Goal: Task Accomplishment & Management: Use online tool/utility

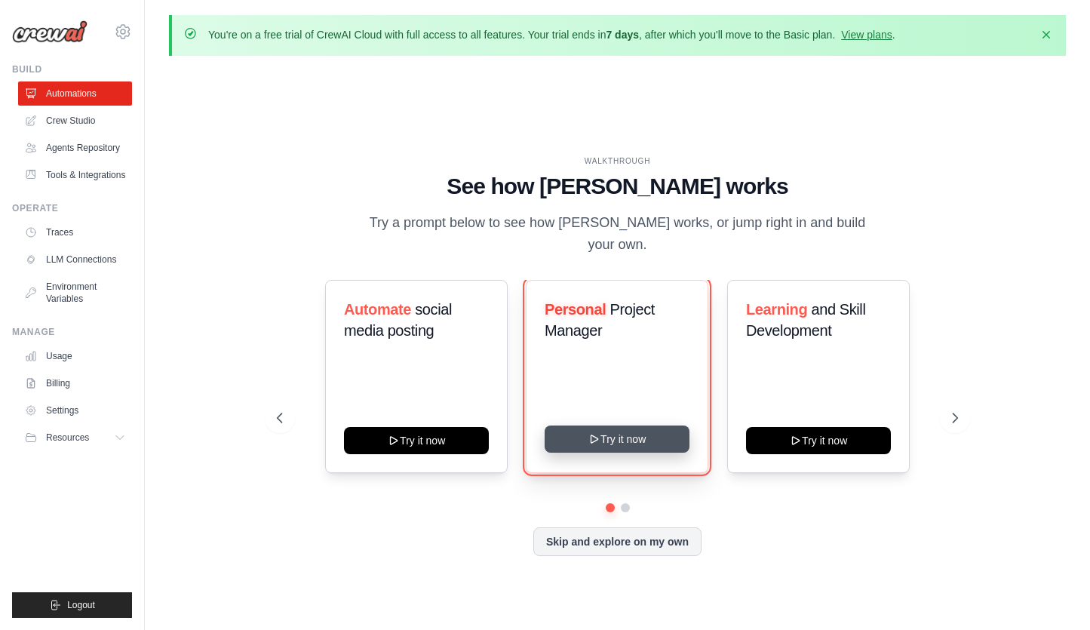
click at [611, 428] on button "Try it now" at bounding box center [617, 439] width 145 height 27
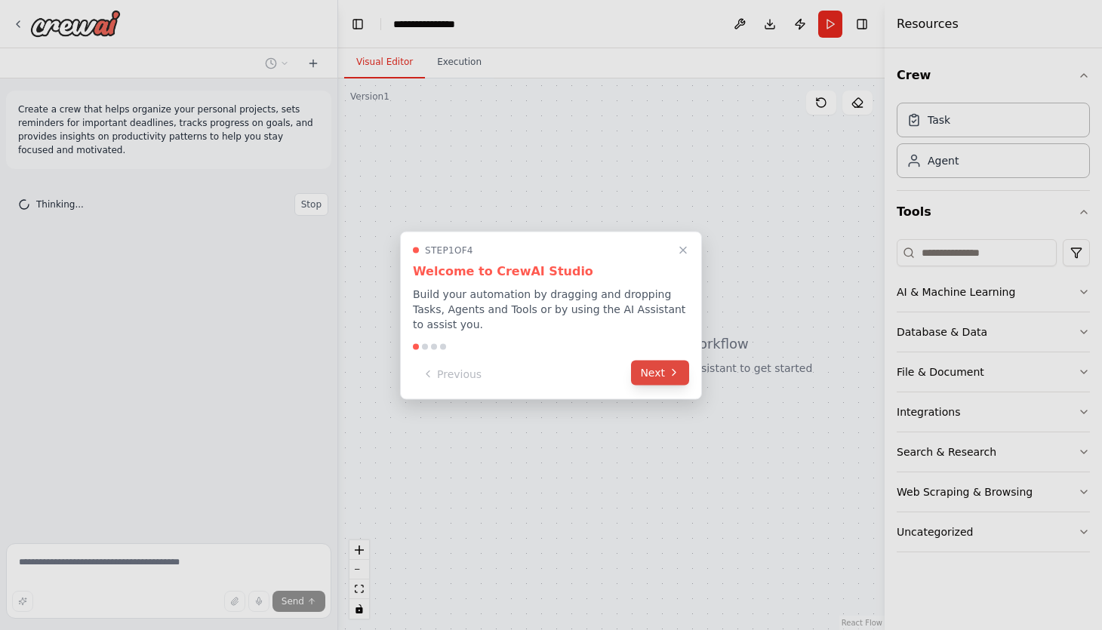
click at [651, 377] on button "Next" at bounding box center [660, 372] width 58 height 25
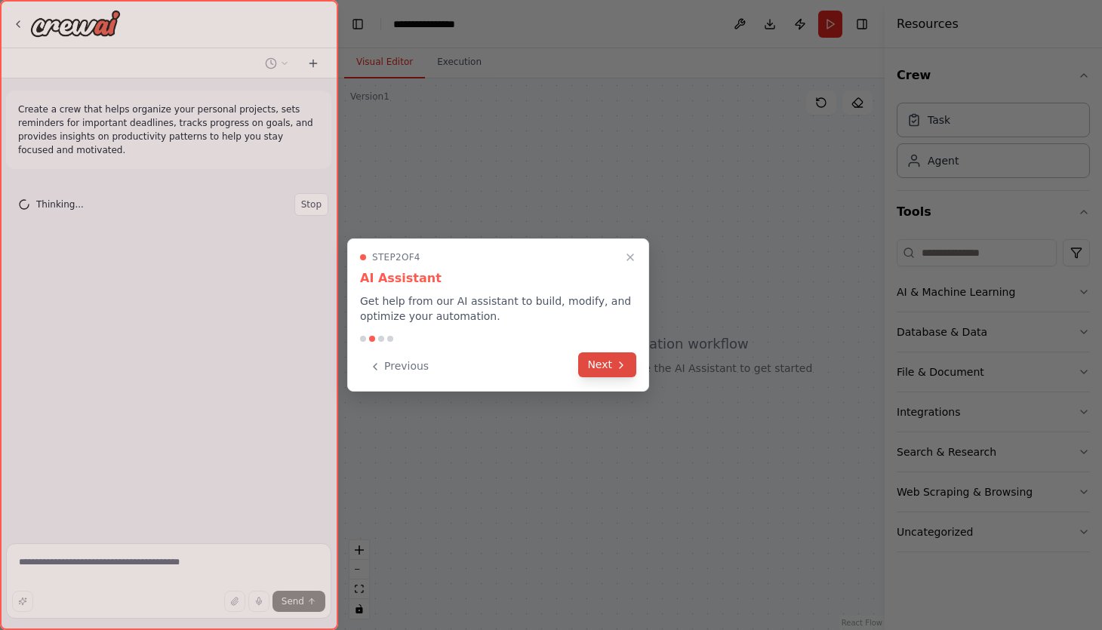
click at [621, 364] on icon at bounding box center [621, 365] width 12 height 12
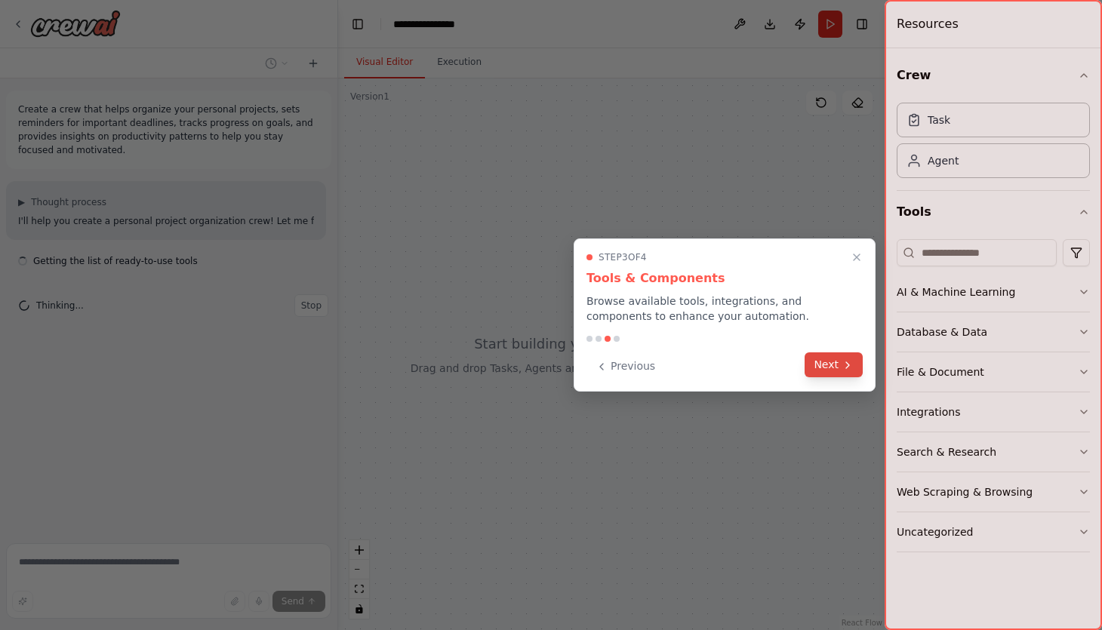
click at [835, 368] on button "Next" at bounding box center [833, 364] width 58 height 25
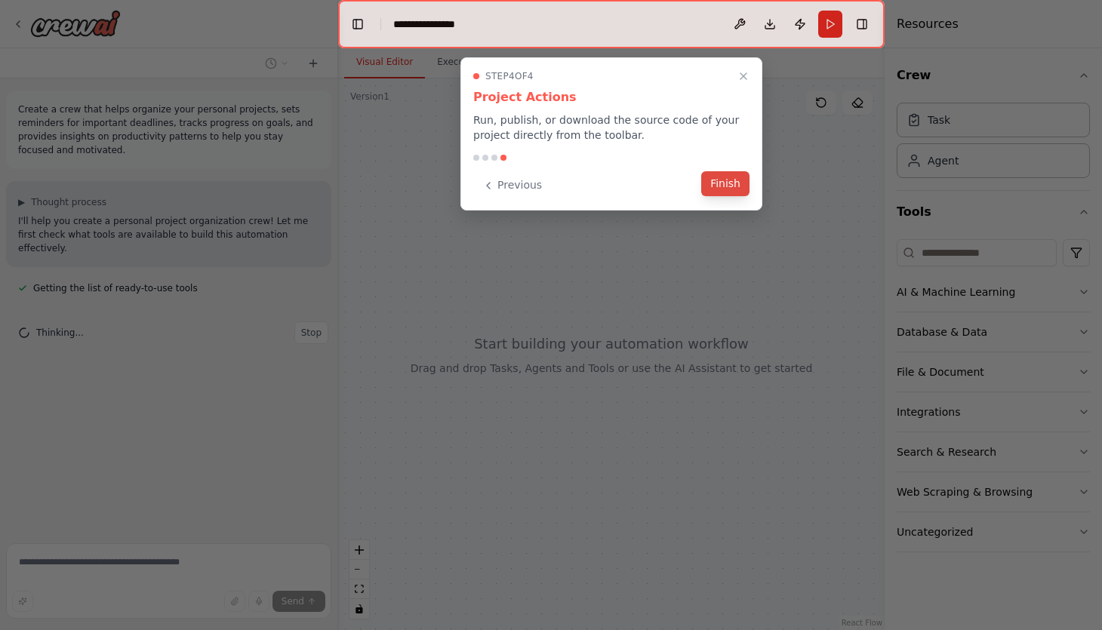
click at [728, 192] on button "Finish" at bounding box center [725, 183] width 48 height 25
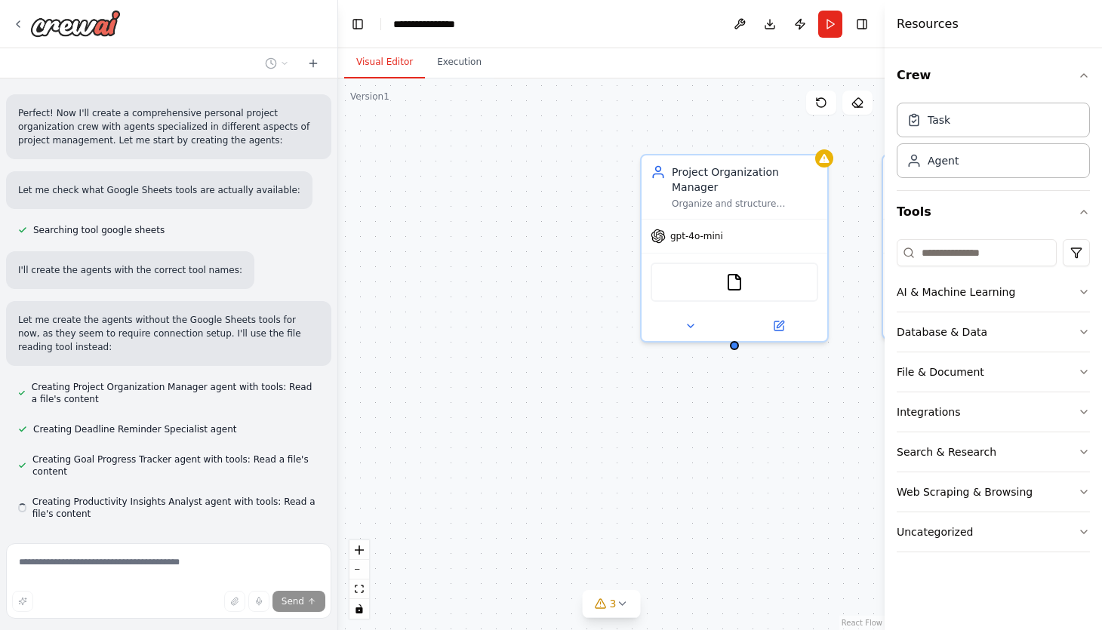
scroll to position [411, 0]
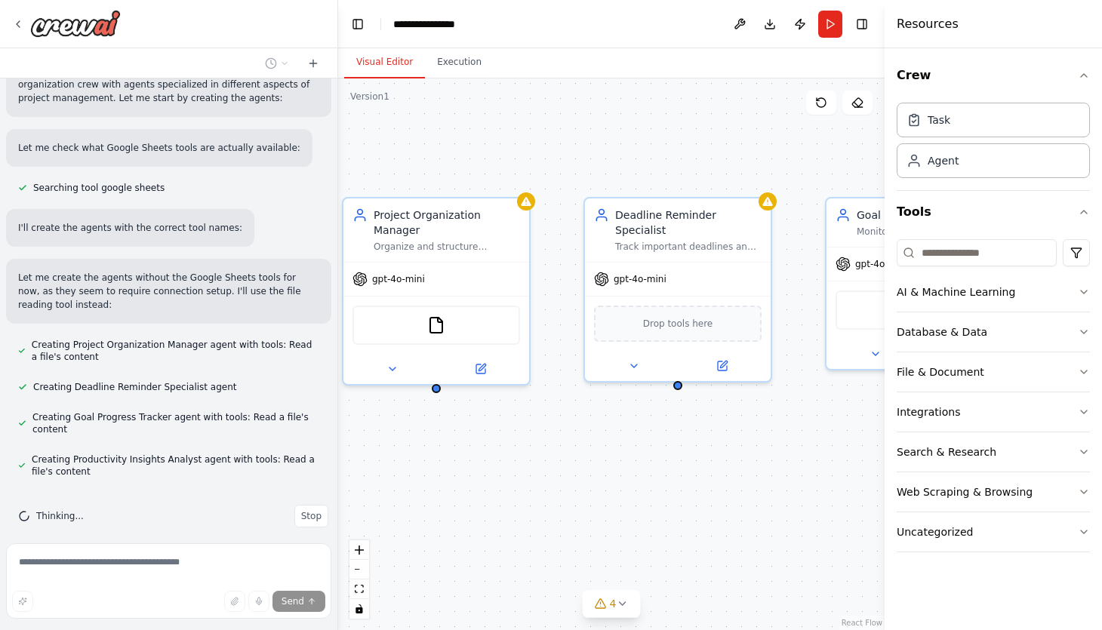
drag, startPoint x: 686, startPoint y: 413, endPoint x: 388, endPoint y: 456, distance: 301.2
click at [388, 456] on div "Project Organization Manager Organize and structure personal projects for {user…" at bounding box center [611, 354] width 546 height 552
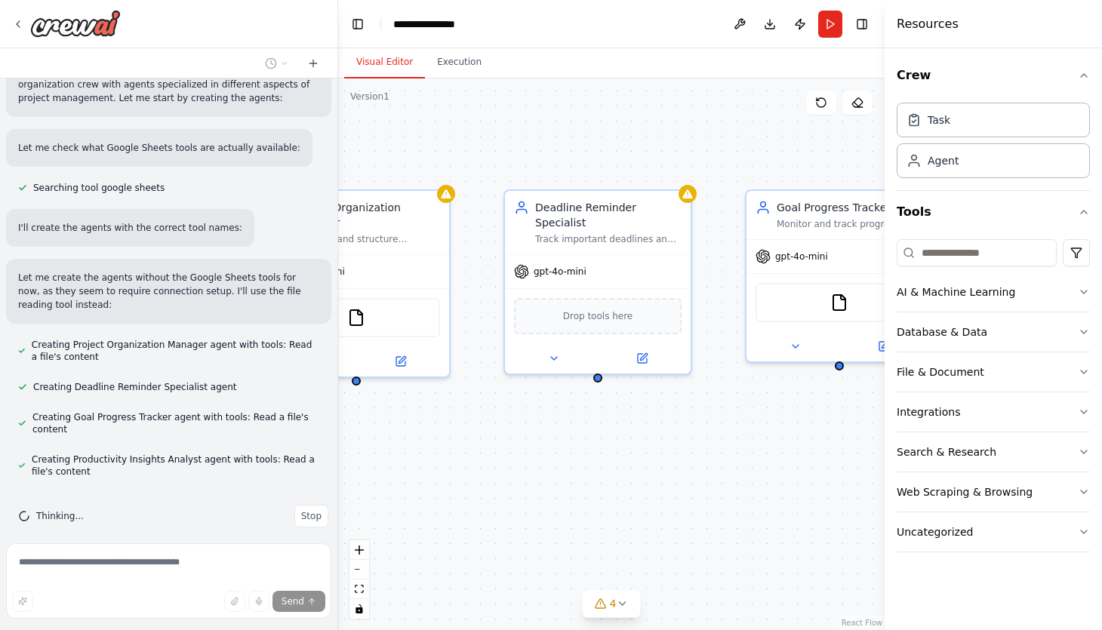
drag, startPoint x: 555, startPoint y: 449, endPoint x: 475, endPoint y: 441, distance: 80.3
click at [475, 441] on div "Project Organization Manager Organize and structure personal projects for {user…" at bounding box center [611, 354] width 546 height 552
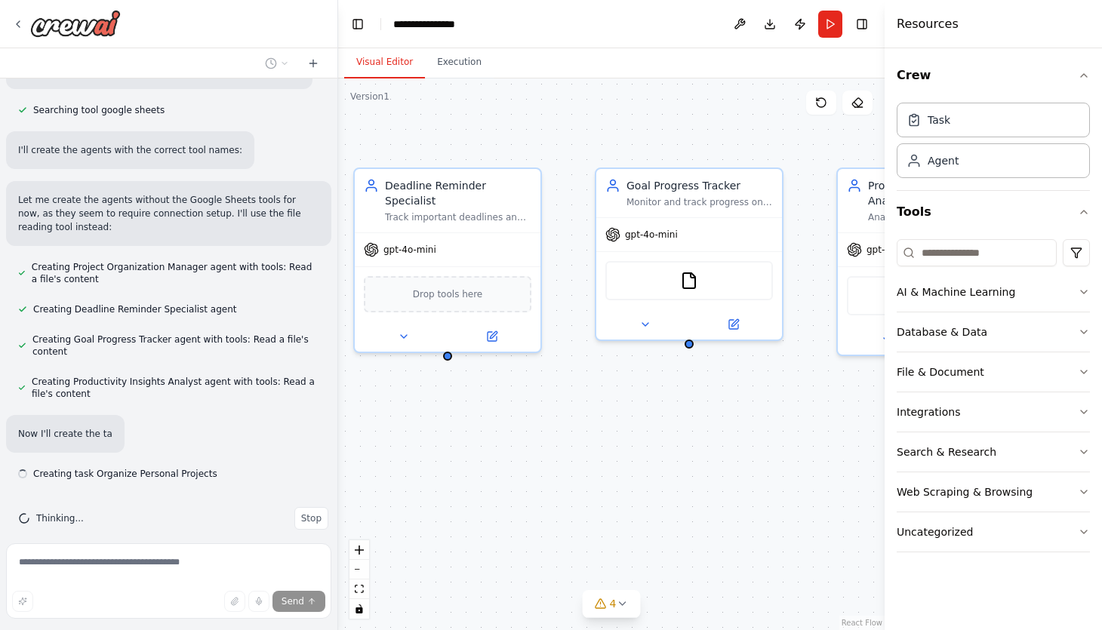
scroll to position [491, 0]
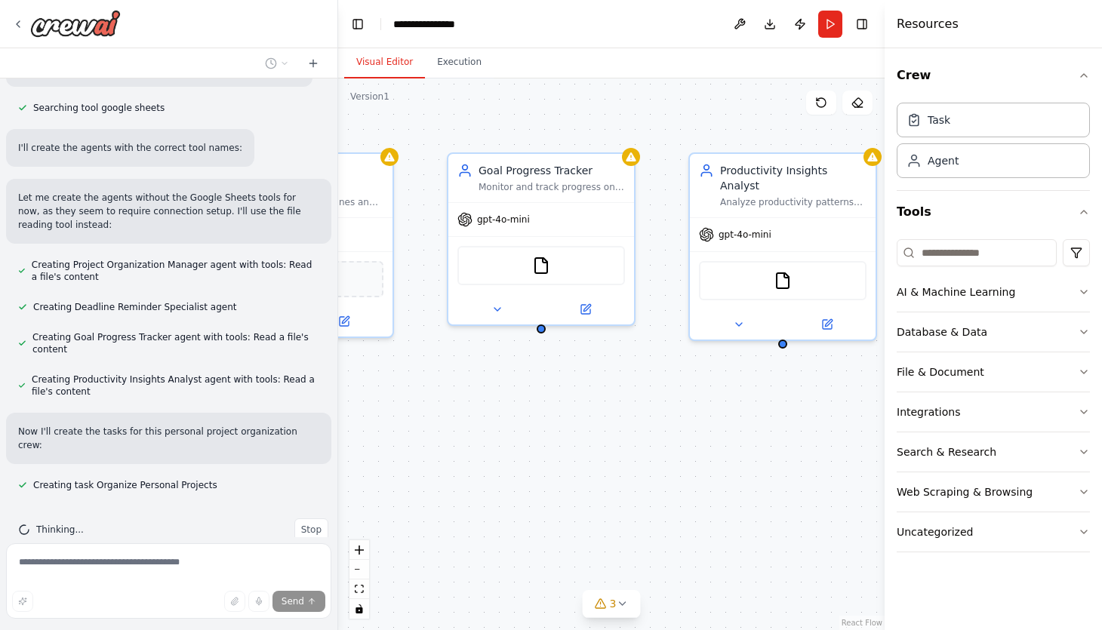
drag, startPoint x: 642, startPoint y: 429, endPoint x: 344, endPoint y: 392, distance: 300.4
click at [344, 392] on div ".deletable-edge-delete-btn { width: 20px; height: 20px; border: 0px solid #ffff…" at bounding box center [611, 354] width 546 height 552
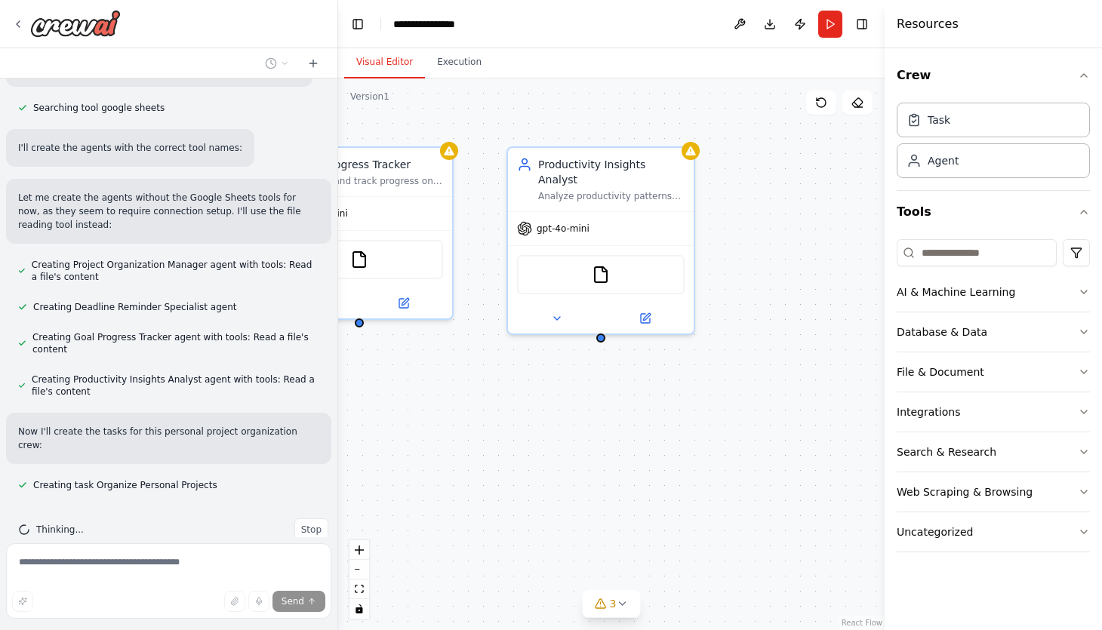
drag, startPoint x: 598, startPoint y: 443, endPoint x: 417, endPoint y: 437, distance: 182.0
click at [417, 437] on div ".deletable-edge-delete-btn { width: 20px; height: 20px; border: 0px solid #ffff…" at bounding box center [611, 354] width 546 height 552
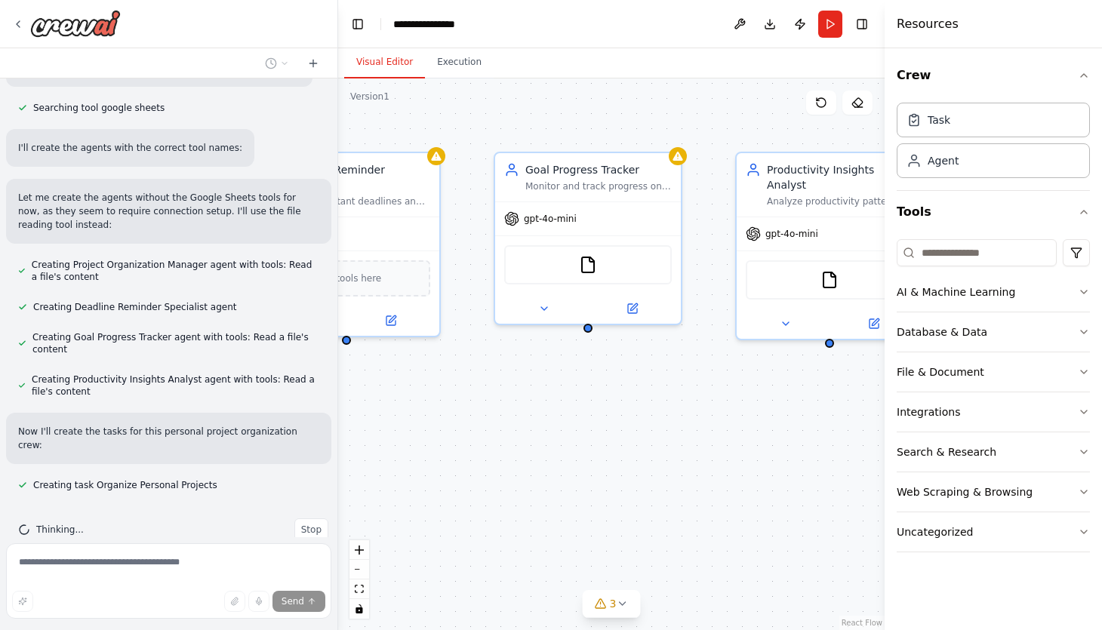
drag, startPoint x: 581, startPoint y: 386, endPoint x: 838, endPoint y: 394, distance: 257.5
click at [838, 394] on div ".deletable-edge-delete-btn { width: 20px; height: 20px; border: 0px solid #ffff…" at bounding box center [611, 354] width 546 height 552
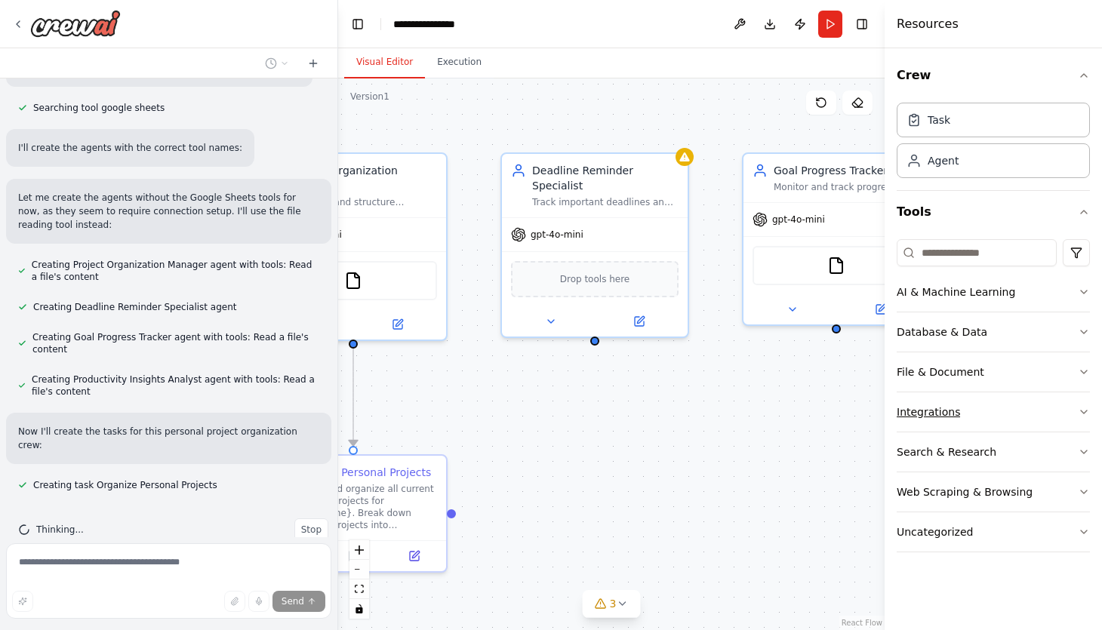
drag, startPoint x: 701, startPoint y: 412, endPoint x: 921, endPoint y: 410, distance: 219.6
click at [921, 410] on div "Create a crew that helps organize your personal projects, sets reminders for im…" at bounding box center [551, 315] width 1102 height 630
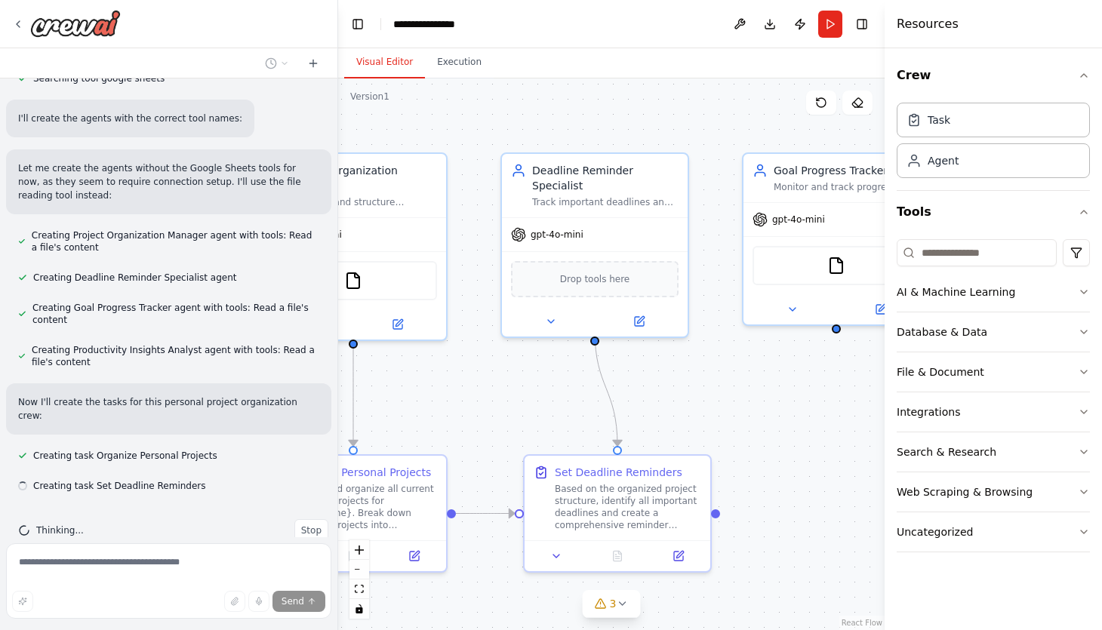
scroll to position [521, 0]
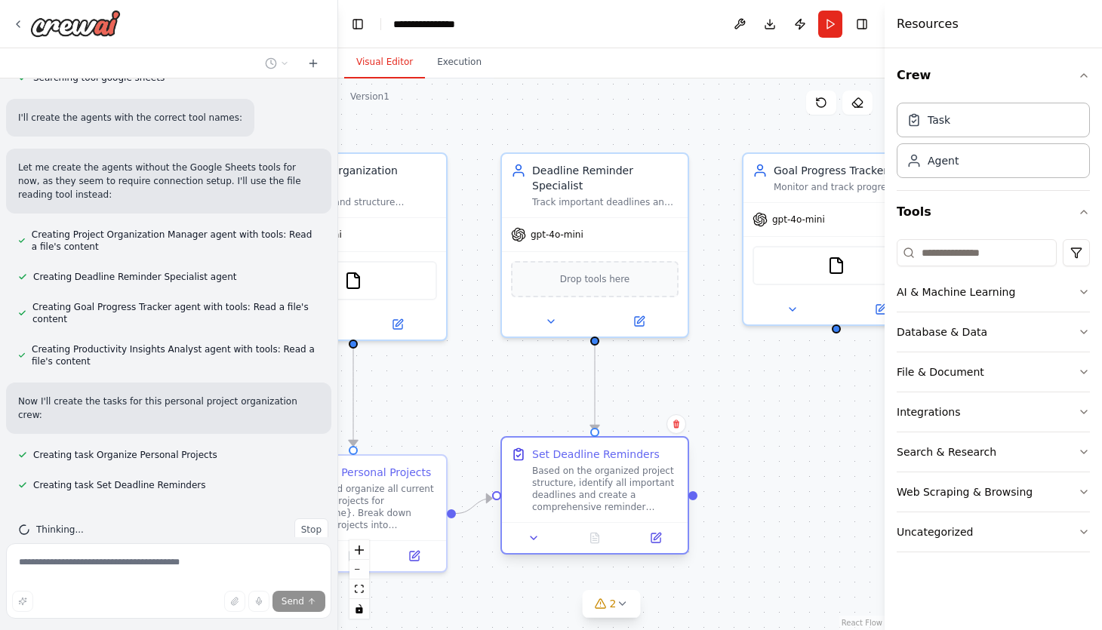
drag, startPoint x: 669, startPoint y: 456, endPoint x: 649, endPoint y: 444, distance: 23.3
click at [649, 444] on div "Set Deadline Reminders Based on the organized project structure, identify all i…" at bounding box center [595, 480] width 186 height 85
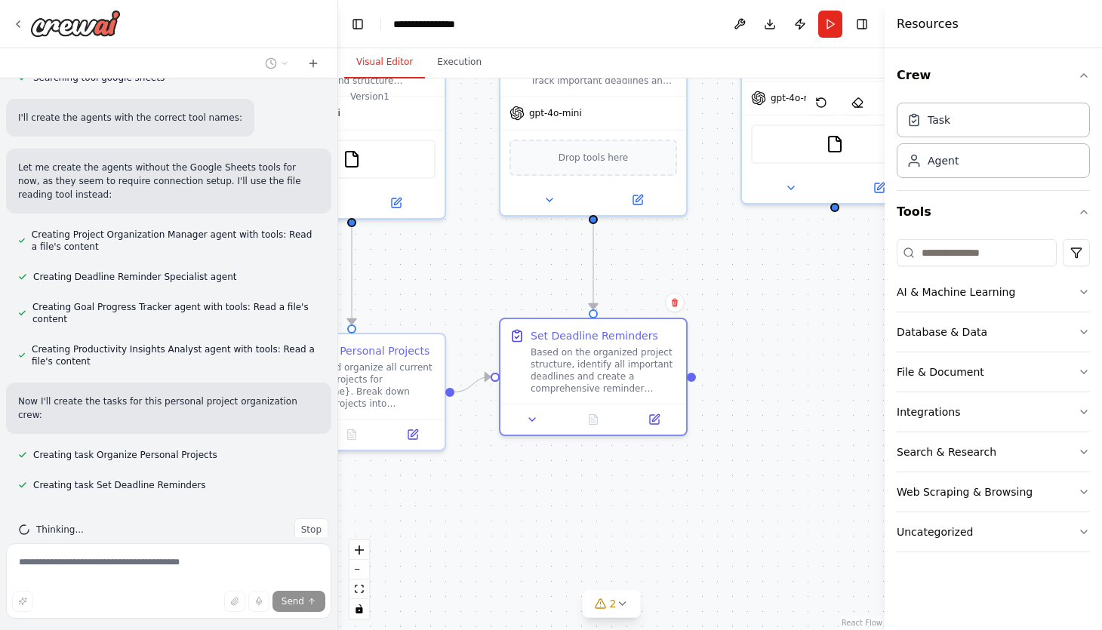
drag, startPoint x: 715, startPoint y: 481, endPoint x: 714, endPoint y: 359, distance: 121.5
click at [714, 359] on div ".deletable-edge-delete-btn { width: 20px; height: 20px; border: 0px solid #ffff…" at bounding box center [611, 354] width 546 height 552
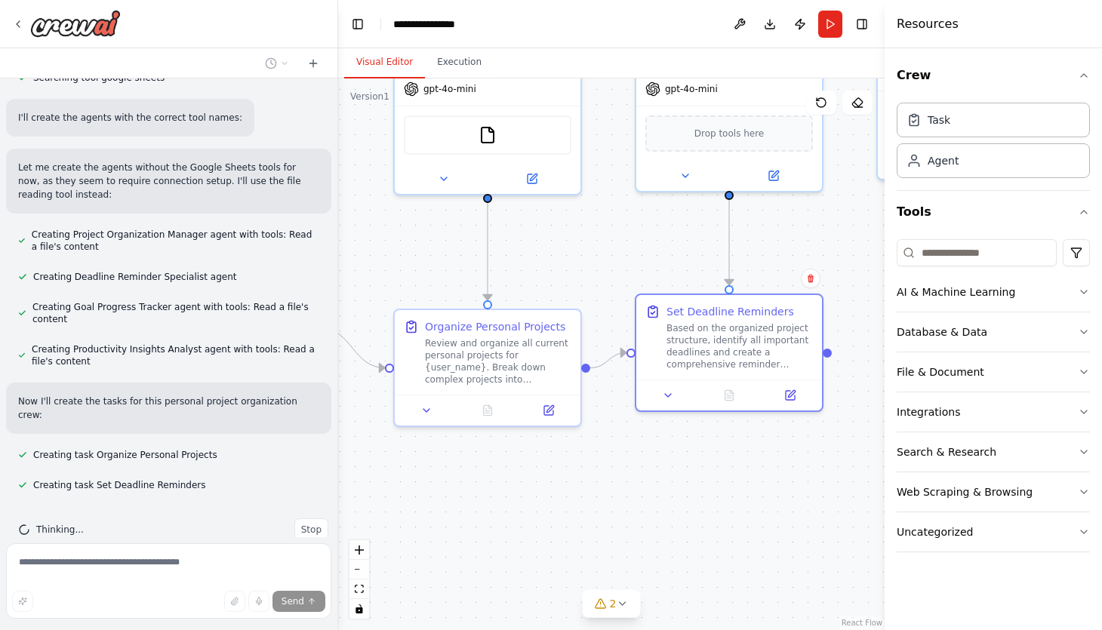
drag, startPoint x: 590, startPoint y: 503, endPoint x: 726, endPoint y: 479, distance: 138.0
click at [726, 479] on div ".deletable-edge-delete-btn { width: 20px; height: 20px; border: 0px solid #ffff…" at bounding box center [611, 354] width 546 height 552
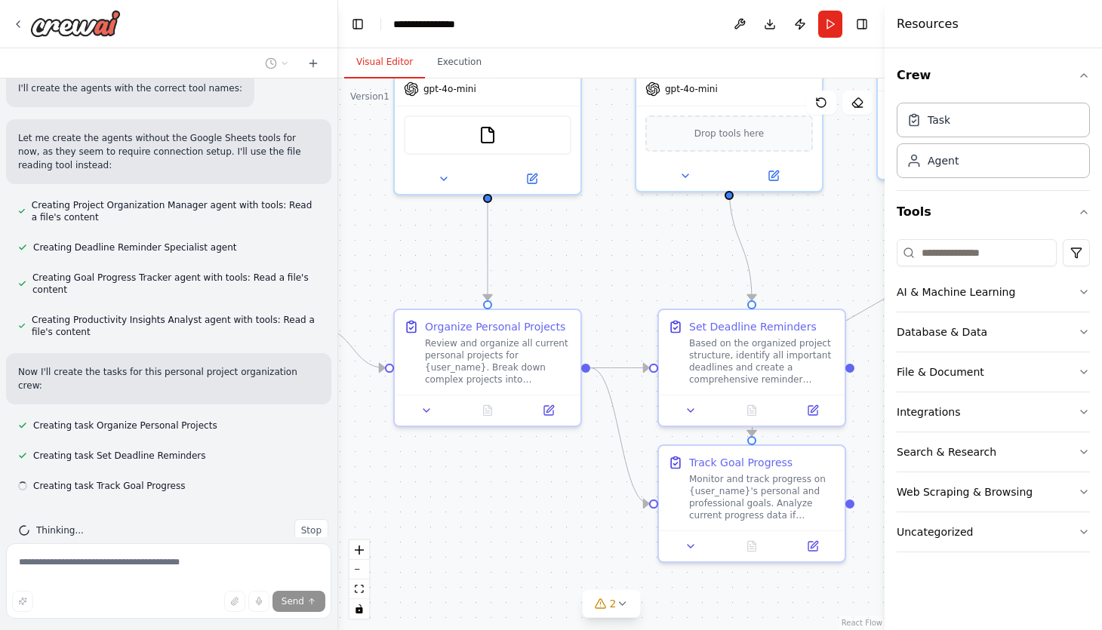
scroll to position [552, 0]
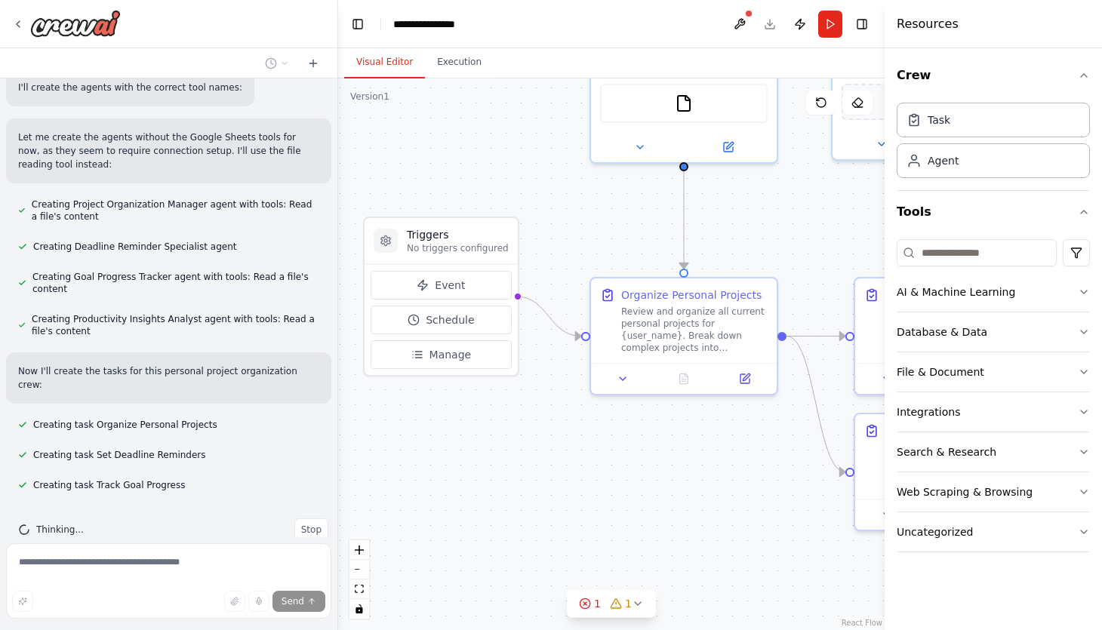
drag, startPoint x: 518, startPoint y: 534, endPoint x: 715, endPoint y: 503, distance: 198.8
click at [715, 503] on div ".deletable-edge-delete-btn { width: 20px; height: 20px; border: 0px solid #ffff…" at bounding box center [611, 354] width 546 height 552
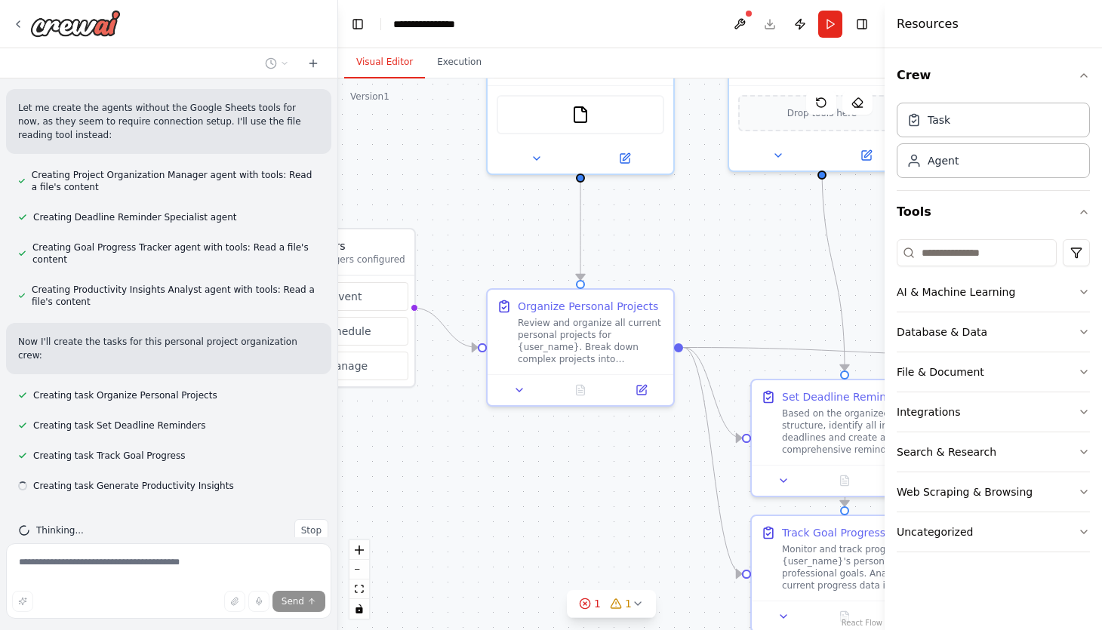
scroll to position [582, 0]
drag, startPoint x: 715, startPoint y: 503, endPoint x: 611, endPoint y: 514, distance: 104.0
click at [611, 514] on div ".deletable-edge-delete-btn { width: 20px; height: 20px; border: 0px solid #ffff…" at bounding box center [611, 354] width 546 height 552
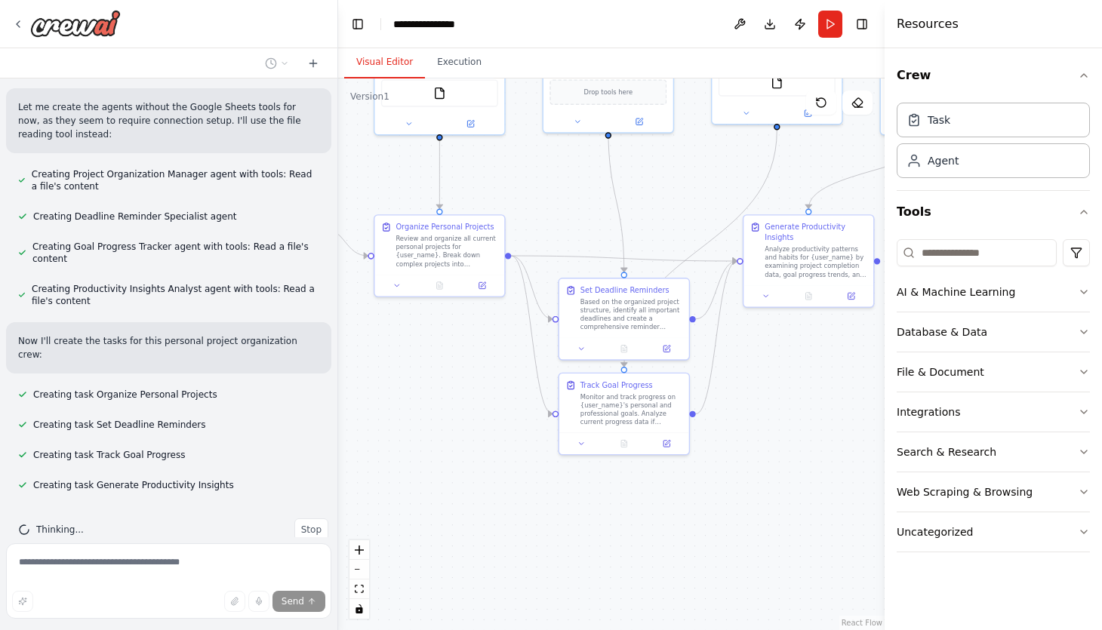
drag, startPoint x: 611, startPoint y: 514, endPoint x: 461, endPoint y: 372, distance: 206.6
click at [461, 372] on div ".deletable-edge-delete-btn { width: 20px; height: 20px; border: 0px solid #ffff…" at bounding box center [611, 354] width 546 height 552
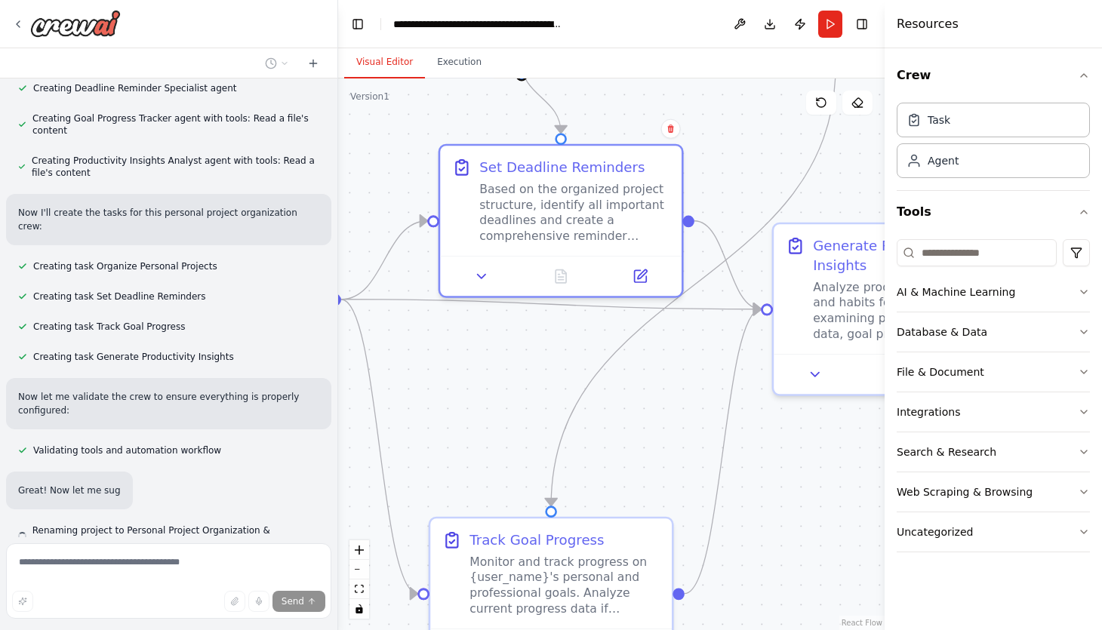
scroll to position [712, 0]
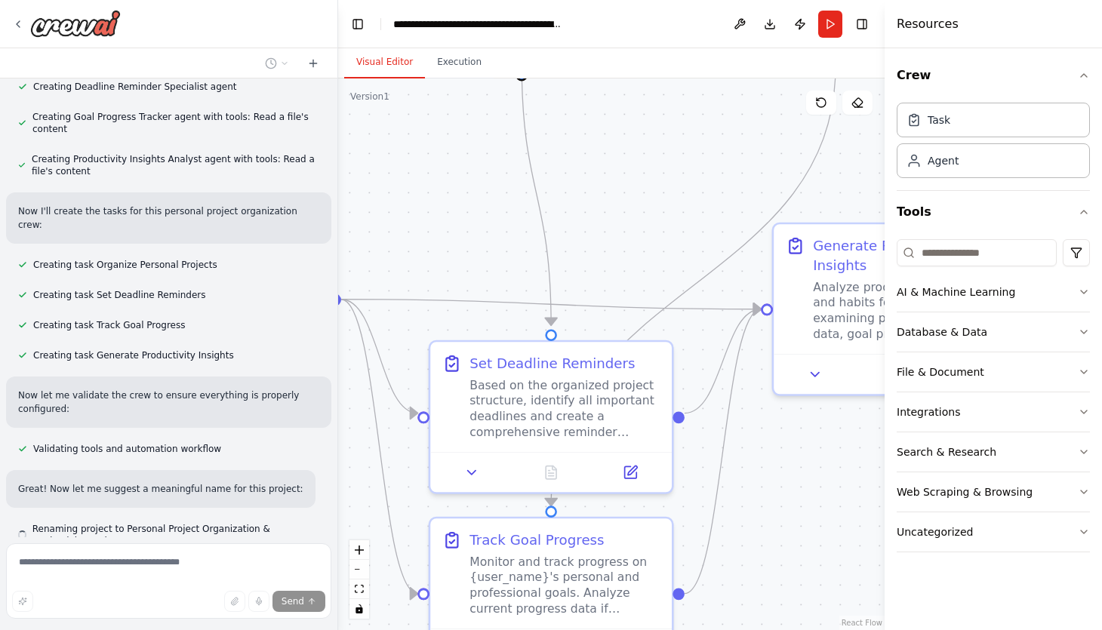
drag, startPoint x: 572, startPoint y: 438, endPoint x: 555, endPoint y: 210, distance: 229.3
click at [555, 210] on div ".deletable-edge-delete-btn { width: 20px; height: 20px; border: 0px solid #ffff…" at bounding box center [611, 354] width 546 height 552
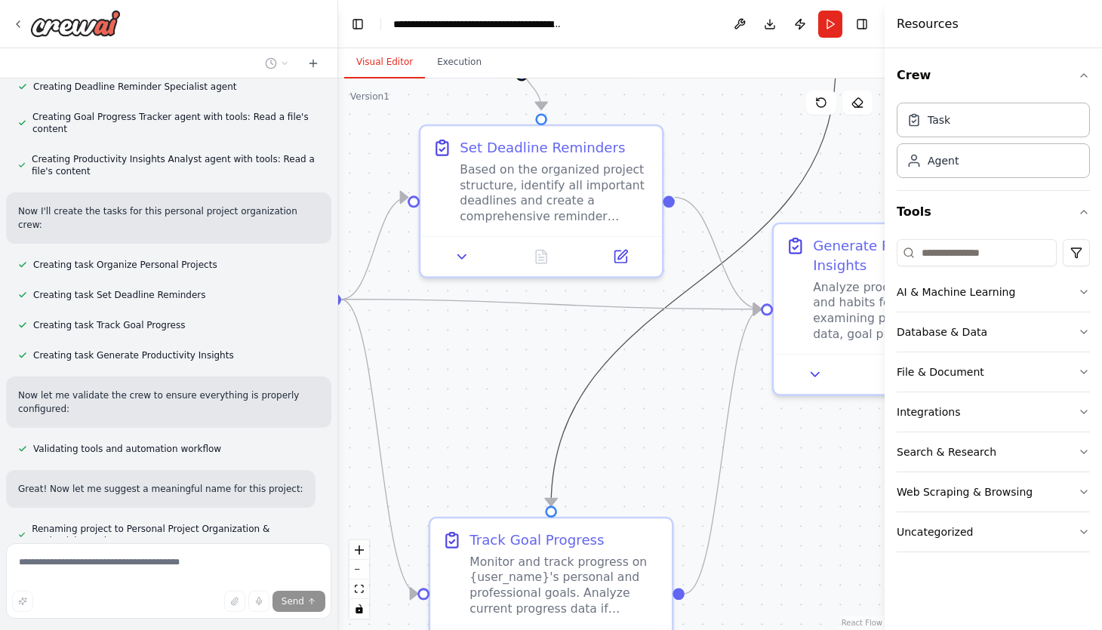
drag, startPoint x: 599, startPoint y: 372, endPoint x: 574, endPoint y: 345, distance: 36.9
click at [574, 345] on div ".deletable-edge-delete-btn { width: 20px; height: 20px; border: 0px solid #ffff…" at bounding box center [611, 354] width 546 height 552
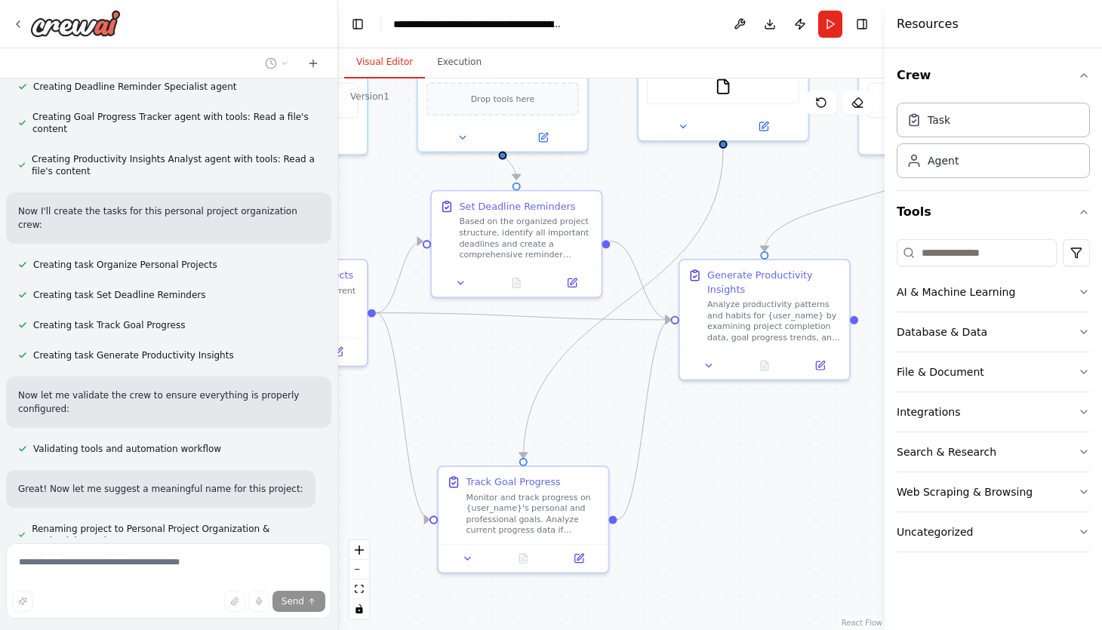
drag, startPoint x: 783, startPoint y: 475, endPoint x: 748, endPoint y: 475, distance: 34.7
click at [748, 475] on div ".deletable-edge-delete-btn { width: 20px; height: 20px; border: 0px solid #ffff…" at bounding box center [611, 354] width 546 height 552
click at [469, 557] on icon at bounding box center [467, 555] width 11 height 11
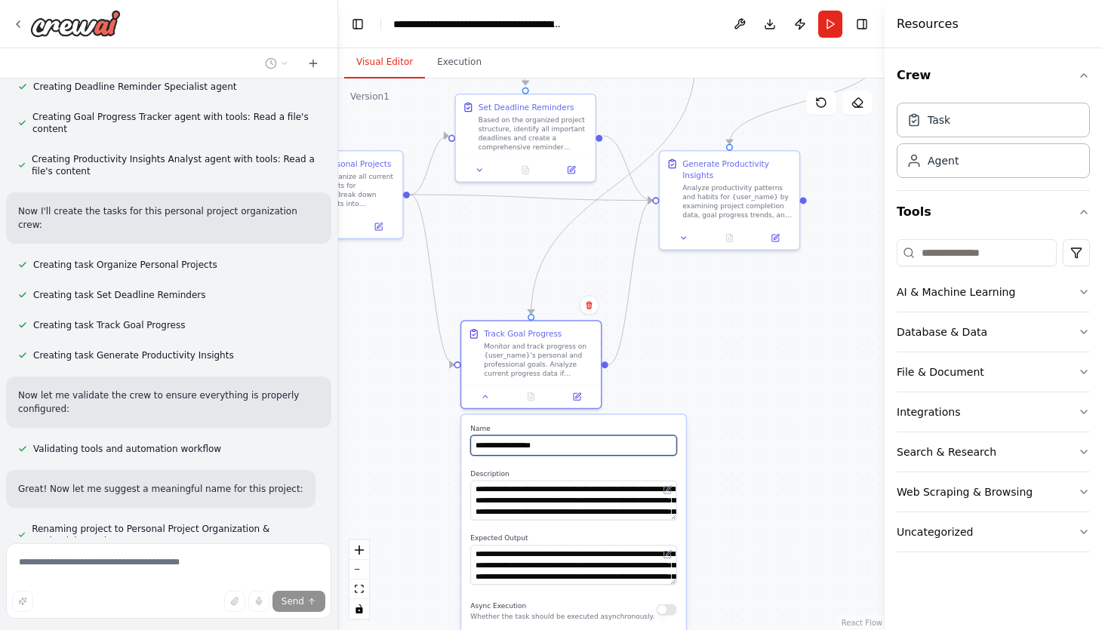
drag, startPoint x: 660, startPoint y: 524, endPoint x: 660, endPoint y: 383, distance: 140.4
click at [660, 383] on div ".deletable-edge-delete-btn { width: 20px; height: 20px; border: 0px solid #ffff…" at bounding box center [611, 354] width 546 height 552
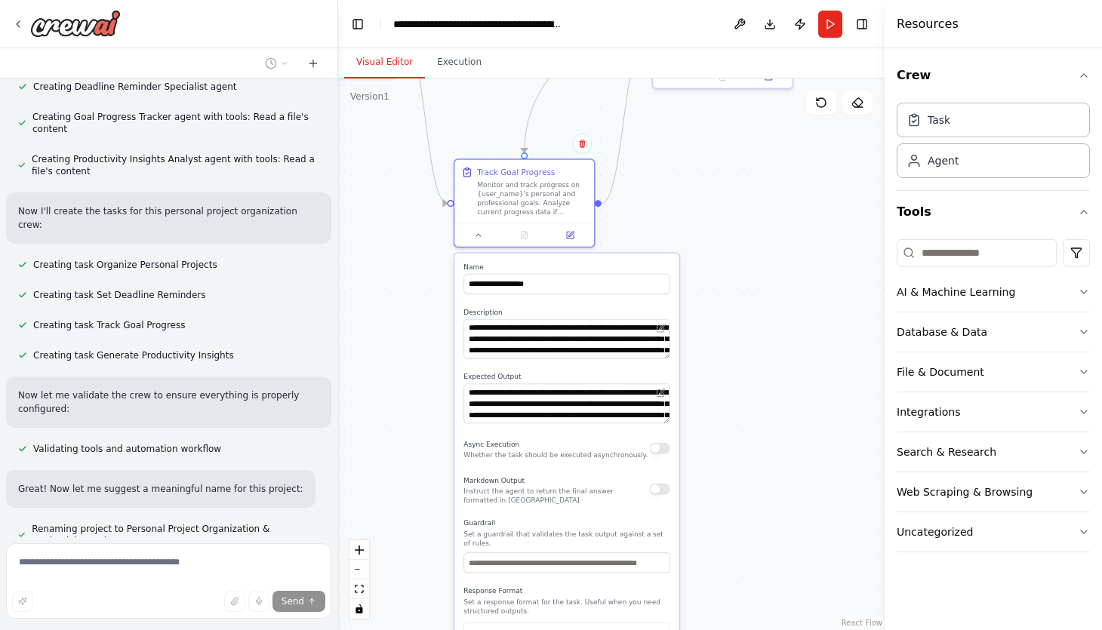
drag, startPoint x: 732, startPoint y: 439, endPoint x: 725, endPoint y: 278, distance: 161.6
click at [725, 278] on div ".deletable-edge-delete-btn { width: 20px; height: 20px; border: 0px solid #ffff…" at bounding box center [611, 354] width 546 height 552
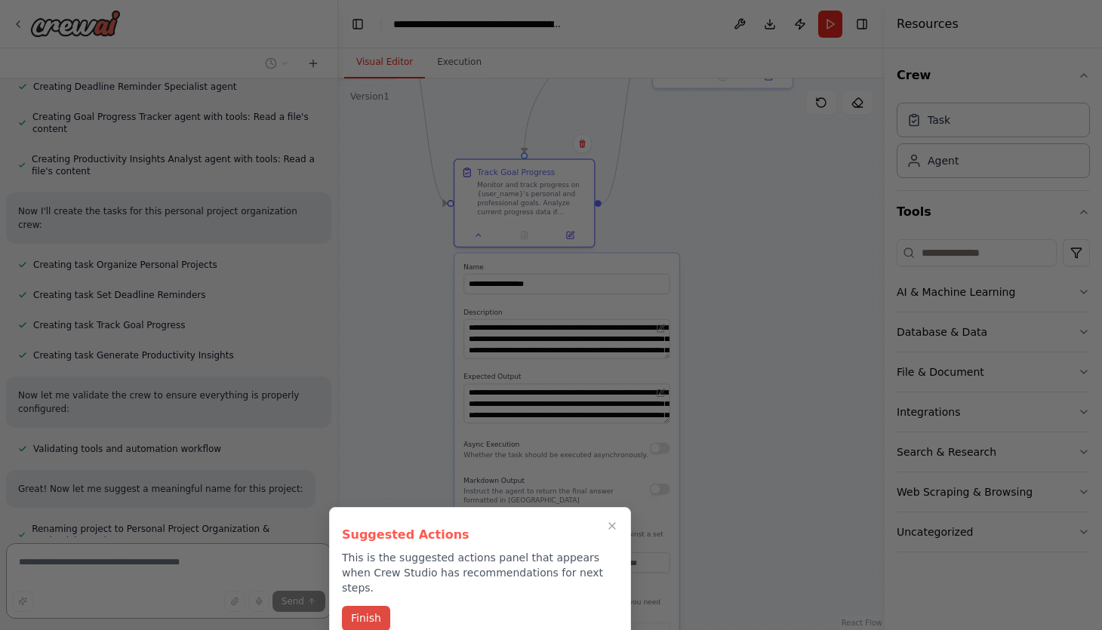
click at [360, 606] on button "Finish" at bounding box center [366, 618] width 48 height 25
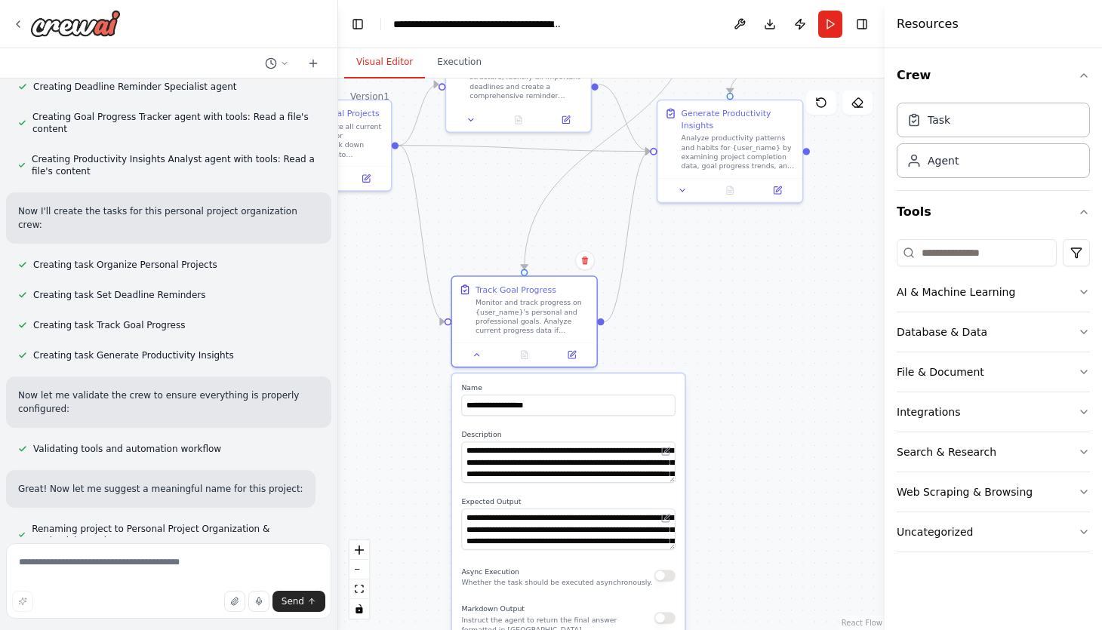
drag, startPoint x: 730, startPoint y: 451, endPoint x: 733, endPoint y: 618, distance: 167.6
click at [733, 618] on div ".deletable-edge-delete-btn { width: 20px; height: 20px; border: 0px solid #ffff…" at bounding box center [611, 354] width 546 height 552
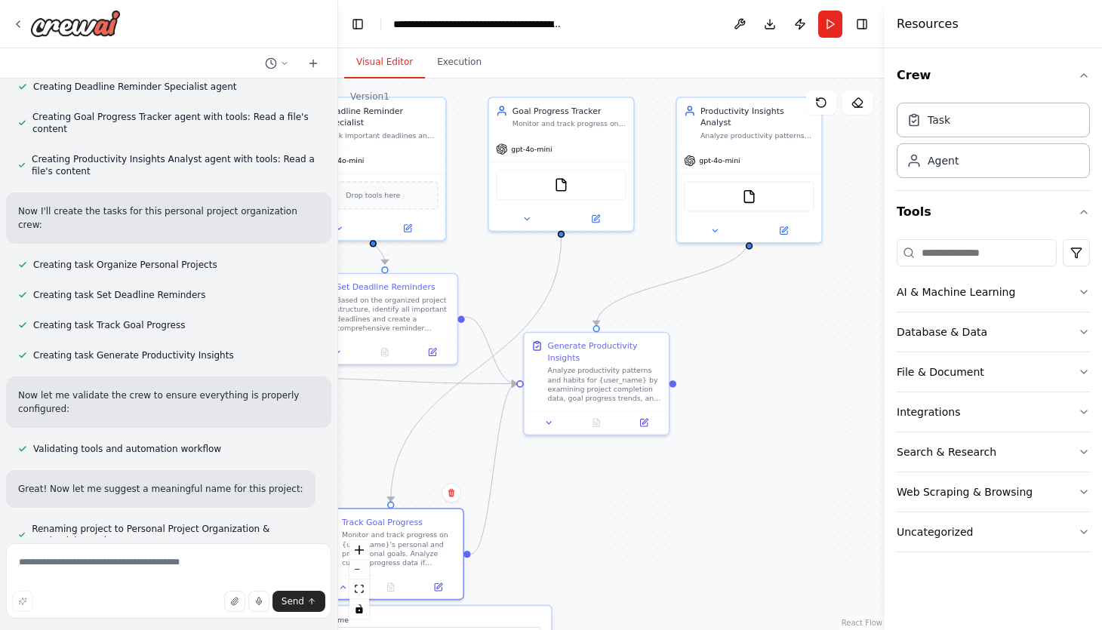
drag, startPoint x: 748, startPoint y: 403, endPoint x: 618, endPoint y: 597, distance: 233.4
click at [618, 597] on div ".deletable-edge-delete-btn { width: 20px; height: 20px; border: 0px solid #ffff…" at bounding box center [611, 354] width 546 height 552
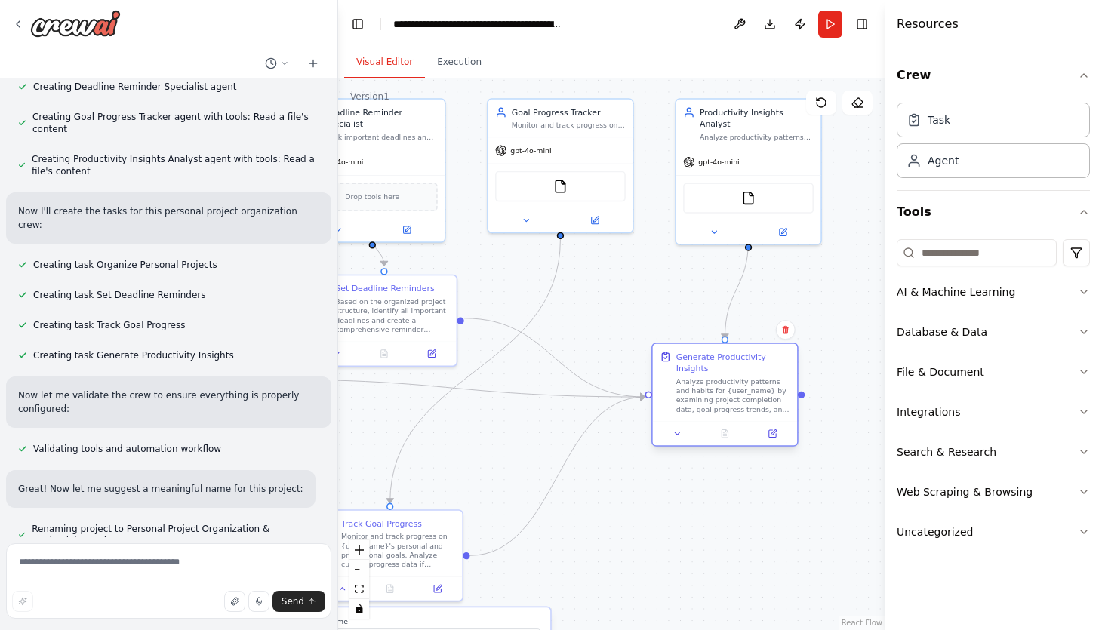
drag, startPoint x: 584, startPoint y: 377, endPoint x: 711, endPoint y: 383, distance: 126.9
click at [711, 383] on div "Analyze productivity patterns and habits for {user_name} by examining project c…" at bounding box center [733, 396] width 114 height 38
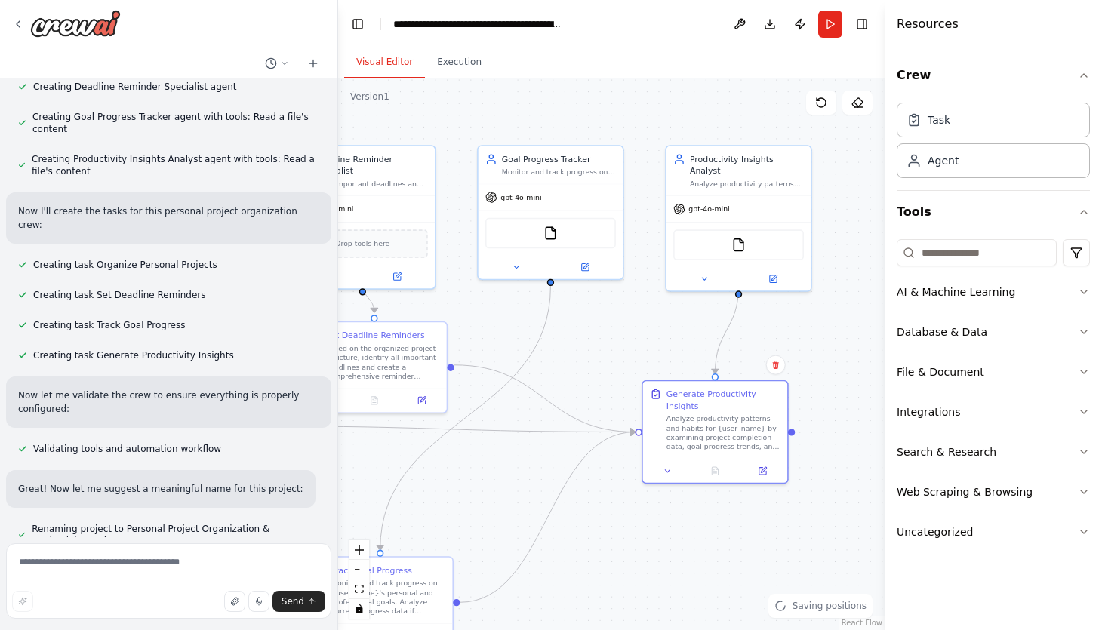
drag, startPoint x: 829, startPoint y: 296, endPoint x: 819, endPoint y: 343, distance: 47.8
click at [819, 343] on div ".deletable-edge-delete-btn { width: 20px; height: 20px; border: 0px solid #ffff…" at bounding box center [611, 354] width 546 height 552
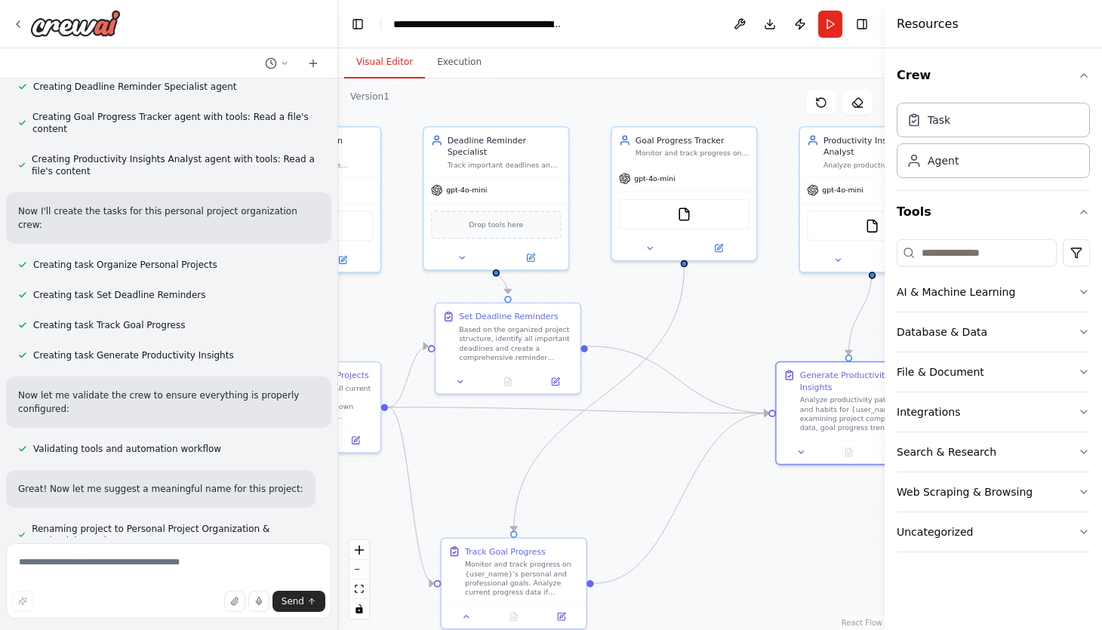
drag, startPoint x: 641, startPoint y: 305, endPoint x: 783, endPoint y: 282, distance: 143.7
click at [783, 282] on div ".deletable-edge-delete-btn { width: 20px; height: 20px; border: 0px solid #ffff…" at bounding box center [611, 354] width 546 height 552
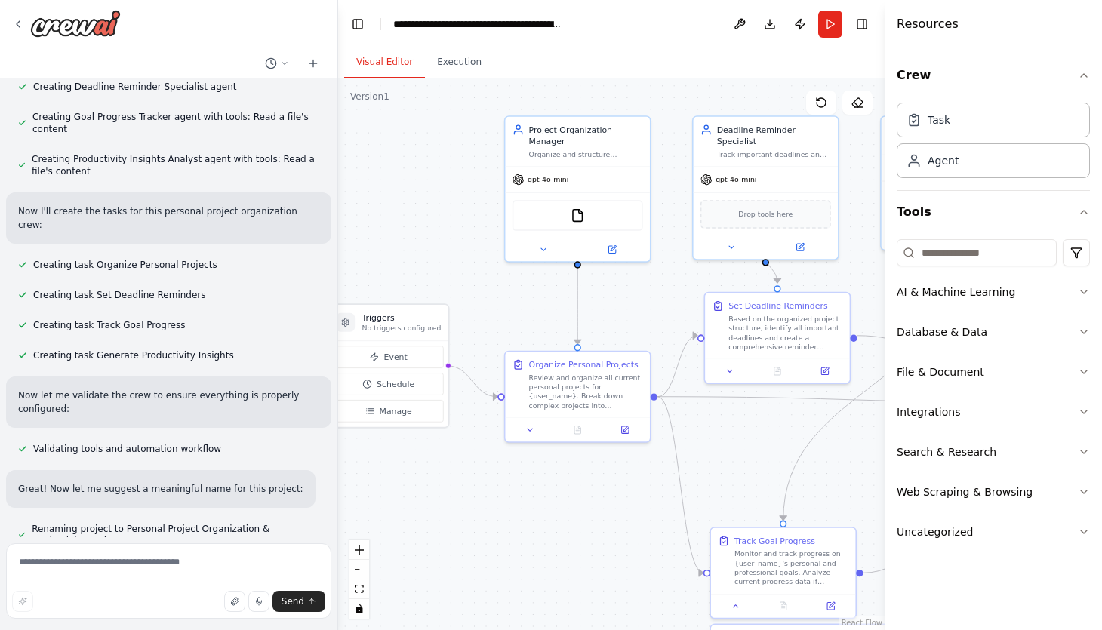
drag, startPoint x: 426, startPoint y: 291, endPoint x: 687, endPoint y: 284, distance: 261.2
click at [687, 284] on div ".deletable-edge-delete-btn { width: 20px; height: 20px; border: 0px solid #ffff…" at bounding box center [611, 354] width 546 height 552
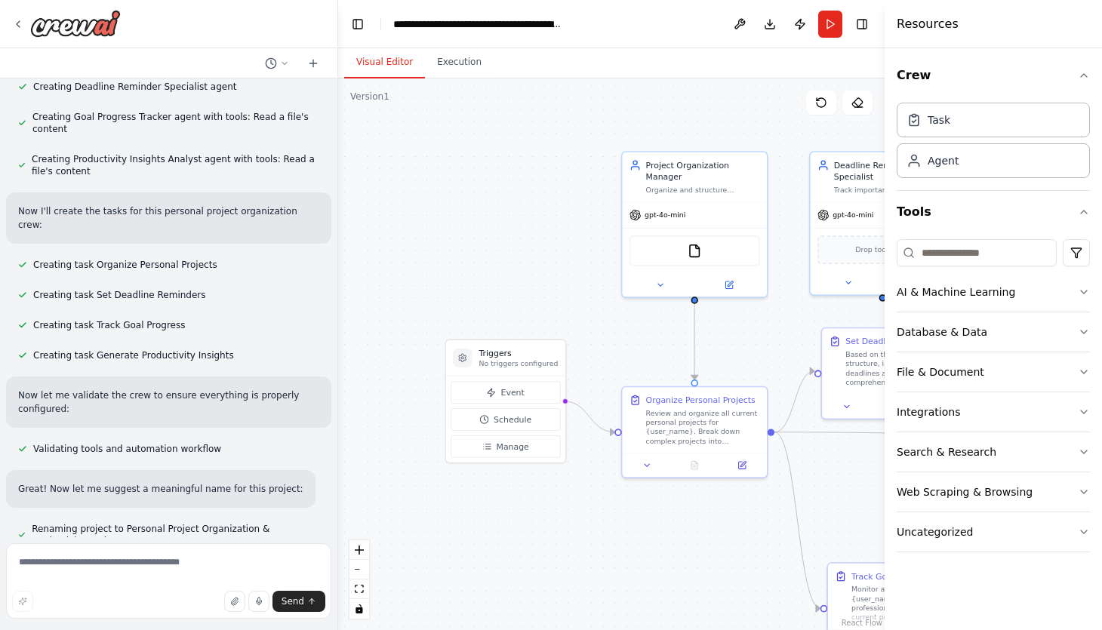
drag, startPoint x: 433, startPoint y: 230, endPoint x: 550, endPoint y: 266, distance: 122.2
click at [550, 266] on div ".deletable-edge-delete-btn { width: 20px; height: 20px; border: 0px solid #ffff…" at bounding box center [611, 354] width 546 height 552
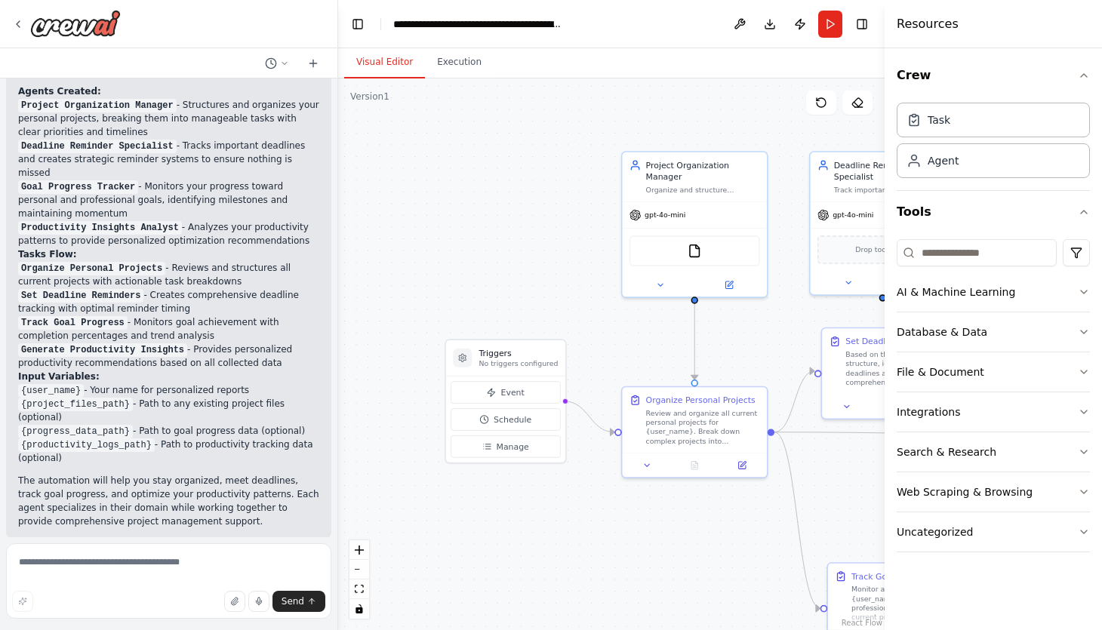
scroll to position [1406, 0]
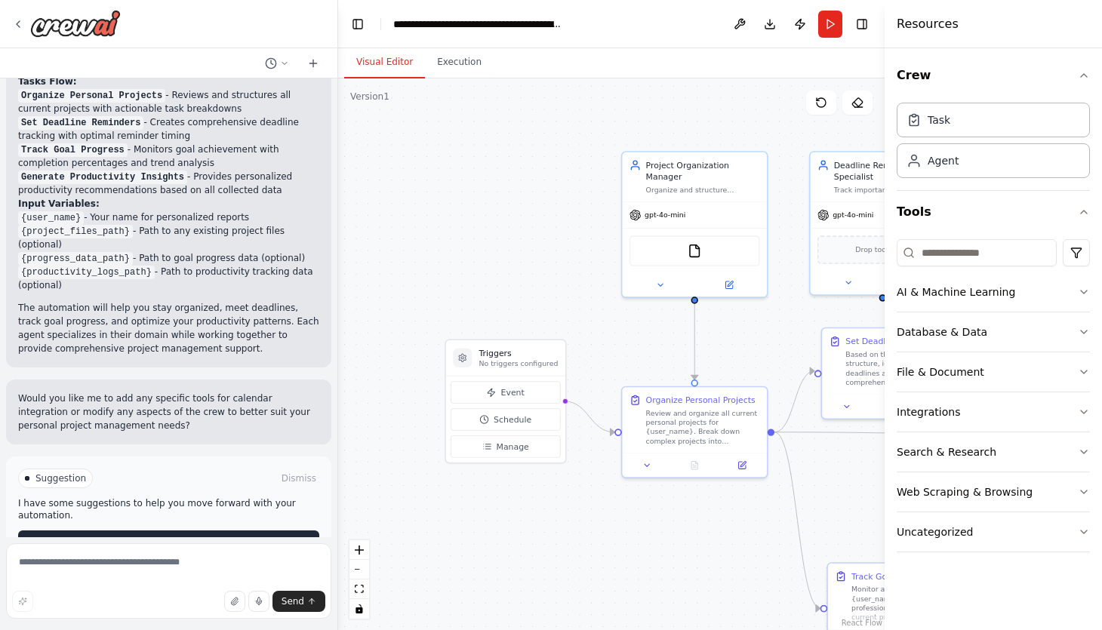
click at [269, 531] on button "Run Automation" at bounding box center [168, 543] width 301 height 24
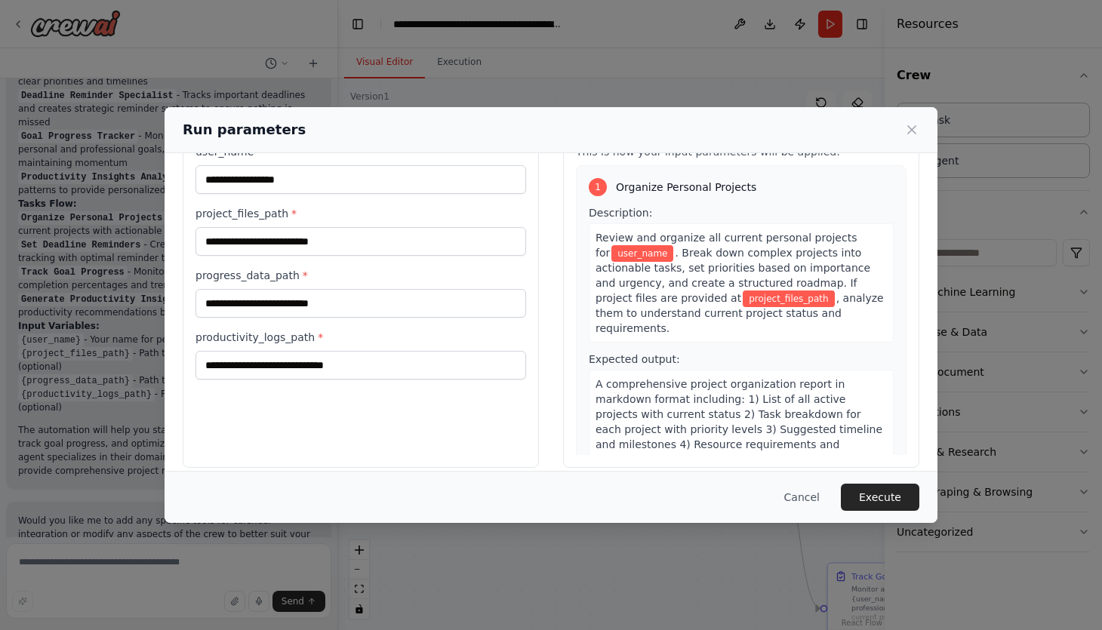
scroll to position [62, 0]
click at [404, 298] on input "progress_data_path *" at bounding box center [360, 302] width 331 height 29
click at [432, 242] on input "project_files_path *" at bounding box center [360, 240] width 331 height 29
click at [432, 399] on div "Inputs user_name * project_files_path * progress_data_path * productivity_logs_…" at bounding box center [361, 288] width 356 height 358
click at [800, 488] on button "Cancel" at bounding box center [802, 497] width 60 height 27
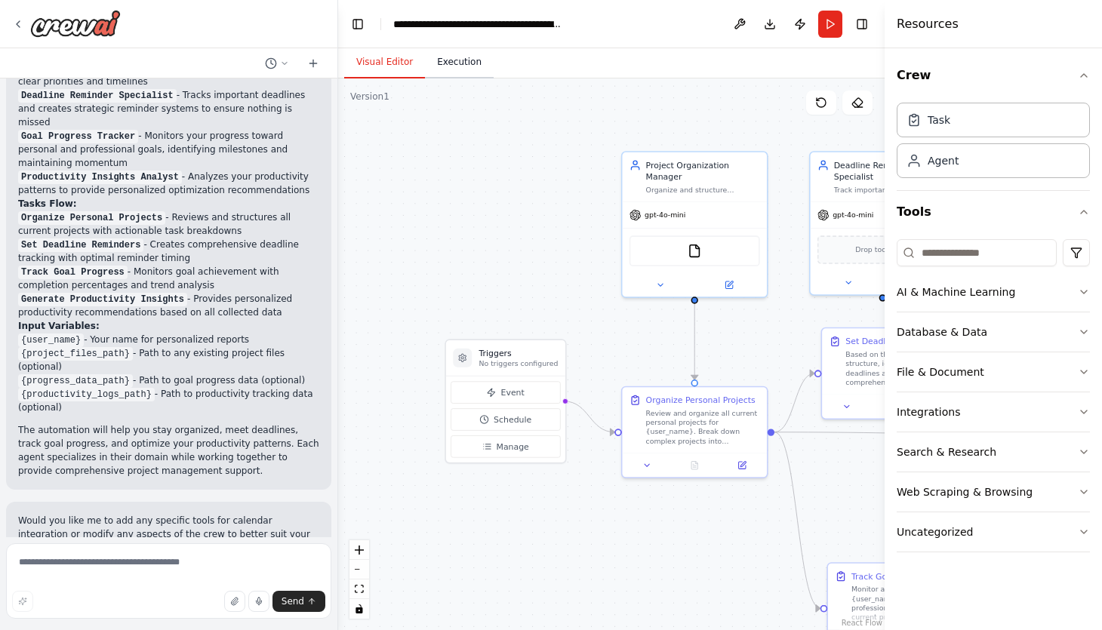
click at [441, 51] on button "Execution" at bounding box center [459, 63] width 69 height 32
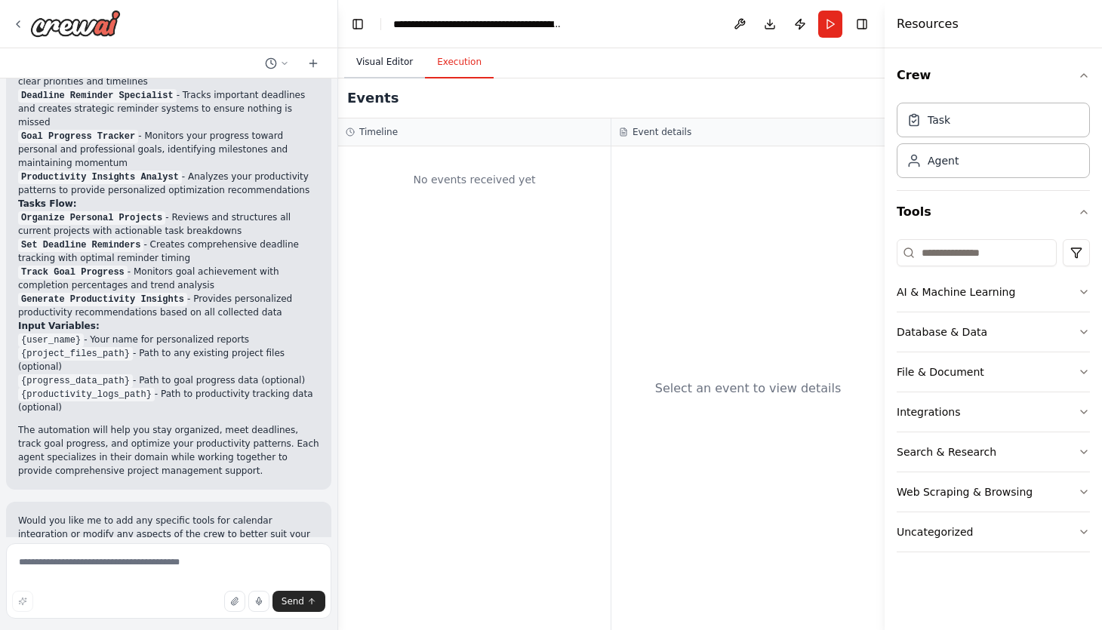
click at [414, 54] on button "Visual Editor" at bounding box center [384, 63] width 81 height 32
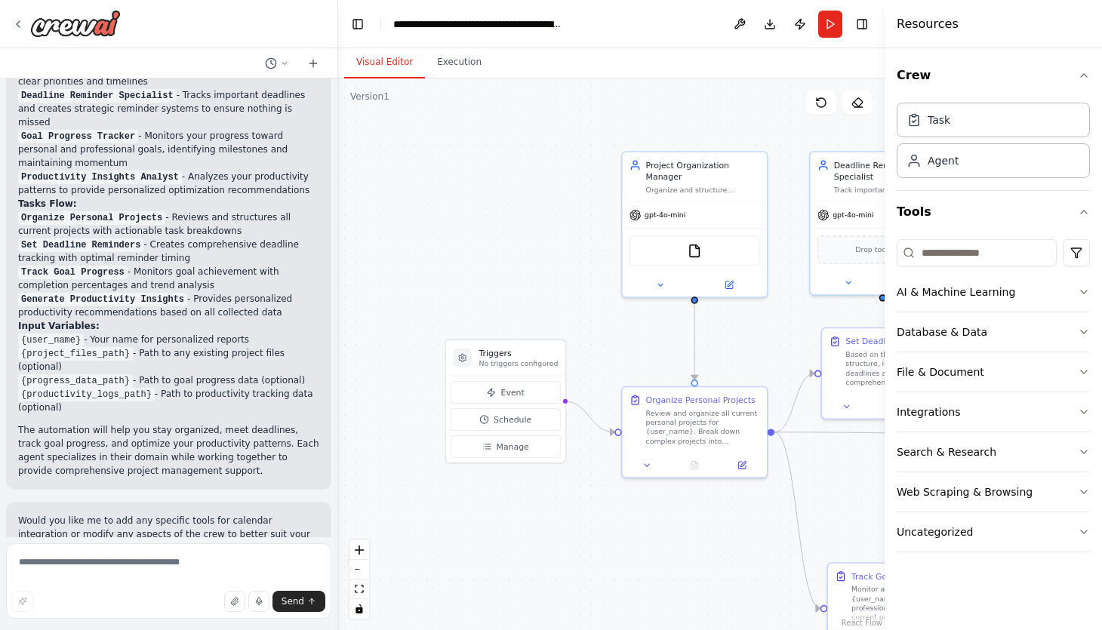
click at [355, 12] on header "**********" at bounding box center [611, 24] width 546 height 48
click at [359, 15] on button "Toggle Left Sidebar" at bounding box center [357, 24] width 21 height 21
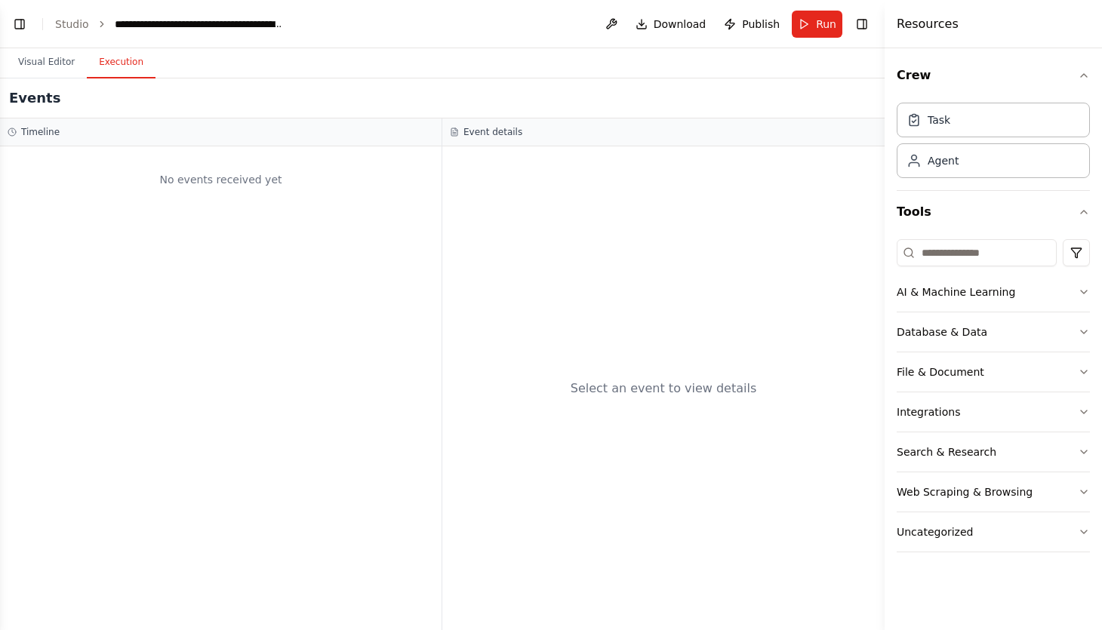
click at [118, 64] on button "Execution" at bounding box center [121, 63] width 69 height 32
click at [65, 15] on header "**********" at bounding box center [442, 24] width 884 height 48
click at [66, 21] on link "Studio" at bounding box center [72, 24] width 34 height 12
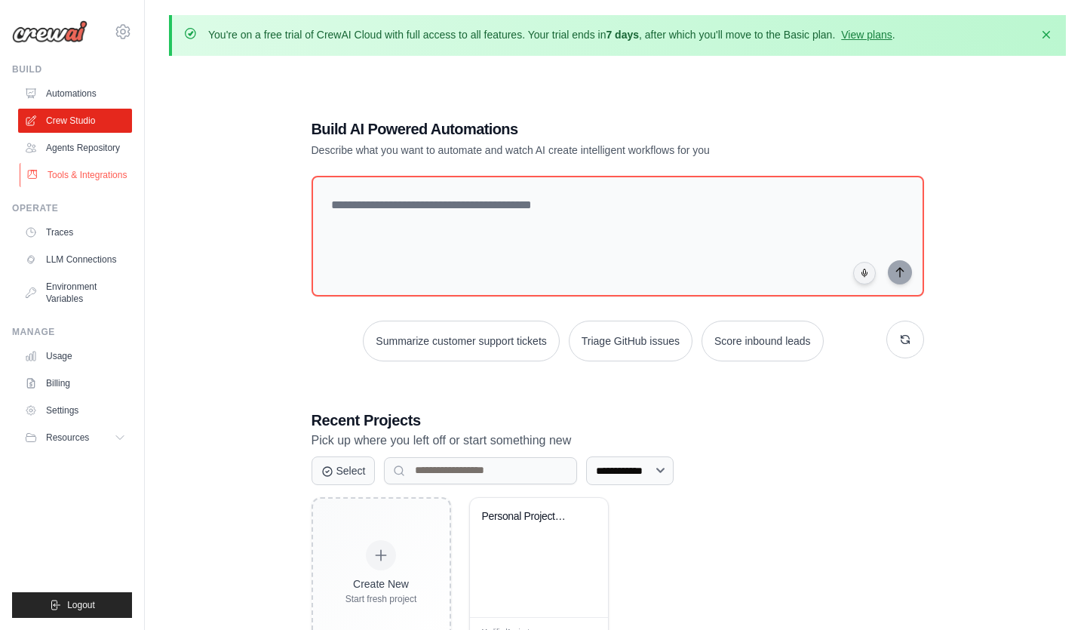
click at [94, 183] on link "Tools & Integrations" at bounding box center [77, 175] width 114 height 24
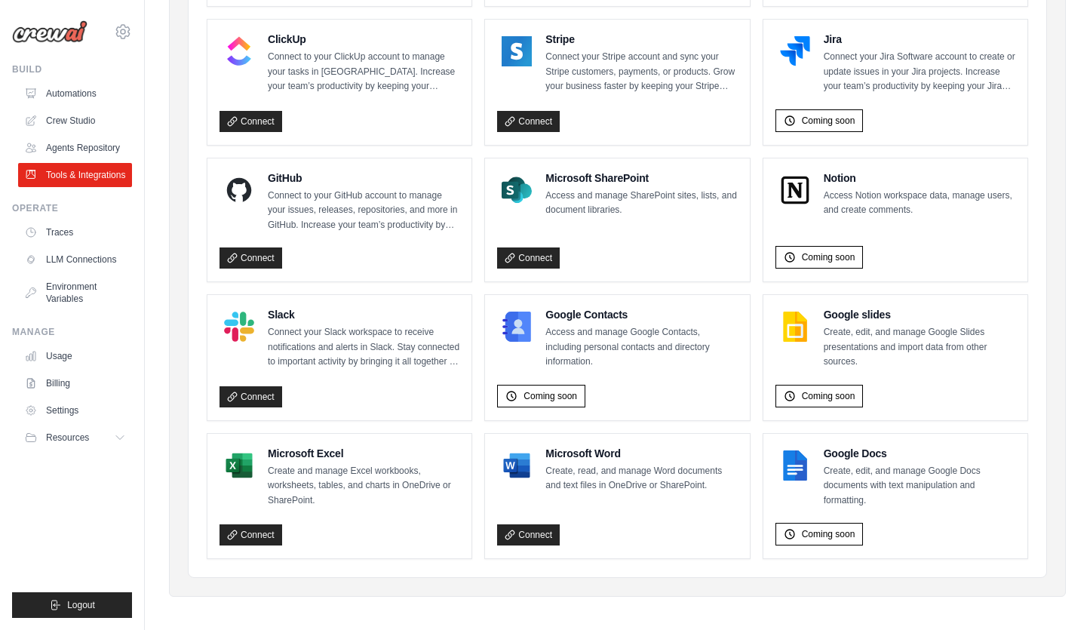
scroll to position [909, 0]
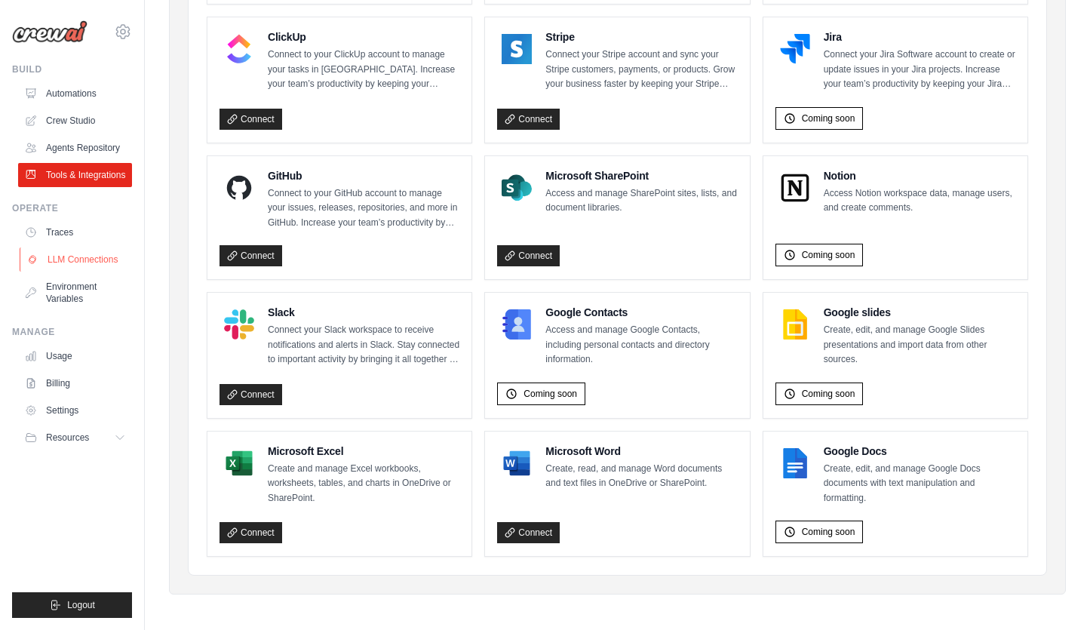
click at [77, 255] on link "LLM Connections" at bounding box center [77, 260] width 114 height 24
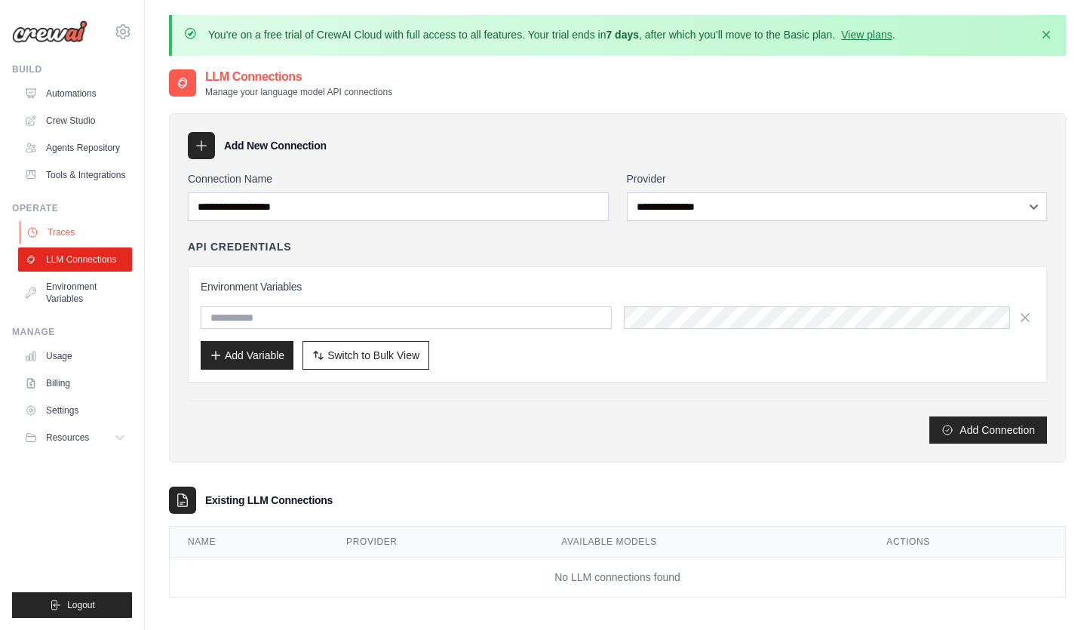
click at [86, 233] on link "Traces" at bounding box center [77, 232] width 114 height 24
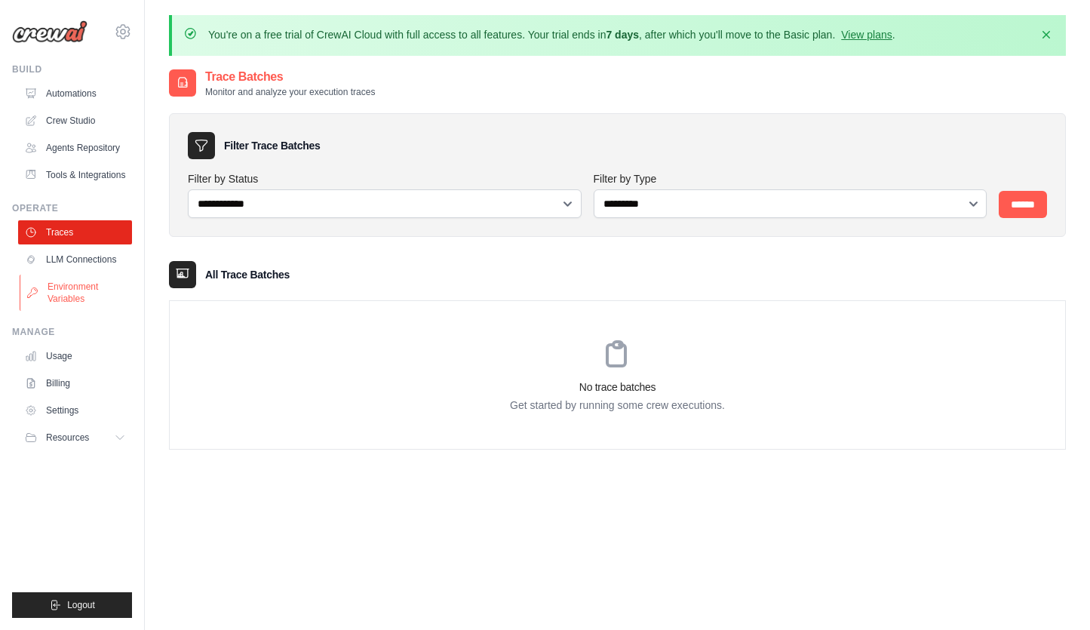
click at [91, 288] on link "Environment Variables" at bounding box center [77, 293] width 114 height 36
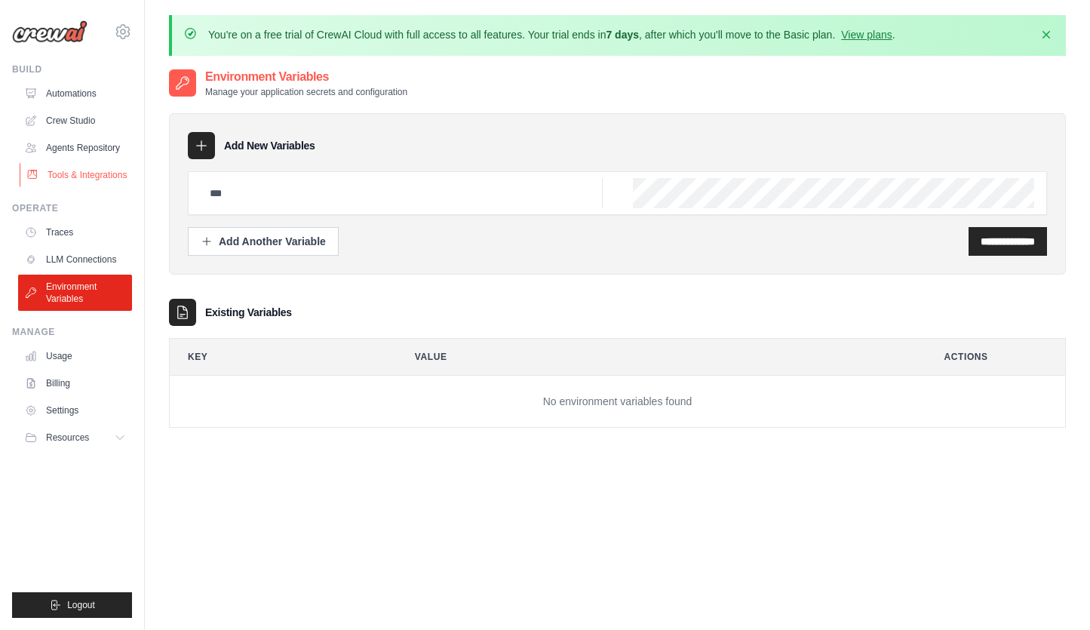
click at [106, 165] on link "Tools & Integrations" at bounding box center [77, 175] width 114 height 24
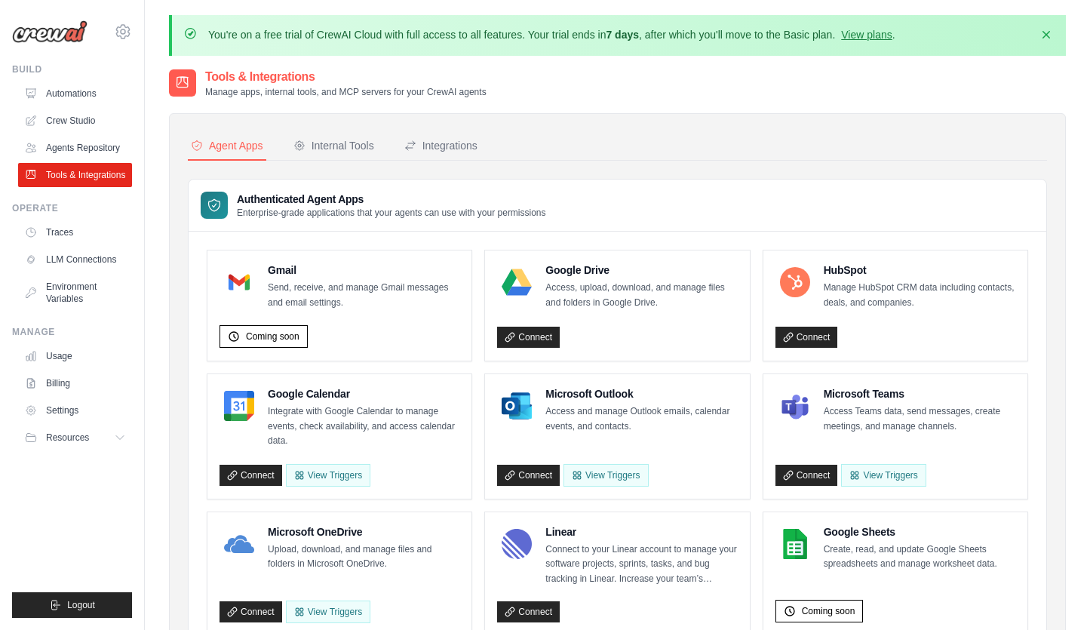
click at [106, 143] on link "Agents Repository" at bounding box center [75, 148] width 114 height 24
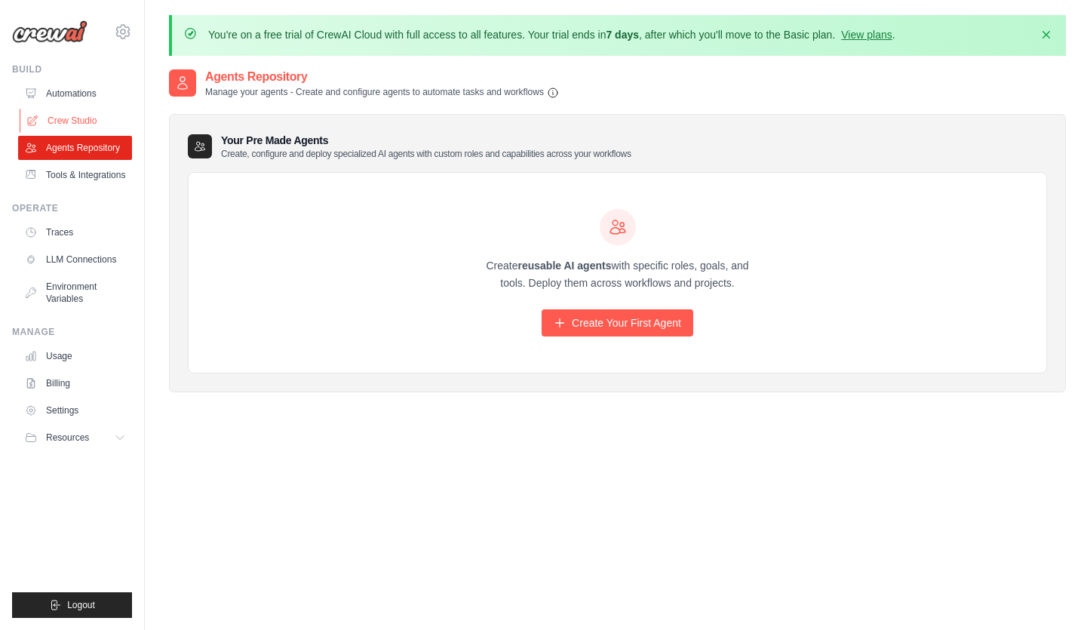
click at [98, 125] on link "Crew Studio" at bounding box center [77, 121] width 114 height 24
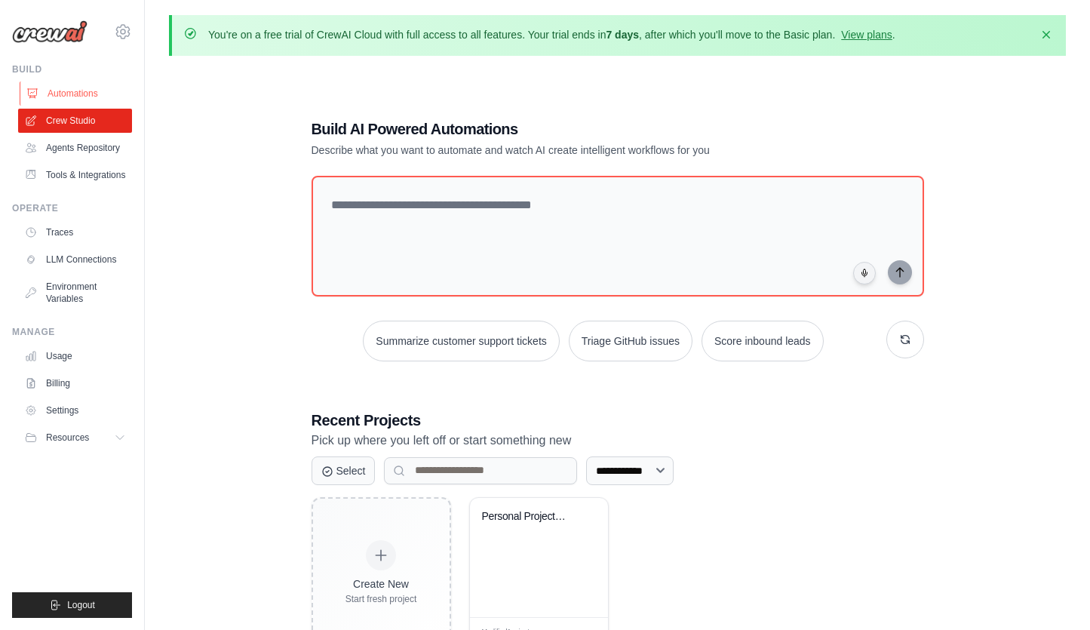
click at [100, 103] on link "Automations" at bounding box center [77, 94] width 114 height 24
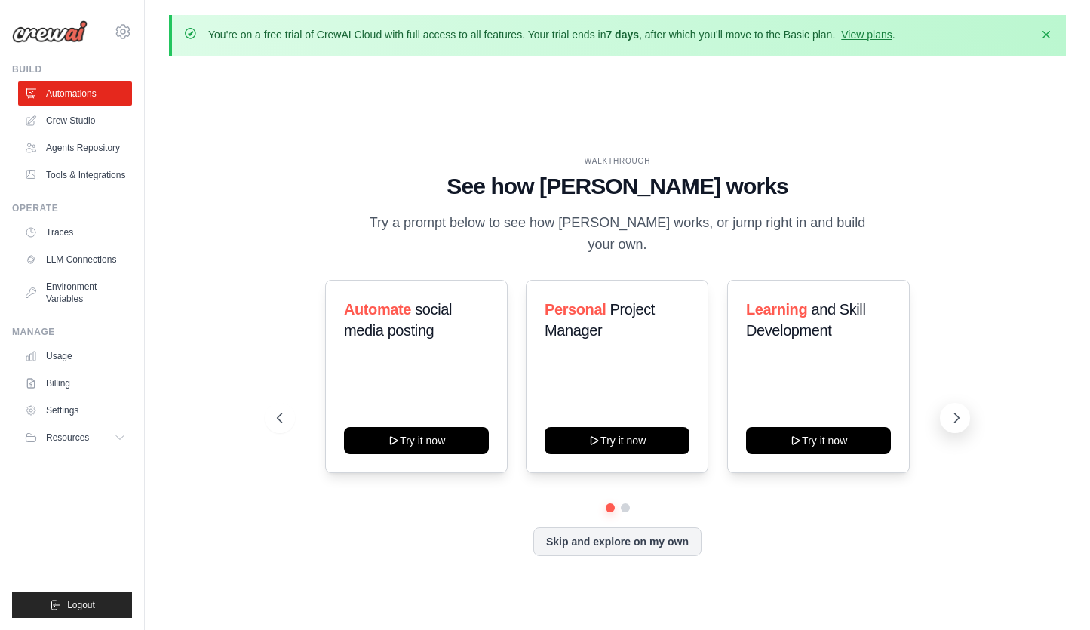
click at [958, 414] on icon at bounding box center [957, 418] width 5 height 9
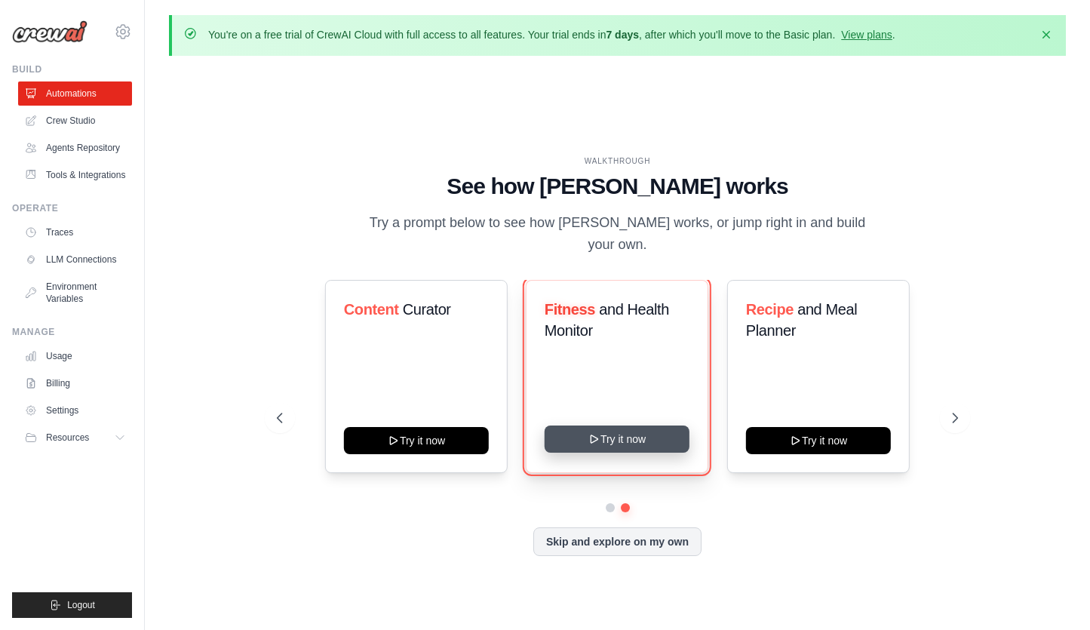
click at [621, 429] on button "Try it now" at bounding box center [617, 439] width 145 height 27
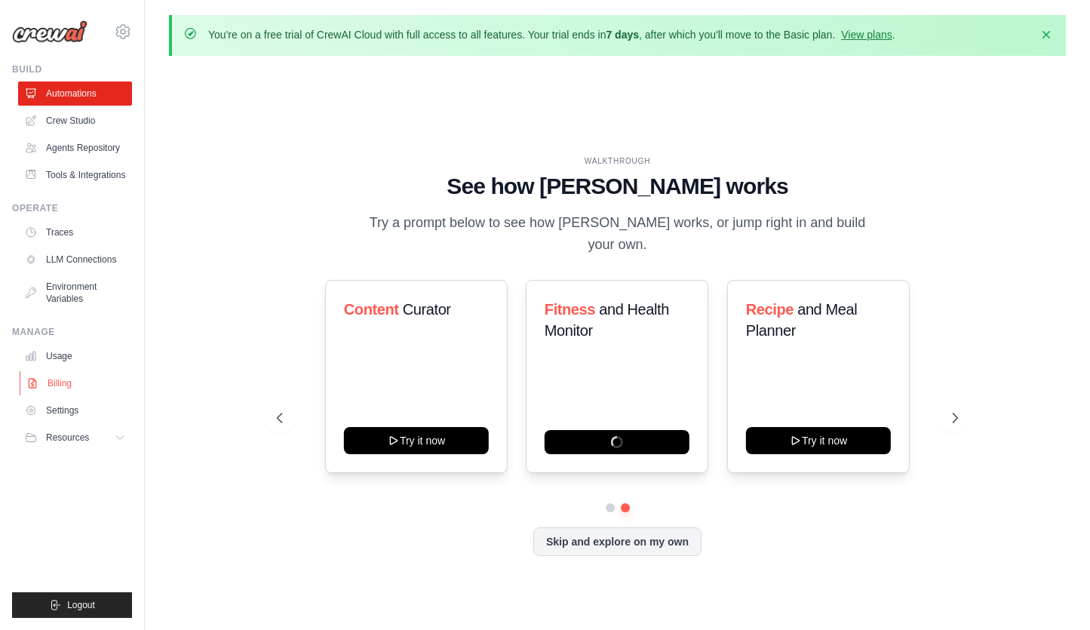
click at [97, 377] on link "Billing" at bounding box center [77, 383] width 114 height 24
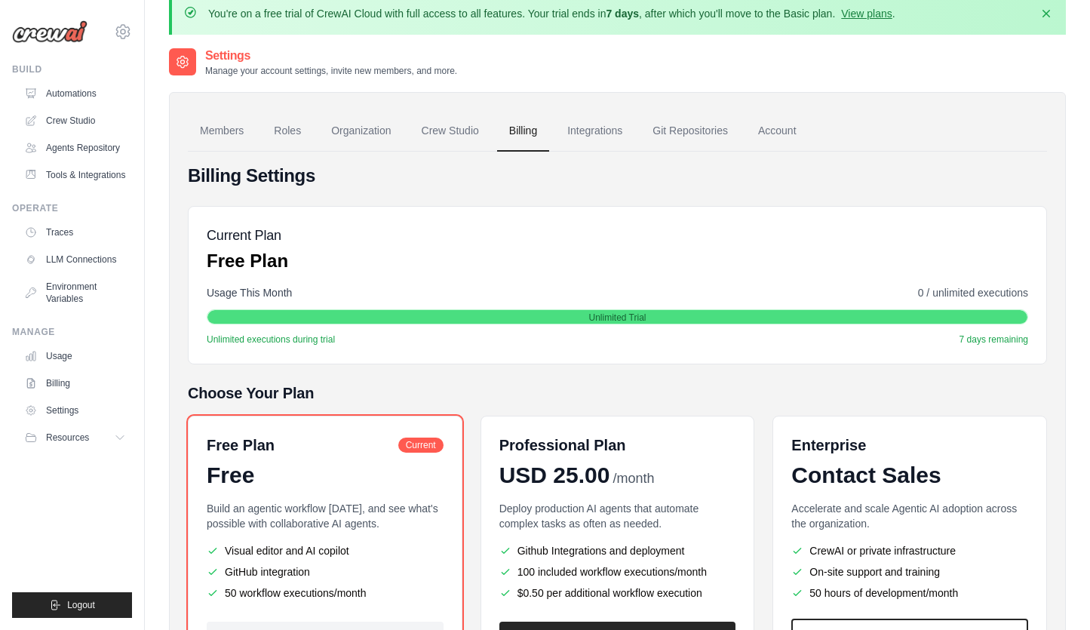
scroll to position [24, 0]
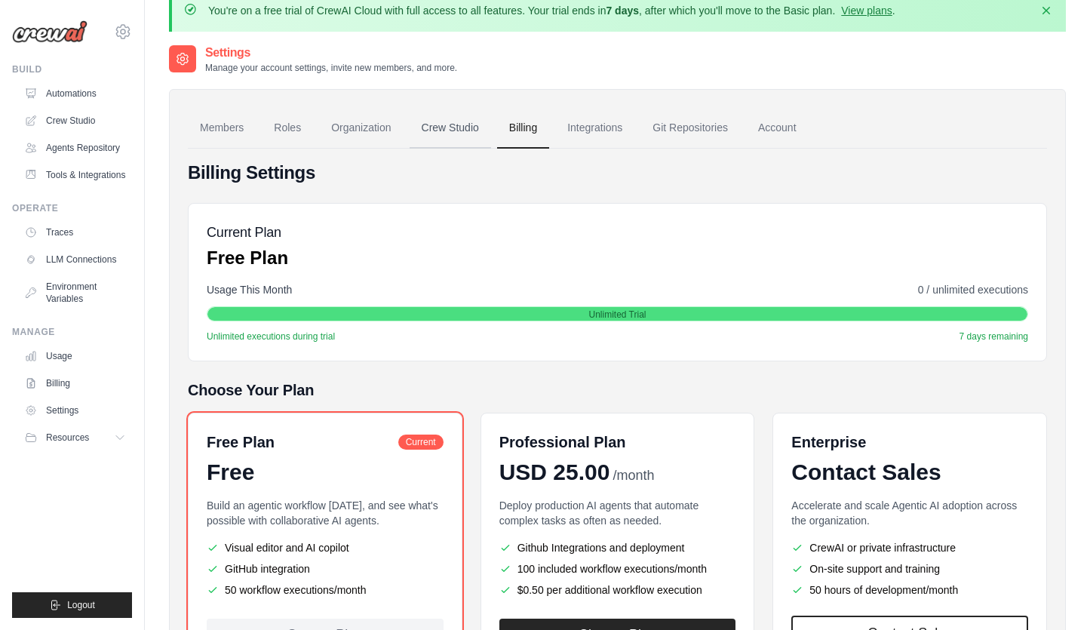
click at [460, 129] on link "Crew Studio" at bounding box center [451, 128] width 82 height 41
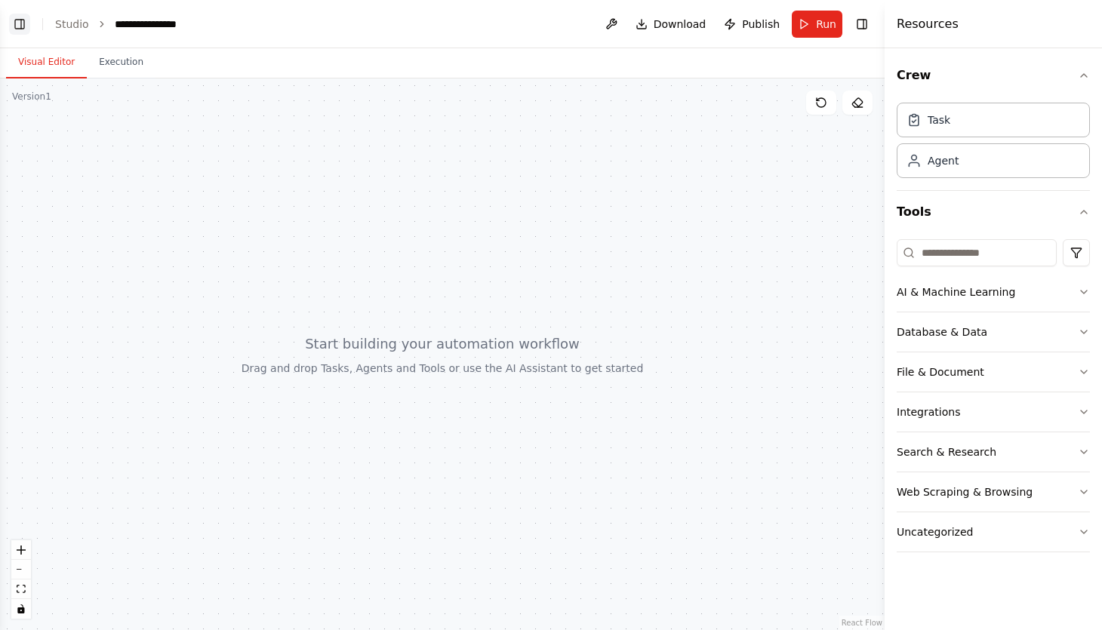
click at [23, 29] on button "Toggle Left Sidebar" at bounding box center [19, 24] width 21 height 21
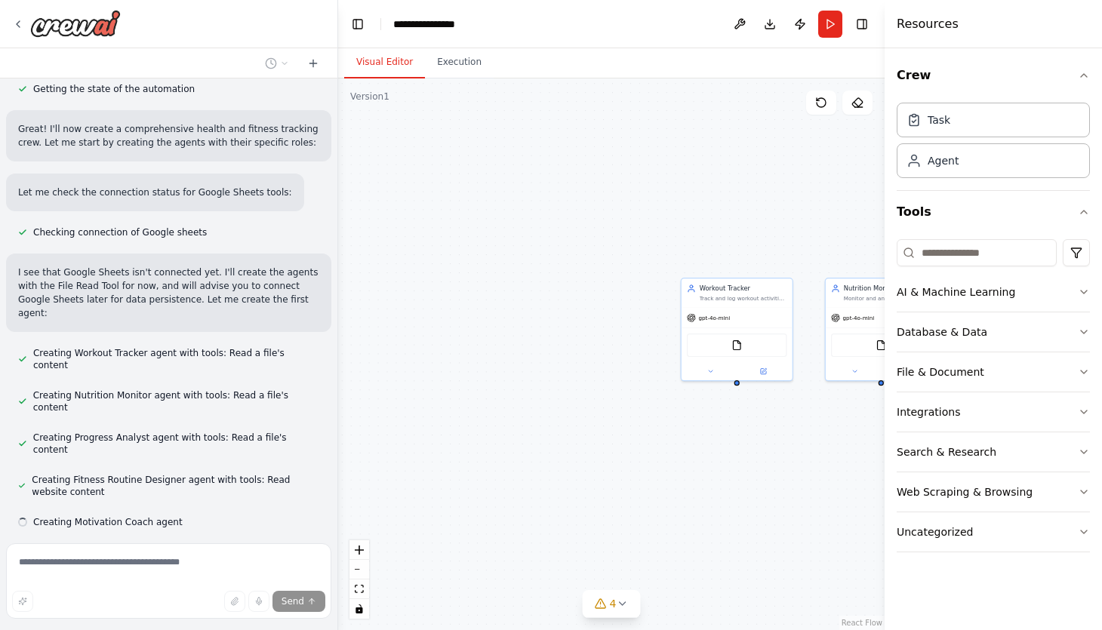
scroll to position [508, 0]
drag, startPoint x: 771, startPoint y: 481, endPoint x: 455, endPoint y: 297, distance: 365.9
click at [455, 297] on div "Workout Tracker Track and log workout activities including exercises, sets, rep…" at bounding box center [611, 354] width 546 height 552
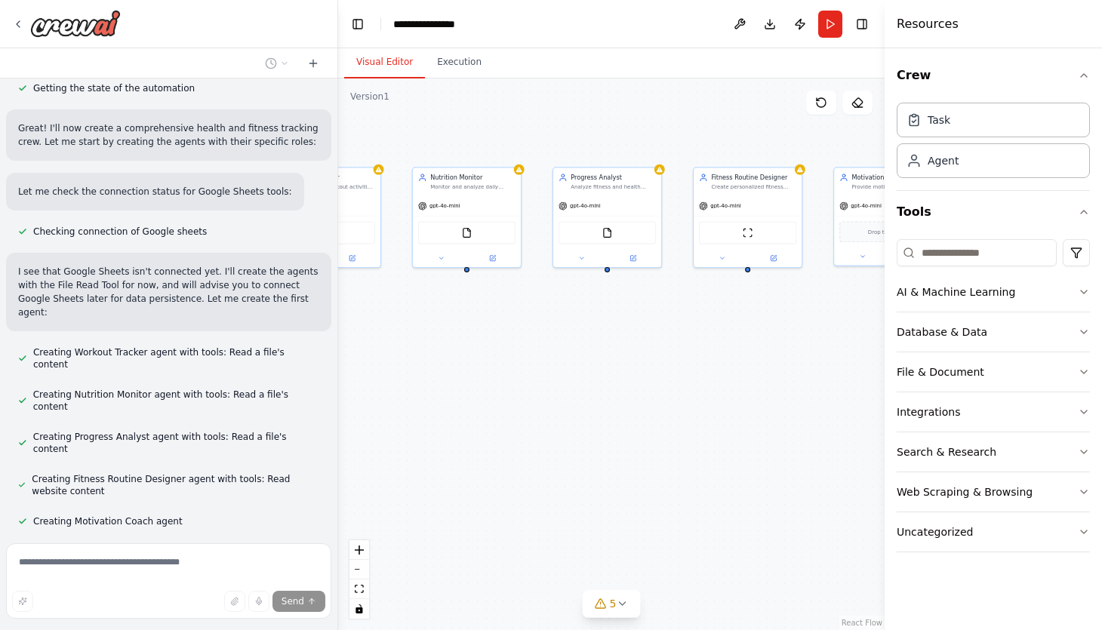
drag, startPoint x: 568, startPoint y: 224, endPoint x: 474, endPoint y: 293, distance: 116.7
click at [474, 293] on div "Workout Tracker Track and log workout activities including exercises, sets, rep…" at bounding box center [611, 354] width 546 height 552
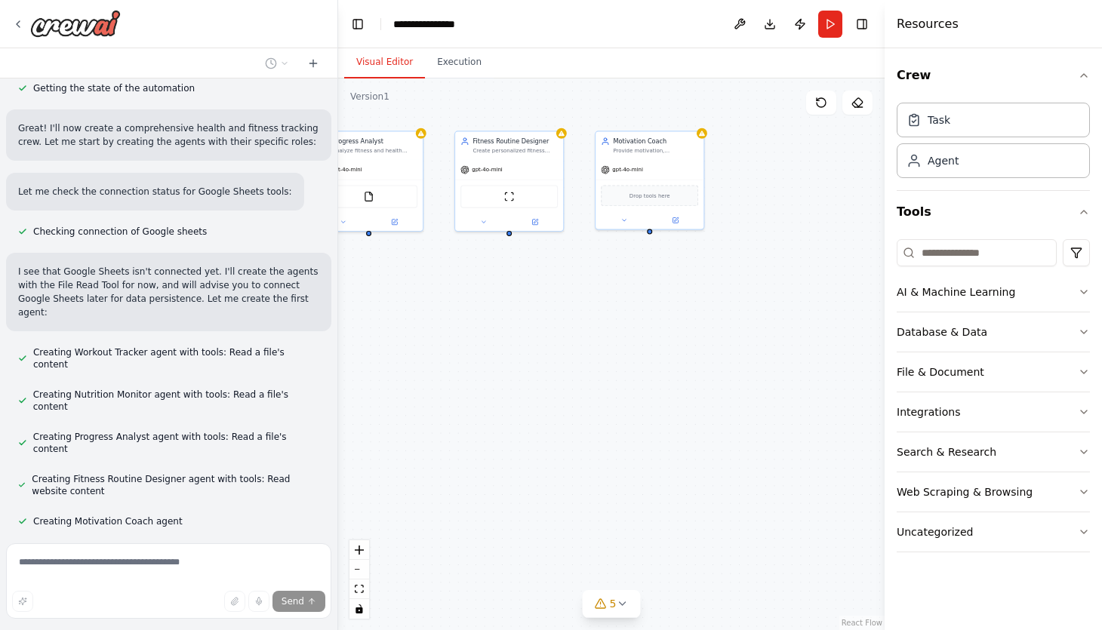
drag, startPoint x: 615, startPoint y: 371, endPoint x: 377, endPoint y: 334, distance: 241.2
click at [377, 334] on div "Workout Tracker Track and log workout activities including exercises, sets, rep…" at bounding box center [611, 354] width 546 height 552
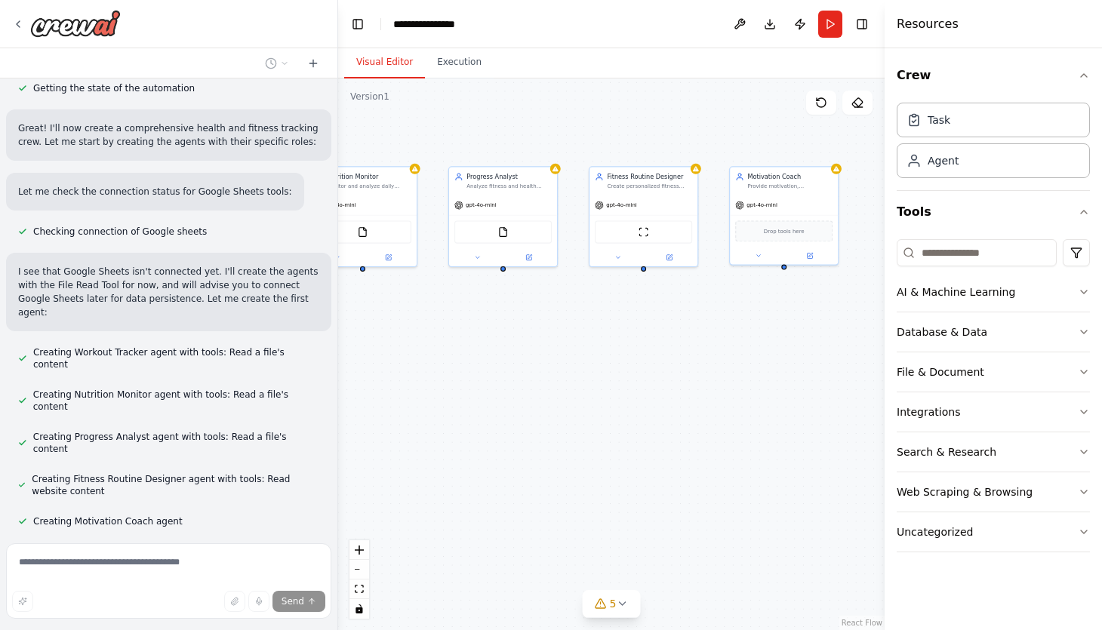
drag, startPoint x: 489, startPoint y: 292, endPoint x: 623, endPoint y: 328, distance: 138.9
click at [623, 328] on div "Workout Tracker Track and log workout activities including exercises, sets, rep…" at bounding box center [611, 354] width 546 height 552
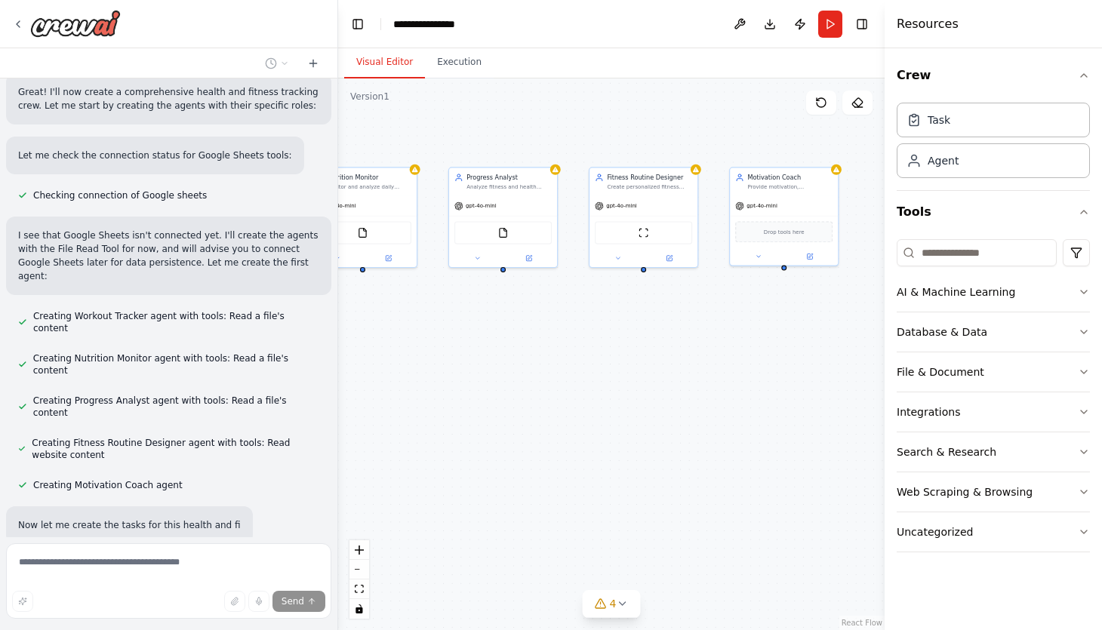
click at [580, 330] on div ".deletable-edge-delete-btn { width: 20px; height: 20px; border: 0px solid #ffff…" at bounding box center [611, 354] width 546 height 552
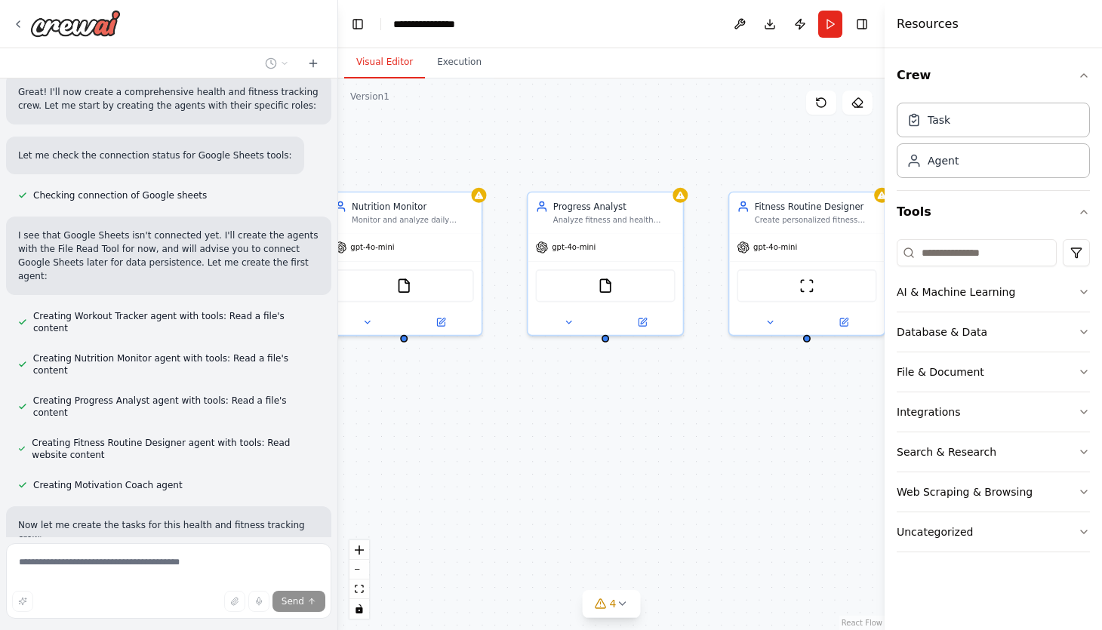
drag, startPoint x: 548, startPoint y: 305, endPoint x: 684, endPoint y: 400, distance: 165.8
click at [684, 400] on div ".deletable-edge-delete-btn { width: 20px; height: 20px; border: 0px solid #ffff…" at bounding box center [611, 354] width 546 height 552
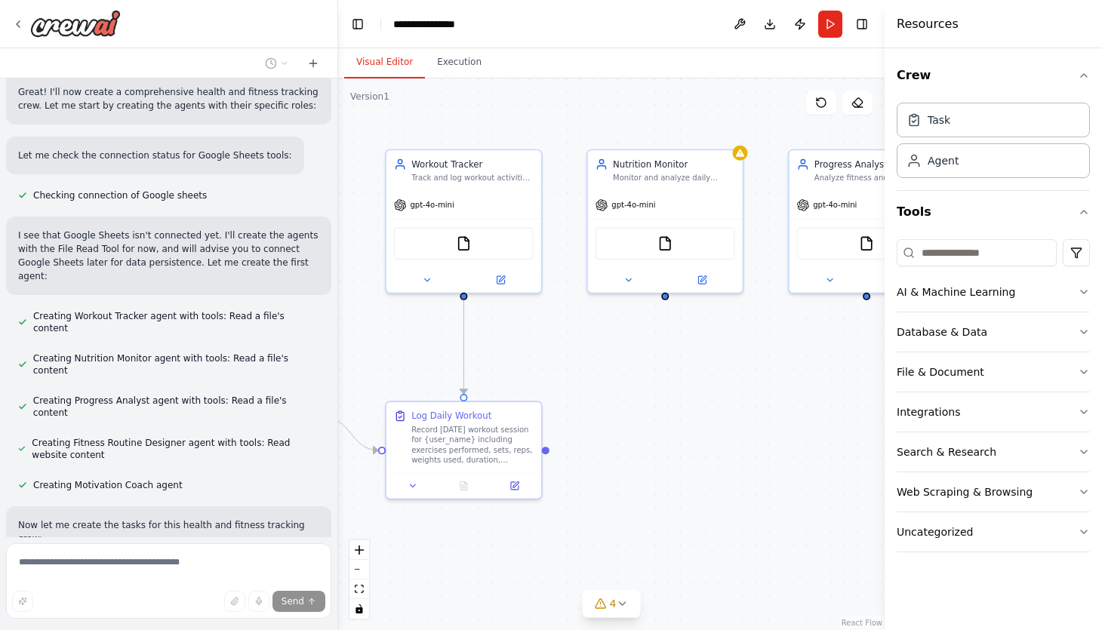
drag, startPoint x: 576, startPoint y: 410, endPoint x: 837, endPoint y: 368, distance: 264.5
click at [837, 368] on div ".deletable-edge-delete-btn { width: 20px; height: 20px; border: 0px solid #ffff…" at bounding box center [611, 354] width 546 height 552
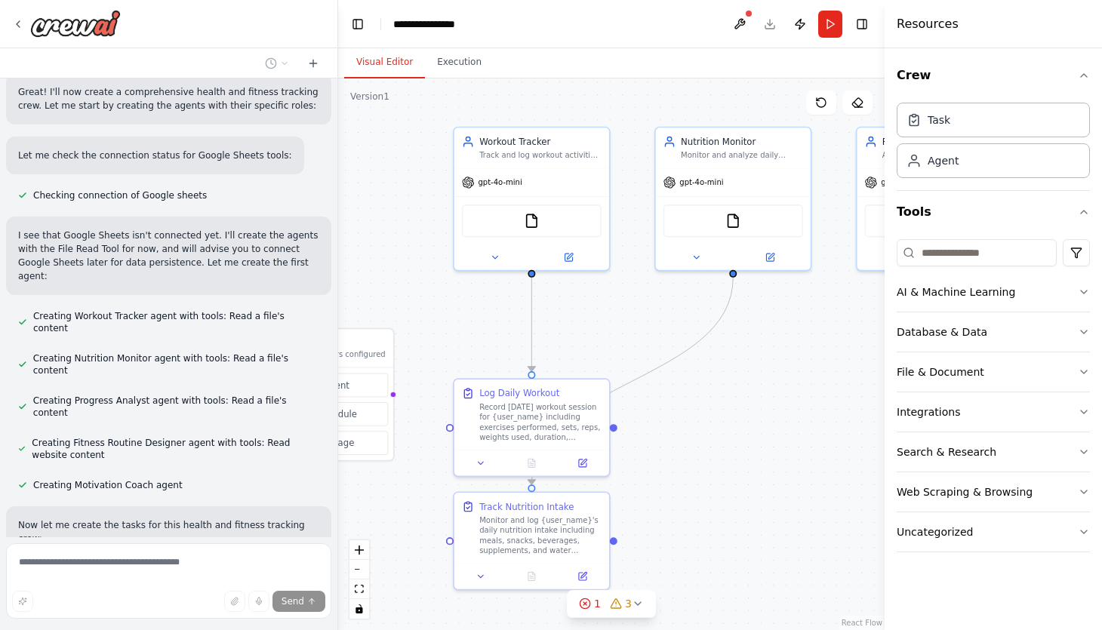
drag, startPoint x: 683, startPoint y: 333, endPoint x: 751, endPoint y: 310, distance: 71.6
click at [751, 310] on div ".deletable-edge-delete-btn { width: 20px; height: 20px; border: 0px solid #ffff…" at bounding box center [611, 354] width 546 height 552
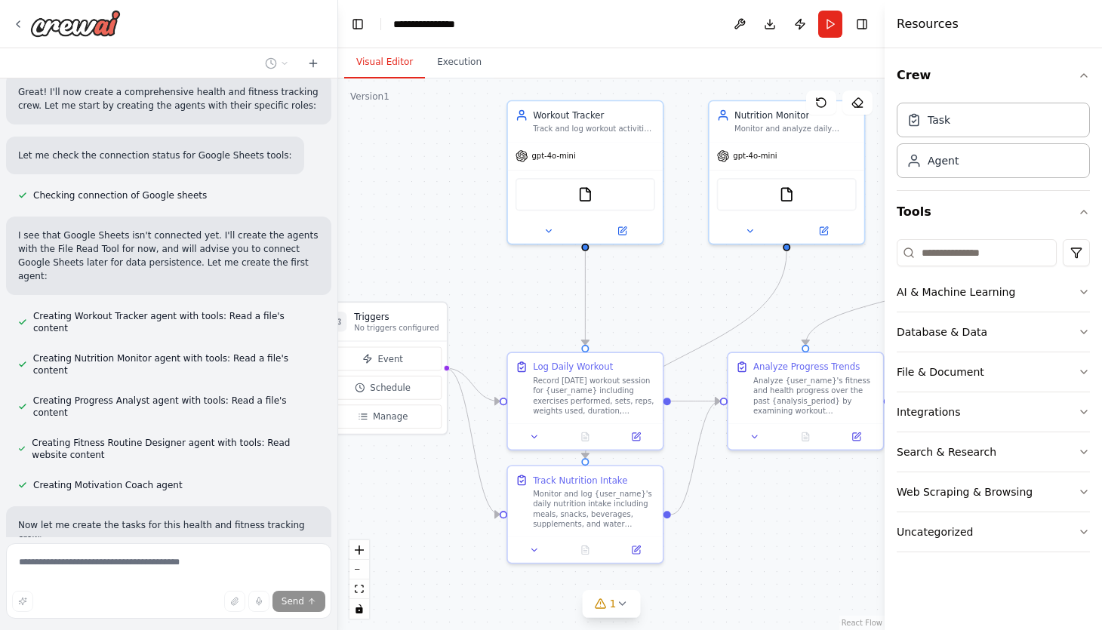
drag, startPoint x: 445, startPoint y: 323, endPoint x: 499, endPoint y: 297, distance: 59.7
click at [499, 297] on div ".deletable-edge-delete-btn { width: 20px; height: 20px; border: 0px solid #ffff…" at bounding box center [611, 354] width 546 height 552
click at [584, 200] on div "FileReadTool" at bounding box center [585, 192] width 140 height 32
click at [580, 190] on img at bounding box center [584, 191] width 15 height 15
click at [553, 226] on button at bounding box center [547, 228] width 71 height 15
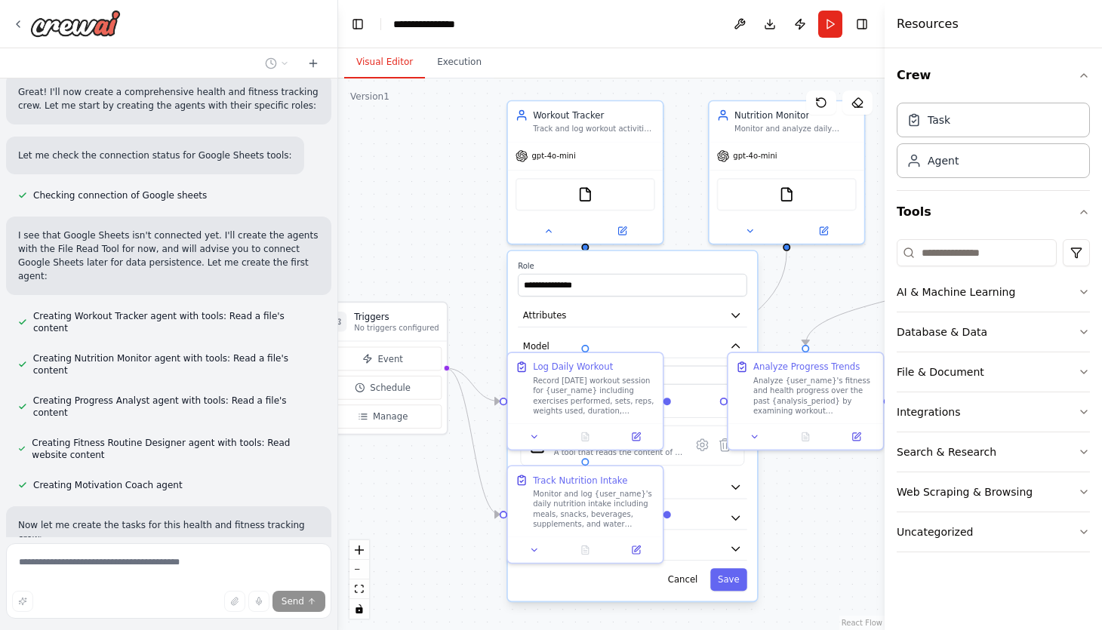
click at [465, 235] on div ".deletable-edge-delete-btn { width: 20px; height: 20px; border: 0px solid #ffff…" at bounding box center [611, 354] width 546 height 552
click at [547, 227] on icon at bounding box center [548, 228] width 5 height 2
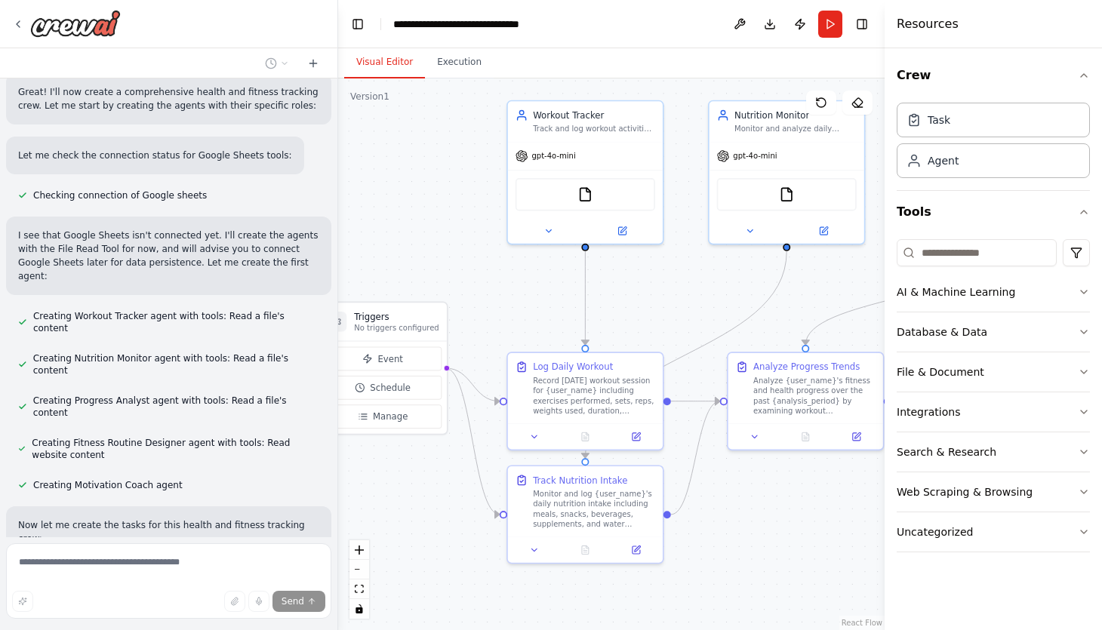
click at [465, 273] on div ".deletable-edge-delete-btn { width: 20px; height: 20px; border: 0px solid #ffff…" at bounding box center [611, 354] width 546 height 552
click at [551, 384] on div "Record today's workout session for {user_name} including exercises performed, s…" at bounding box center [594, 394] width 122 height 40
click at [491, 290] on div ".deletable-edge-delete-btn { width: 20px; height: 20px; border: 0px solid #ffff…" at bounding box center [611, 354] width 546 height 552
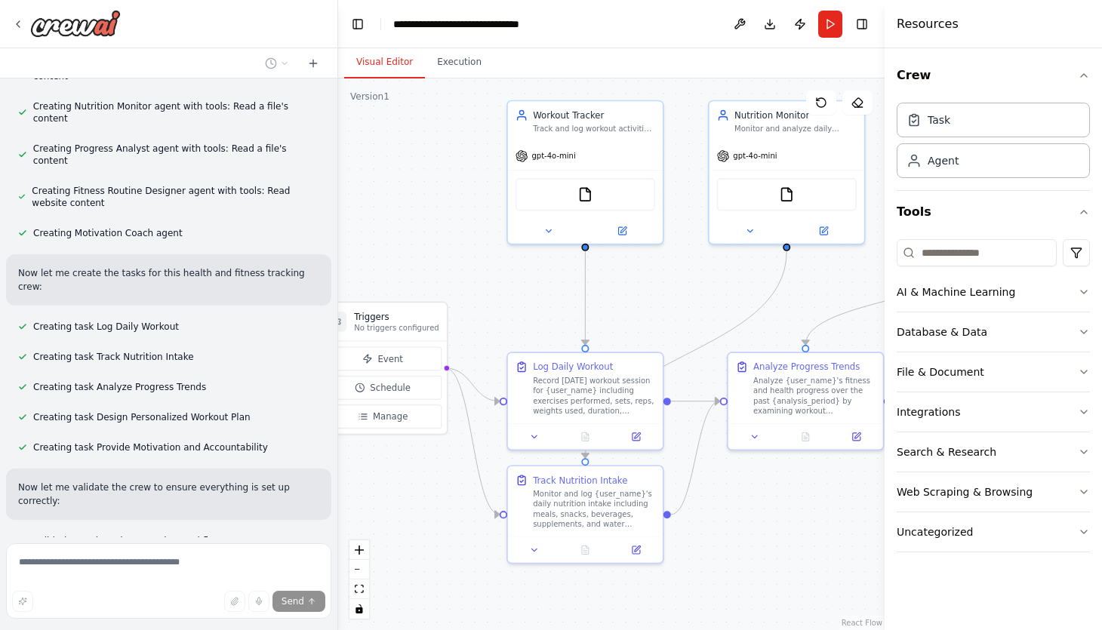
scroll to position [1032, 0]
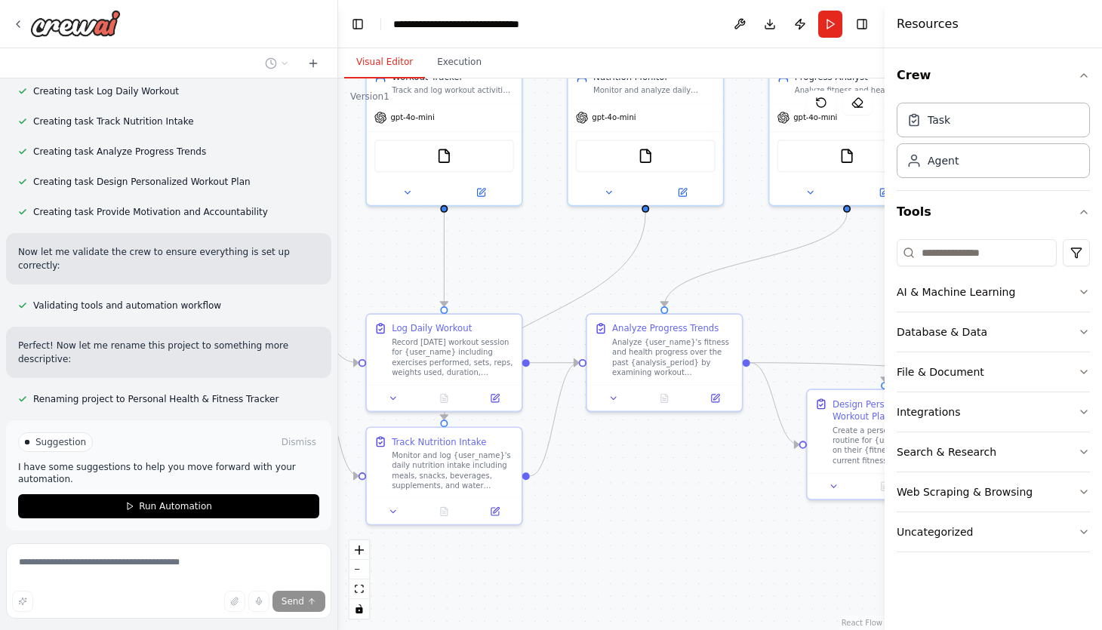
drag, startPoint x: 606, startPoint y: 298, endPoint x: 465, endPoint y: 260, distance: 146.3
click at [465, 260] on div ".deletable-edge-delete-btn { width: 20px; height: 20px; border: 0px solid #ffff…" at bounding box center [611, 354] width 546 height 552
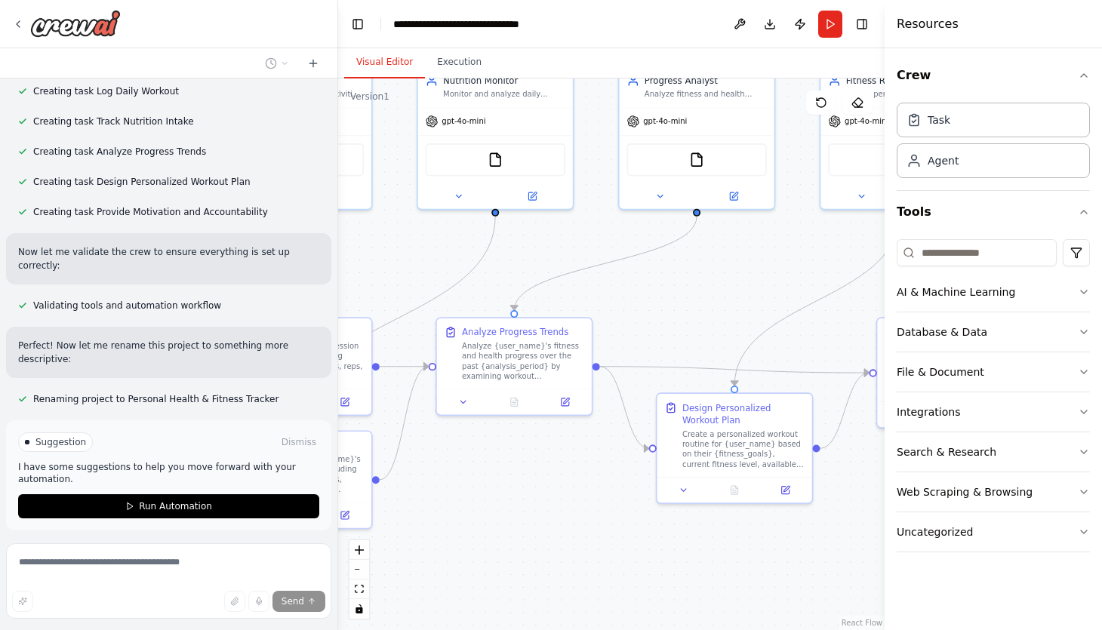
drag, startPoint x: 563, startPoint y: 254, endPoint x: 413, endPoint y: 258, distance: 150.2
click at [413, 258] on div ".deletable-edge-delete-btn { width: 20px; height: 20px; border: 0px solid #ffff…" at bounding box center [611, 354] width 546 height 552
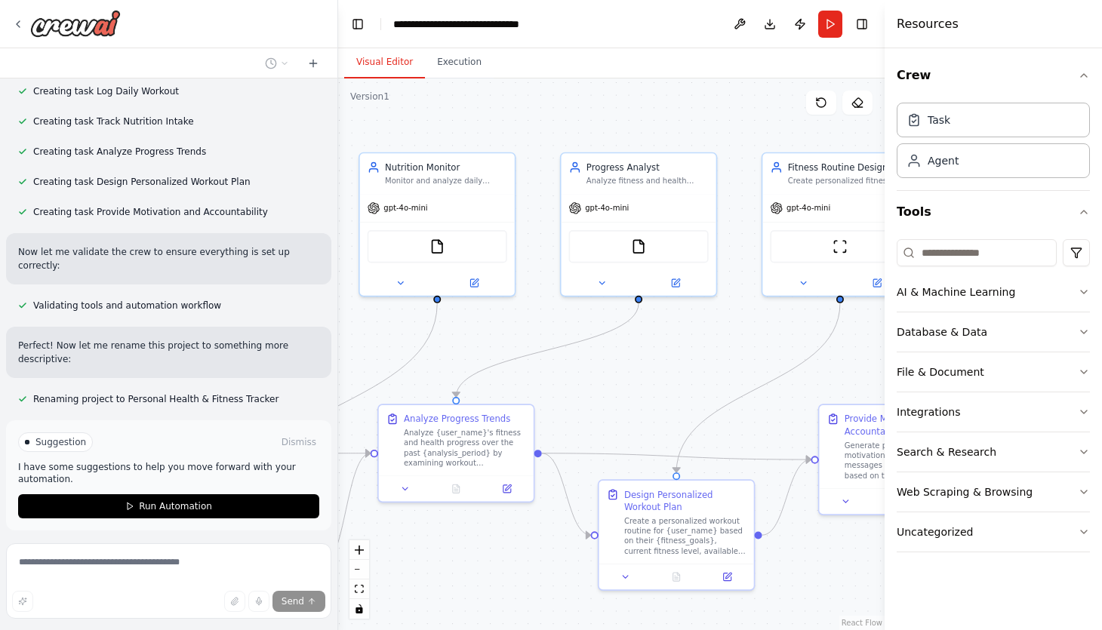
drag, startPoint x: 695, startPoint y: 285, endPoint x: 637, endPoint y: 372, distance: 104.4
click at [637, 372] on div ".deletable-edge-delete-btn { width: 20px; height: 20px; border: 0px solid #ffff…" at bounding box center [611, 354] width 546 height 552
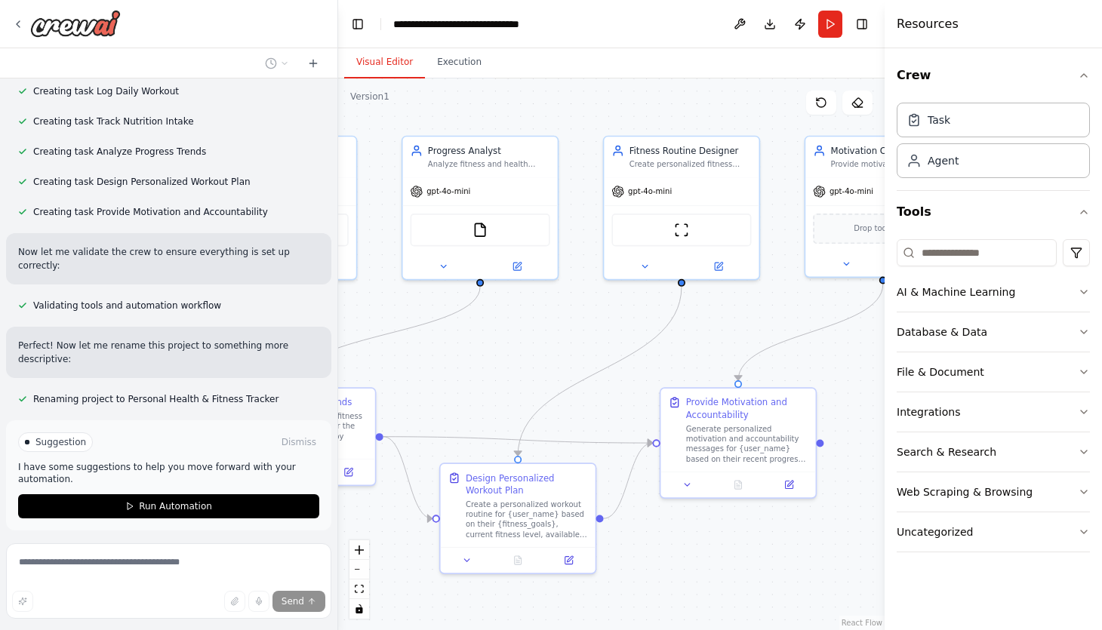
drag, startPoint x: 705, startPoint y: 371, endPoint x: 546, endPoint y: 354, distance: 159.3
click at [546, 354] on div ".deletable-edge-delete-btn { width: 20px; height: 20px; border: 0px solid #ffff…" at bounding box center [611, 354] width 546 height 552
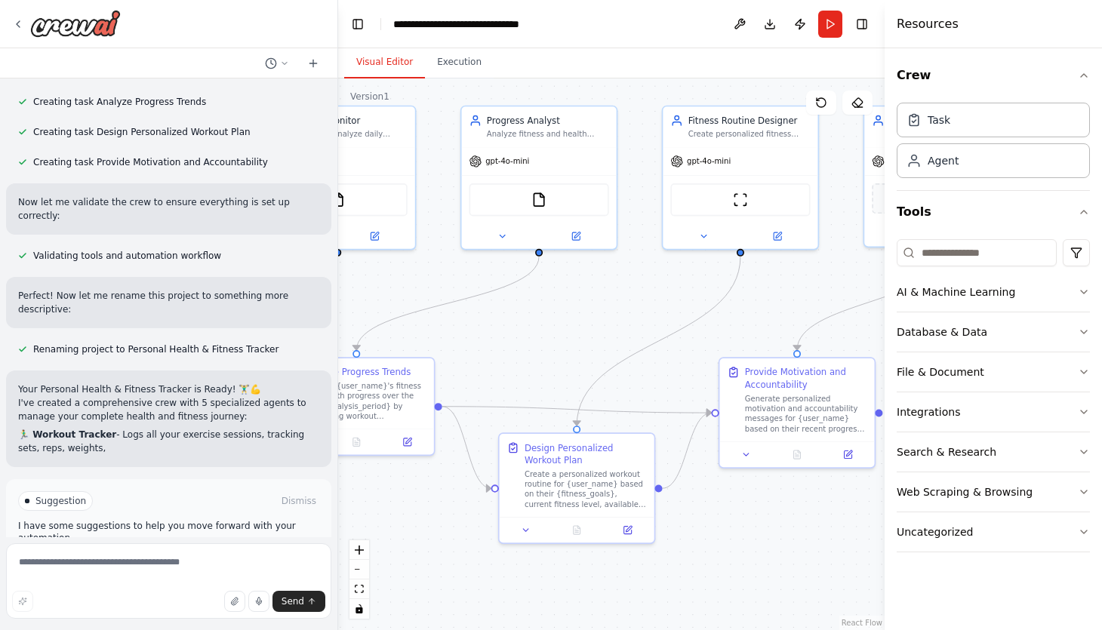
drag, startPoint x: 628, startPoint y: 344, endPoint x: 687, endPoint y: 314, distance: 66.2
click at [687, 314] on div ".deletable-edge-delete-btn { width: 20px; height: 20px; border: 0px solid #ffff…" at bounding box center [611, 354] width 546 height 552
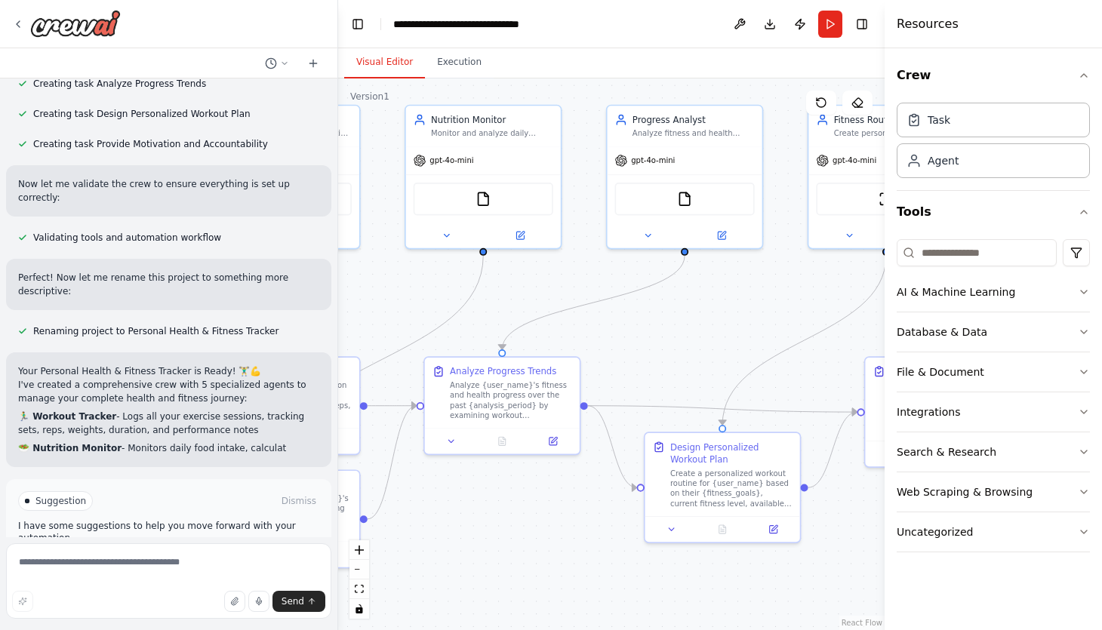
drag, startPoint x: 571, startPoint y: 313, endPoint x: 716, endPoint y: 312, distance: 145.6
click at [716, 312] on div ".deletable-edge-delete-btn { width: 20px; height: 20px; border: 0px solid #ffff…" at bounding box center [611, 354] width 546 height 552
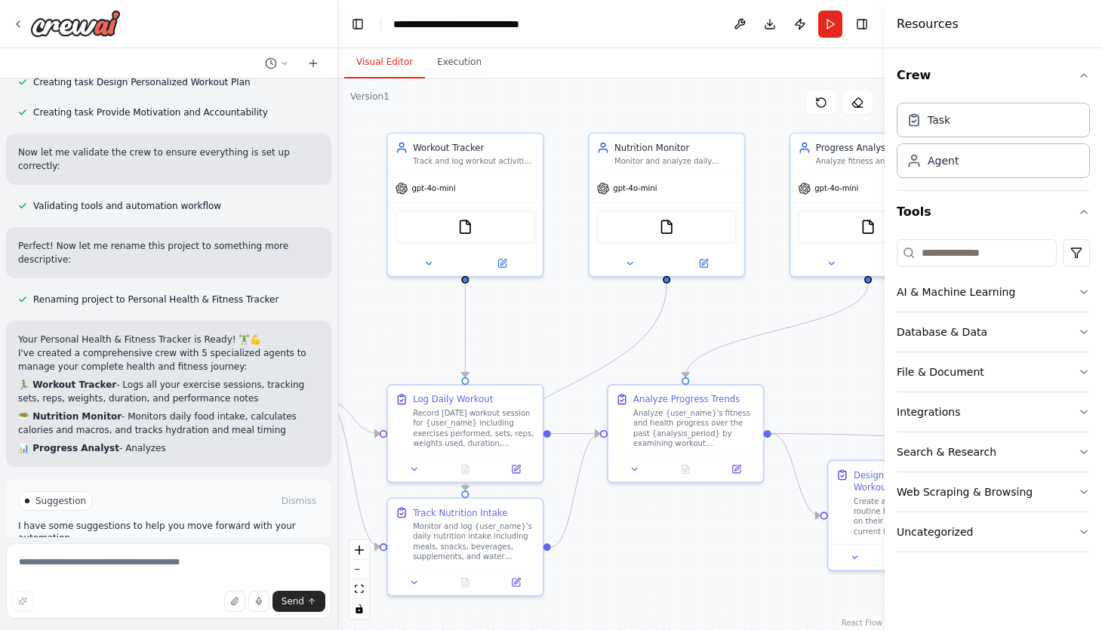
drag, startPoint x: 572, startPoint y: 322, endPoint x: 755, endPoint y: 350, distance: 185.5
click at [755, 350] on div ".deletable-edge-delete-btn { width: 20px; height: 20px; border: 0px solid #ffff…" at bounding box center [611, 354] width 546 height 552
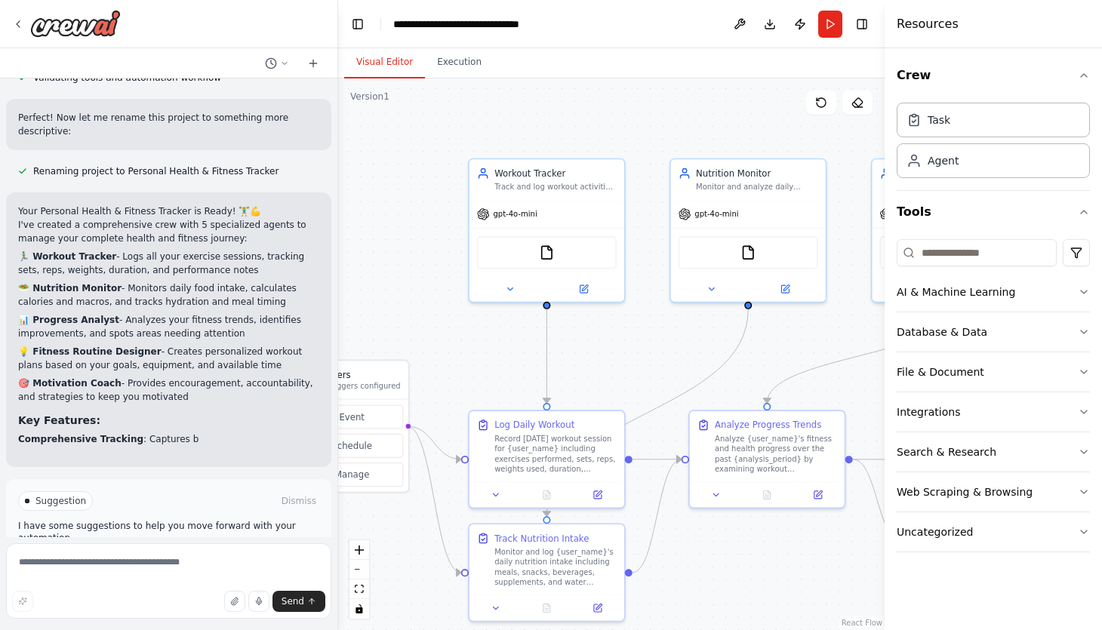
drag, startPoint x: 574, startPoint y: 349, endPoint x: 656, endPoint y: 374, distance: 85.4
click at [656, 374] on div ".deletable-edge-delete-btn { width: 20px; height: 20px; border: 0px solid #ffff…" at bounding box center [611, 354] width 546 height 552
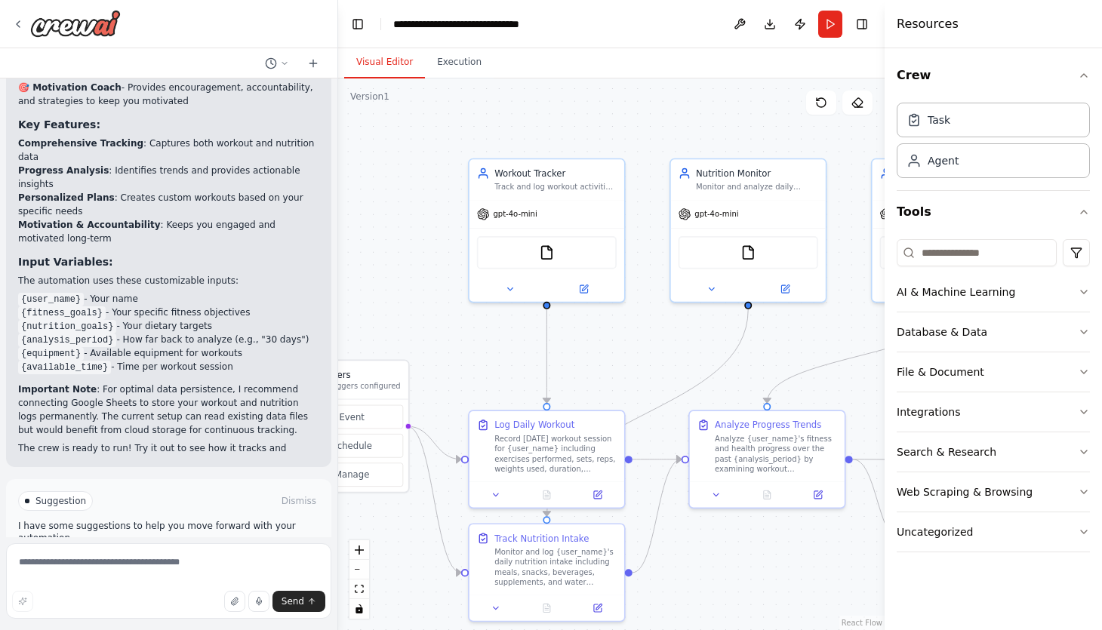
scroll to position [1569, 0]
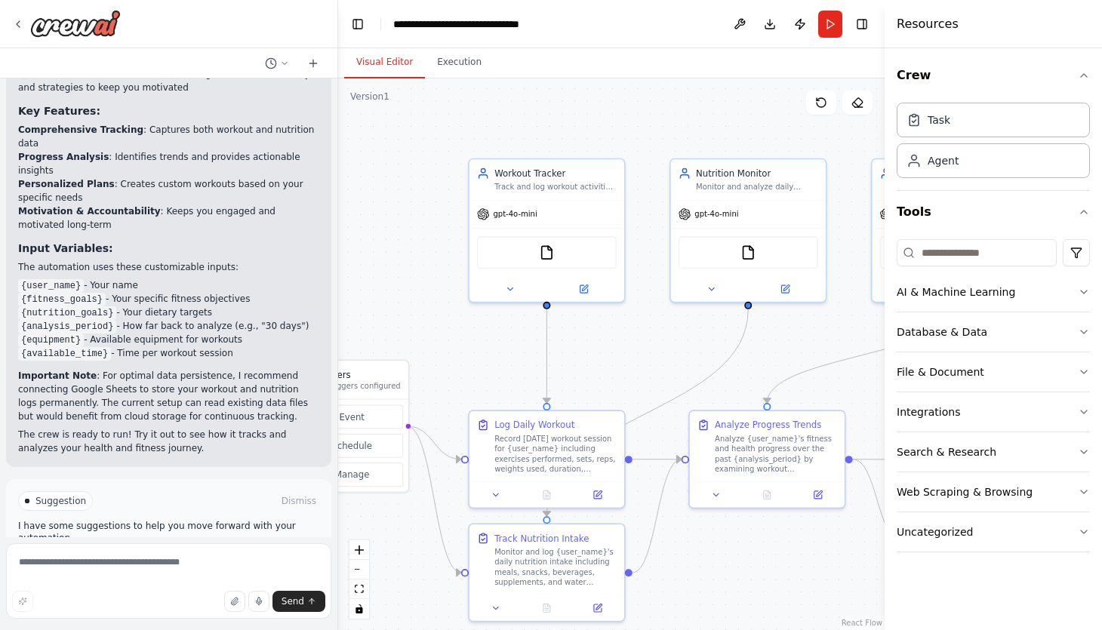
click at [238, 553] on button "Run Automation" at bounding box center [168, 565] width 301 height 24
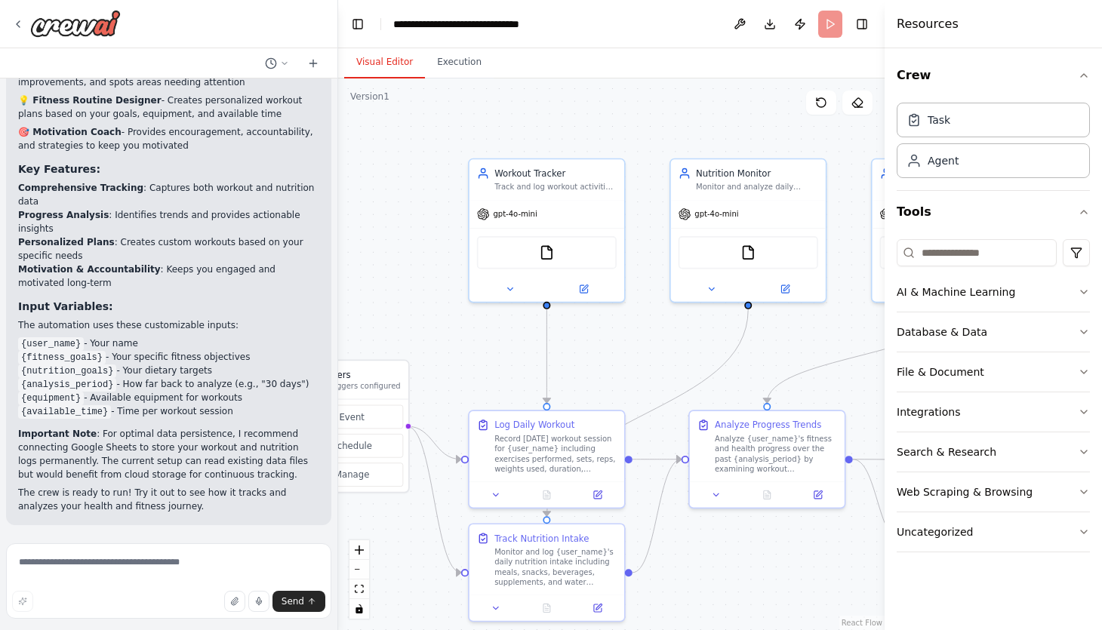
scroll to position [1447, 0]
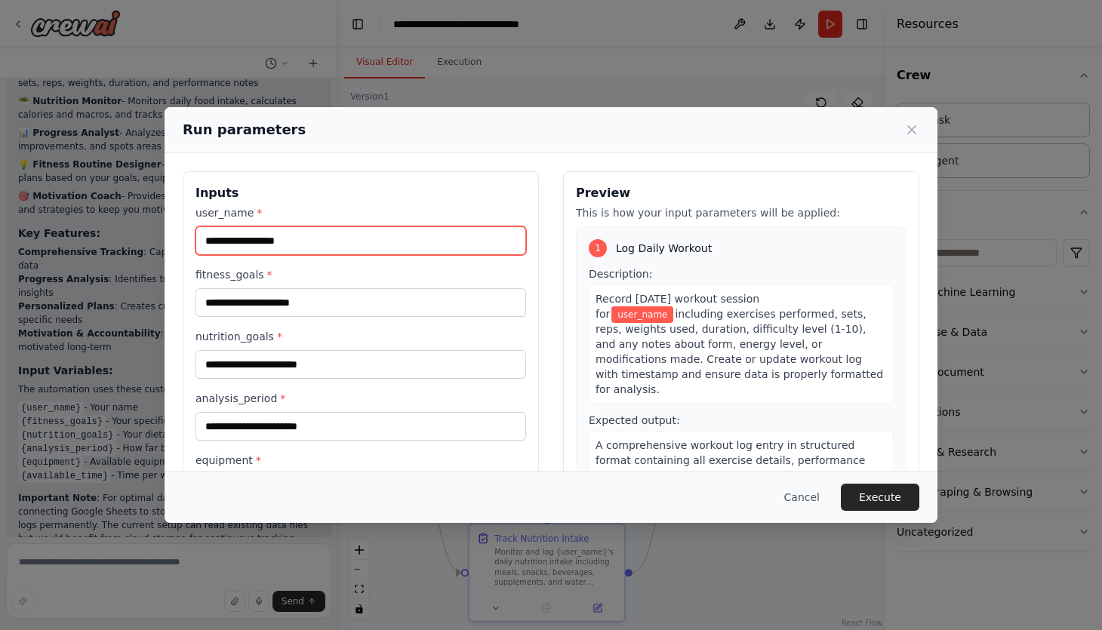
click at [435, 232] on input "user_name *" at bounding box center [360, 240] width 331 height 29
type input "*******"
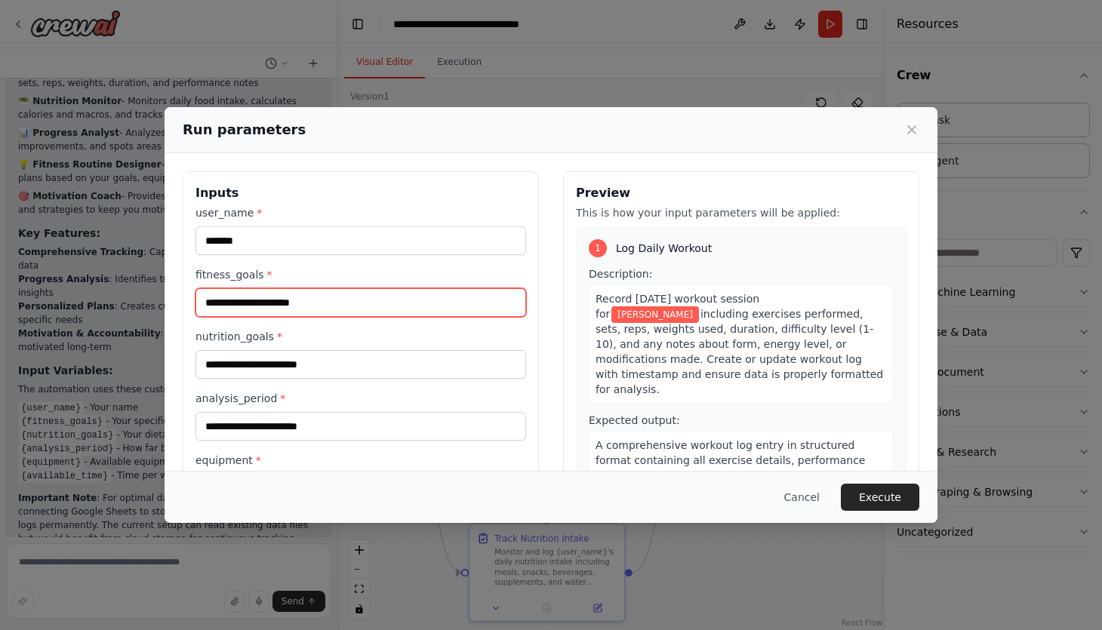
click at [258, 300] on input "fitness_goals *" at bounding box center [360, 302] width 331 height 29
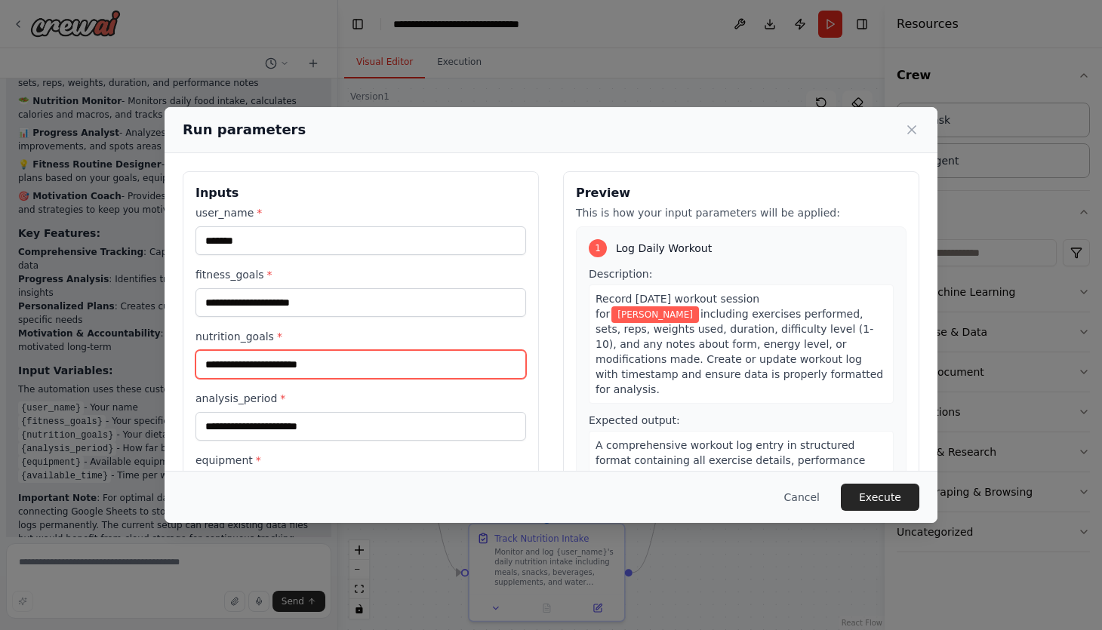
click at [317, 368] on input "nutrition_goals *" at bounding box center [360, 364] width 331 height 29
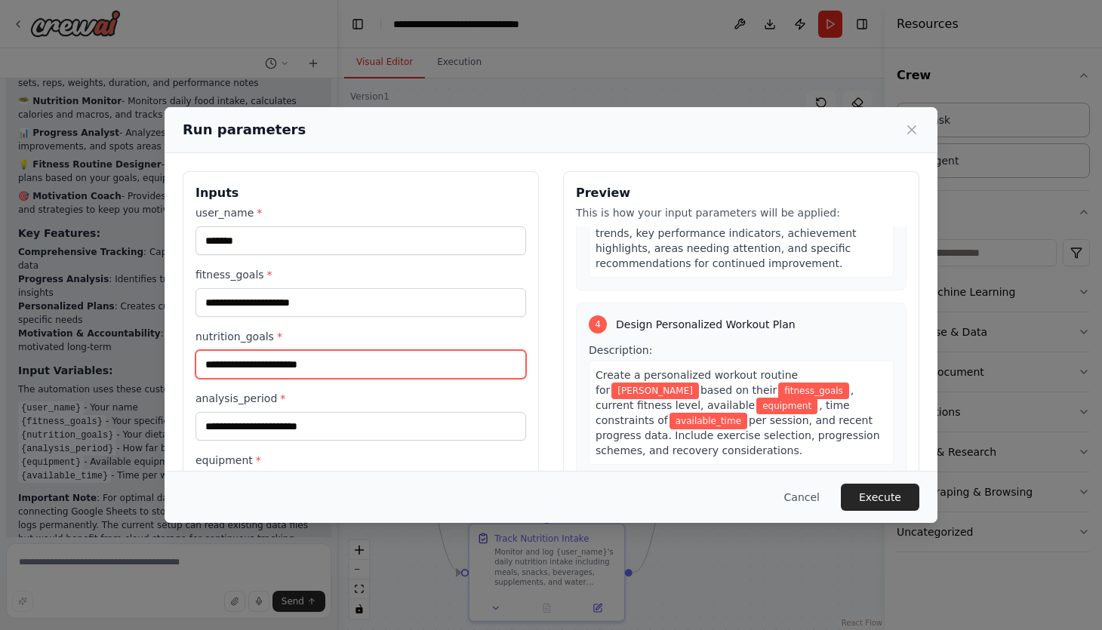
scroll to position [125, 0]
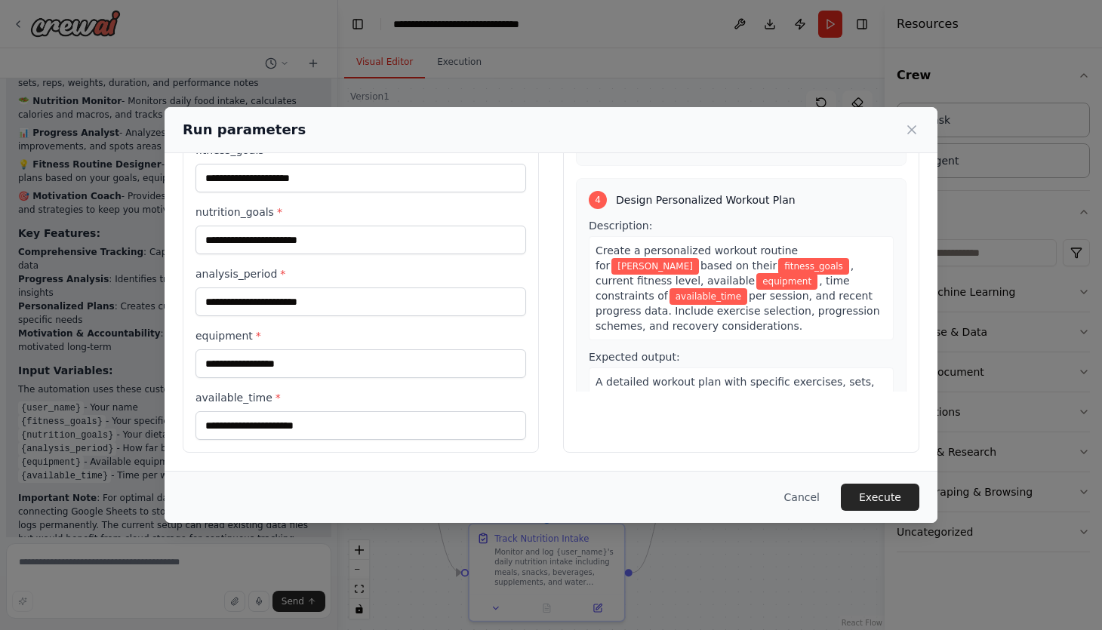
click at [915, 121] on div "Run parameters" at bounding box center [551, 129] width 737 height 21
click at [906, 134] on icon at bounding box center [911, 129] width 15 height 15
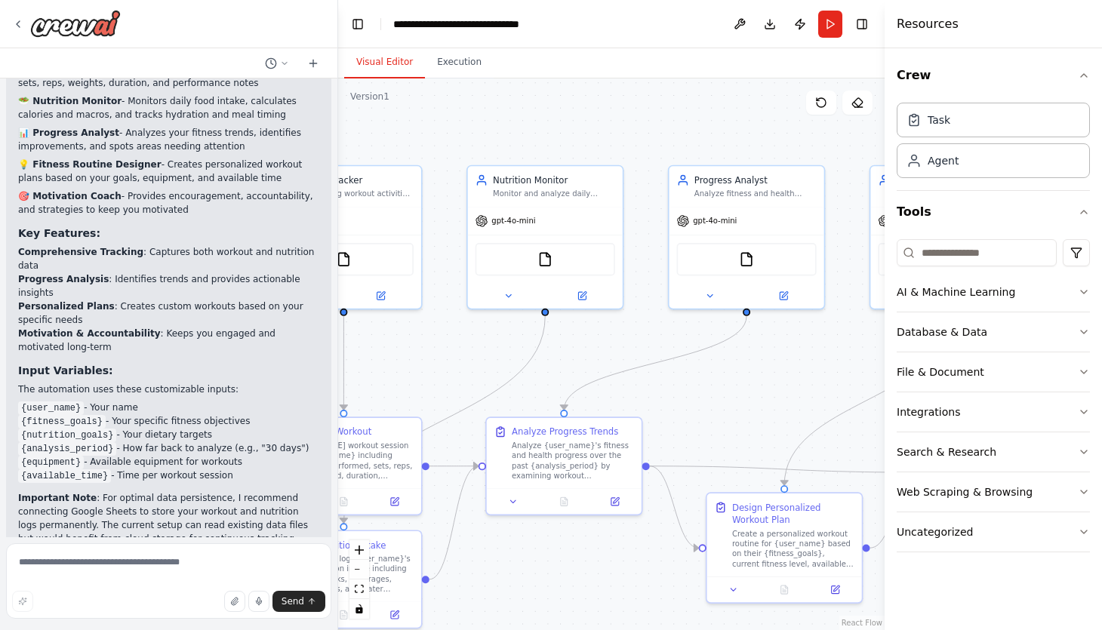
drag, startPoint x: 651, startPoint y: 352, endPoint x: 448, endPoint y: 358, distance: 203.1
click at [448, 358] on div ".deletable-edge-delete-btn { width: 20px; height: 20px; border: 0px solid #ffff…" at bounding box center [611, 354] width 546 height 552
click at [578, 290] on icon at bounding box center [582, 294] width 8 height 8
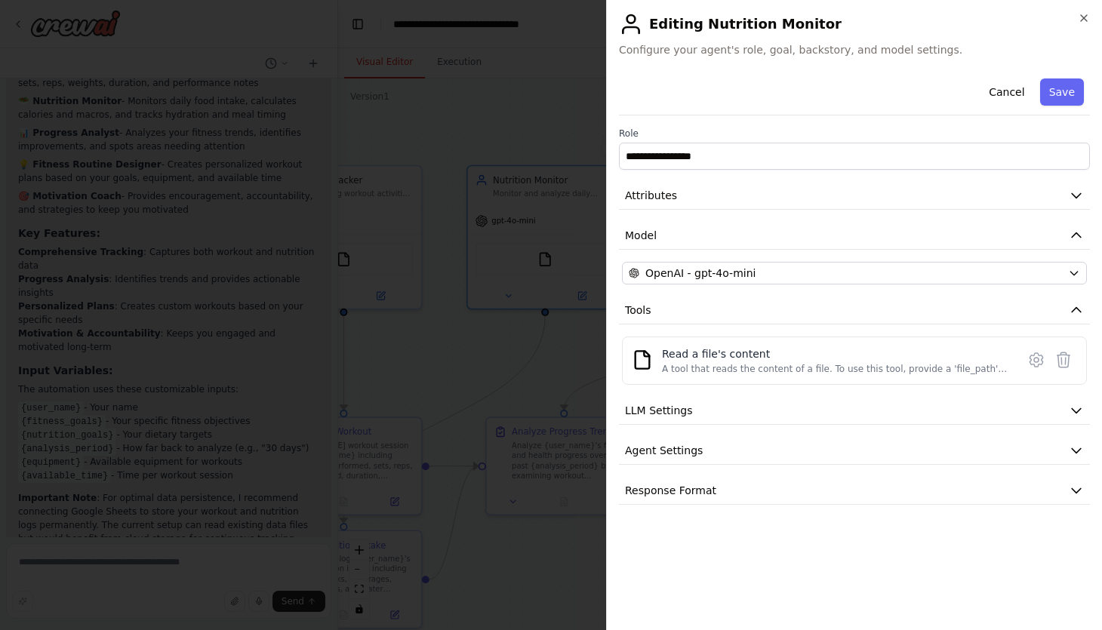
click at [702, 392] on div "**********" at bounding box center [854, 288] width 471 height 432
click at [702, 405] on button "LLM Settings" at bounding box center [854, 411] width 471 height 28
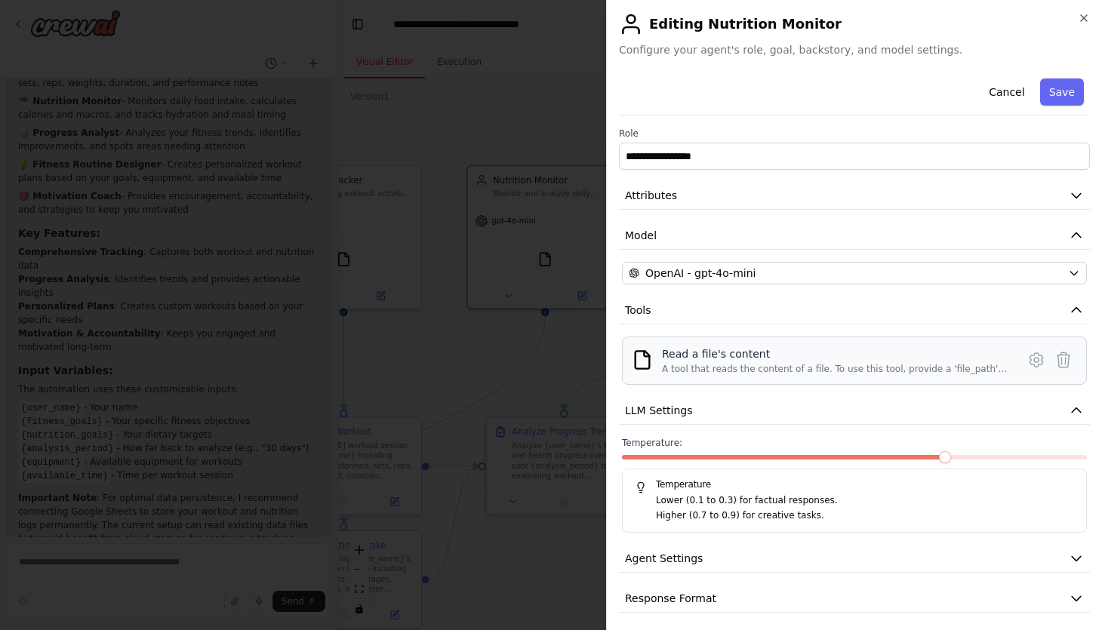
scroll to position [7, 0]
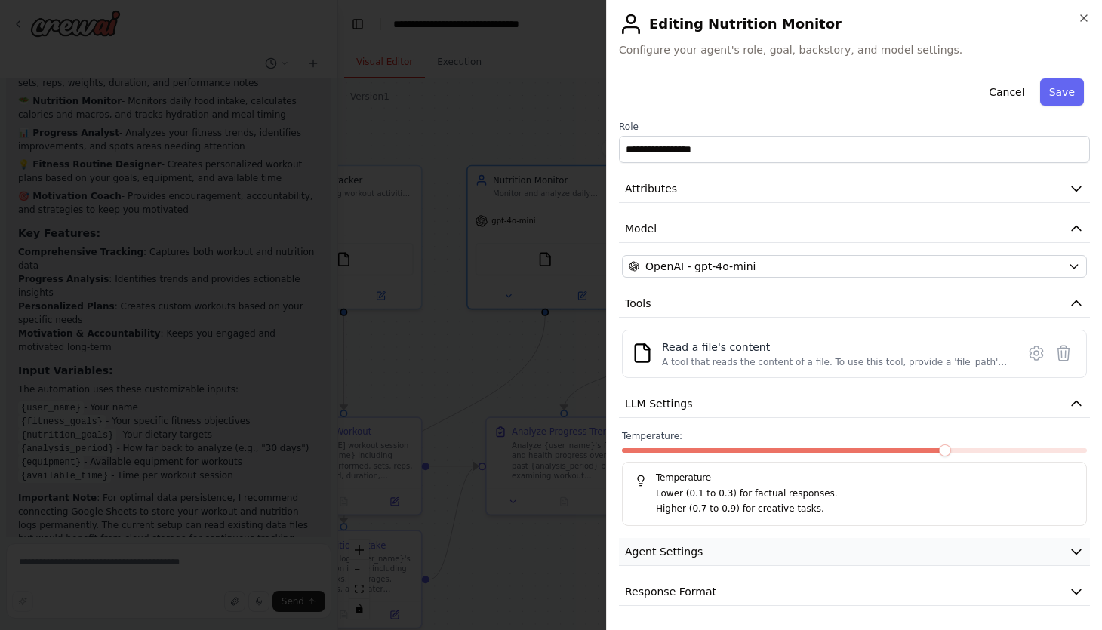
click at [669, 552] on span "Agent Settings" at bounding box center [664, 551] width 78 height 15
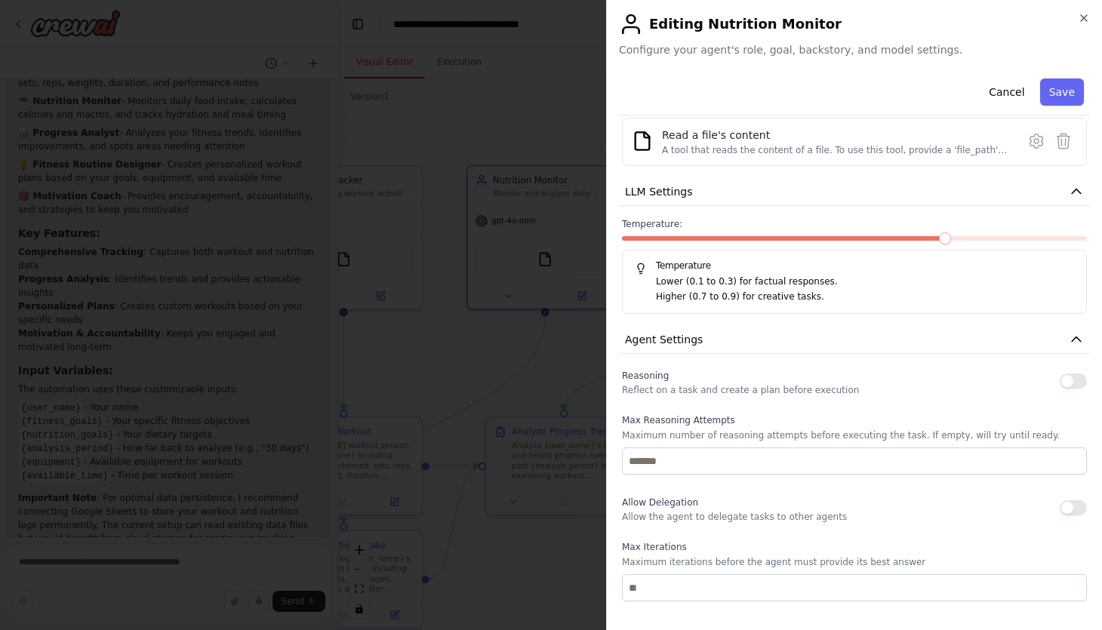
scroll to position [0, 0]
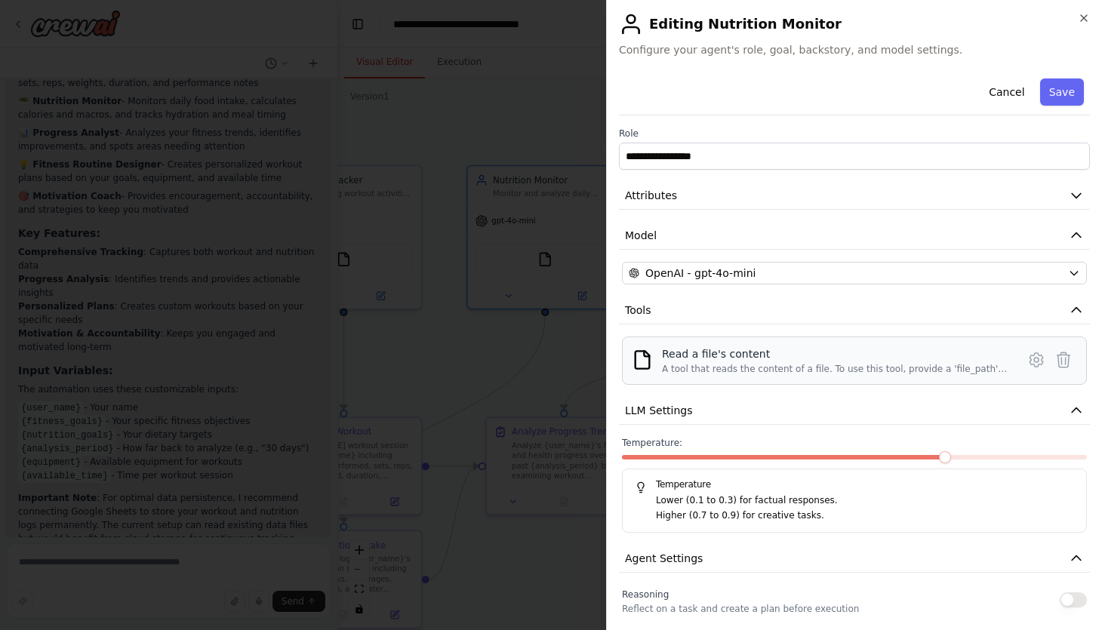
click at [687, 361] on div "Read a file's content A tool that reads the content of a file. To use this tool…" at bounding box center [835, 360] width 346 height 29
click at [718, 375] on div "Read a file's content A tool that reads the content of a file. To use this tool…" at bounding box center [854, 361] width 465 height 48
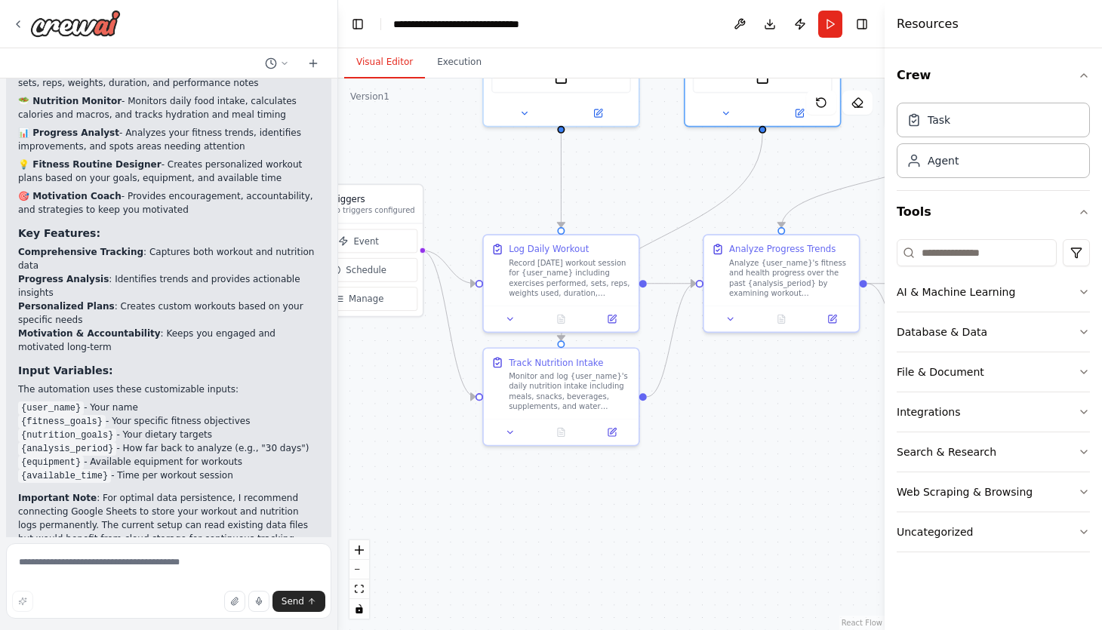
drag, startPoint x: 460, startPoint y: 385, endPoint x: 677, endPoint y: 202, distance: 283.9
click at [677, 202] on div ".deletable-edge-delete-btn { width: 20px; height: 20px; border: 0px solid #ffff…" at bounding box center [611, 354] width 546 height 552
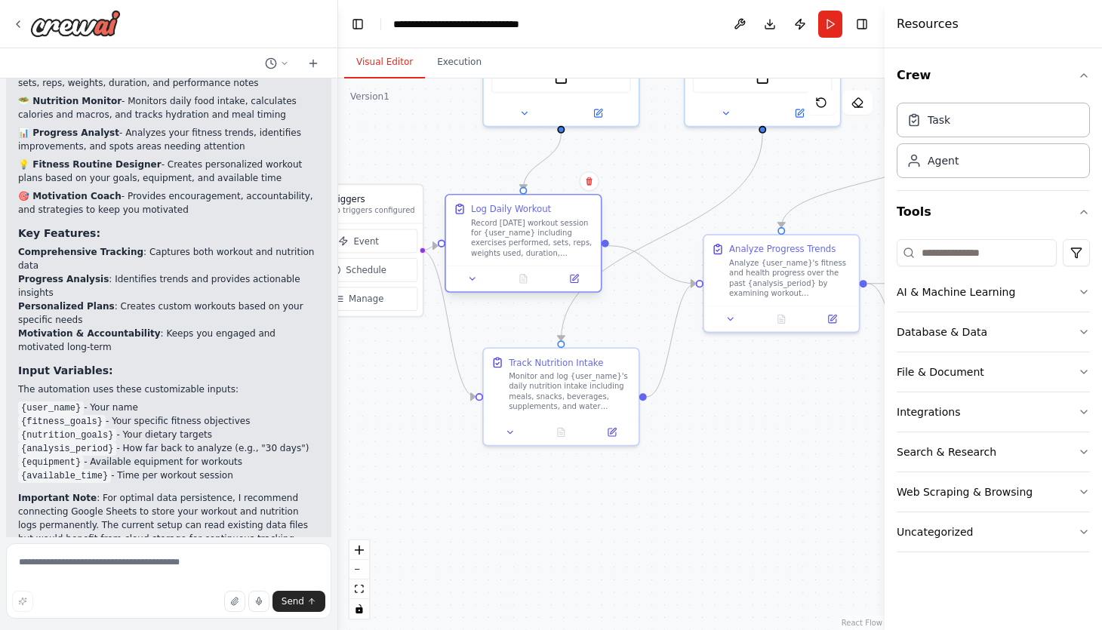
drag, startPoint x: 608, startPoint y: 271, endPoint x: 575, endPoint y: 238, distance: 47.0
click at [575, 238] on div "Record today's workout session for {user_name} including exercises performed, s…" at bounding box center [532, 238] width 122 height 40
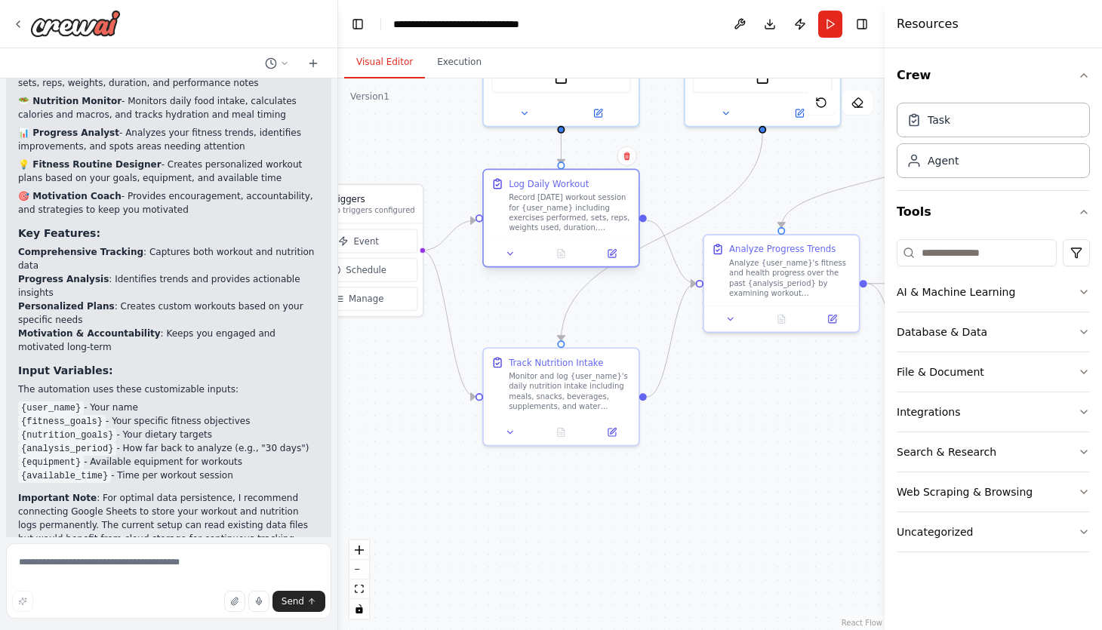
drag, startPoint x: 520, startPoint y: 260, endPoint x: 558, endPoint y: 234, distance: 46.7
click at [558, 234] on div "Log Daily Workout Record today's workout session for {user_name} including exer…" at bounding box center [561, 205] width 155 height 70
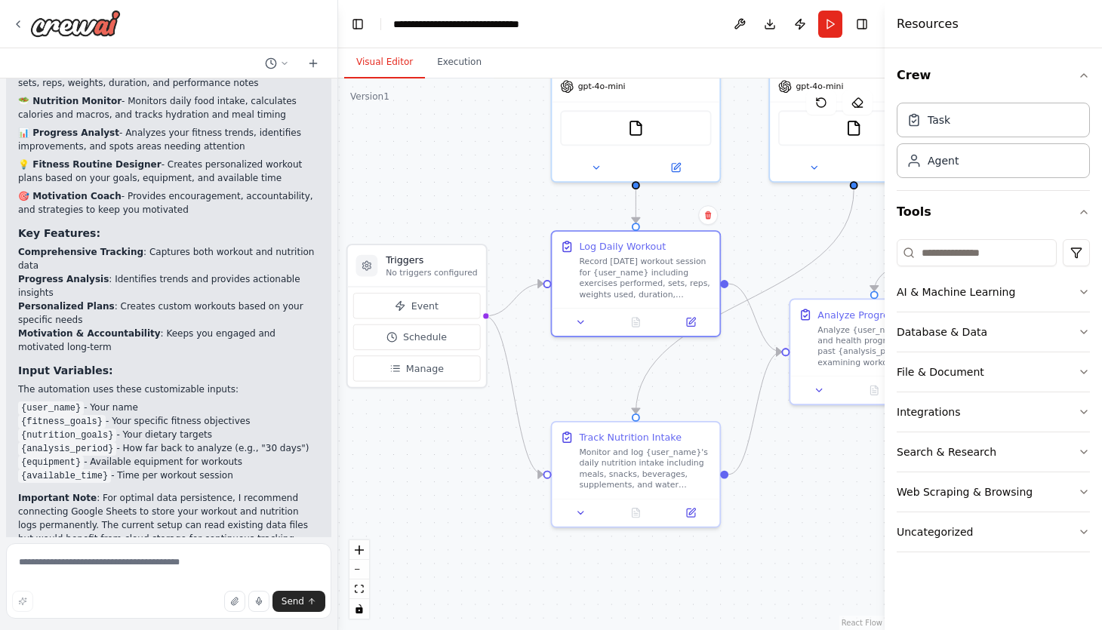
drag, startPoint x: 423, startPoint y: 389, endPoint x: 487, endPoint y: 466, distance: 99.7
click at [487, 466] on div ".deletable-edge-delete-btn { width: 20px; height: 20px; border: 0px solid #ffff…" at bounding box center [611, 354] width 546 height 552
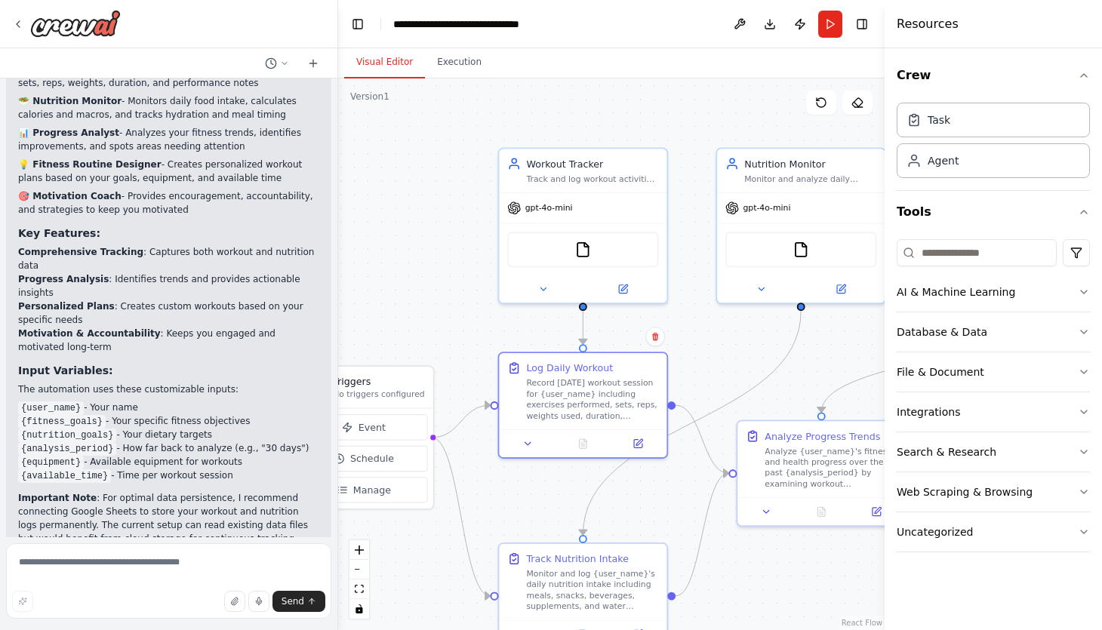
drag, startPoint x: 503, startPoint y: 458, endPoint x: 450, endPoint y: 580, distance: 132.5
click at [450, 580] on div ".deletable-edge-delete-btn { width: 20px; height: 20px; border: 0px solid #ffff…" at bounding box center [611, 354] width 546 height 552
click at [548, 416] on div "Record today's workout session for {user_name} including exercises performed, s…" at bounding box center [592, 397] width 132 height 44
click at [531, 443] on icon at bounding box center [527, 440] width 11 height 11
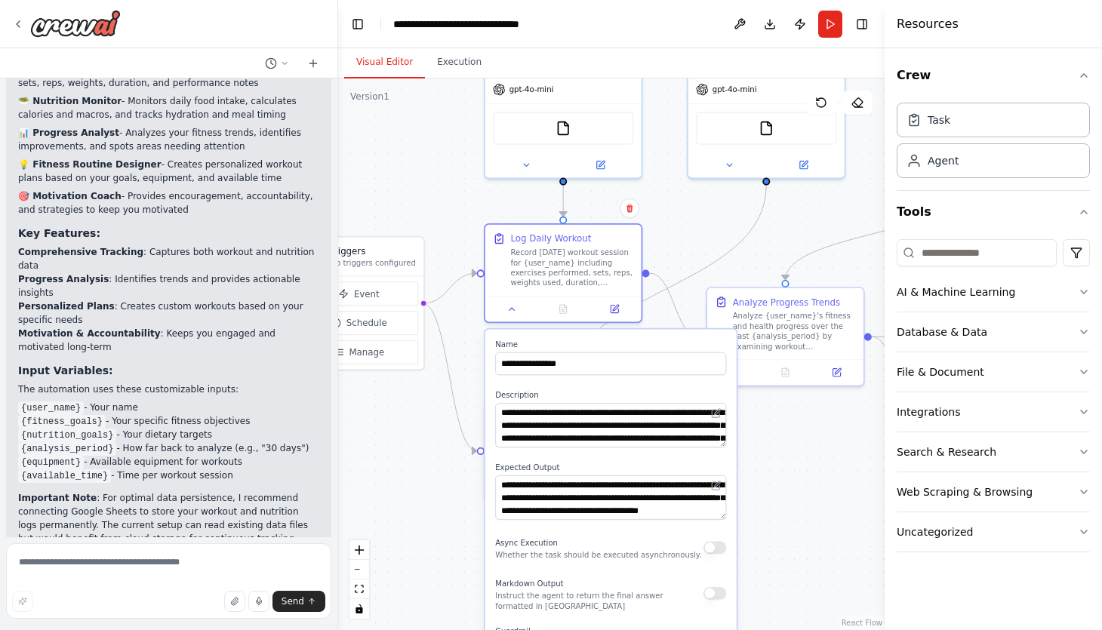
drag, startPoint x: 475, startPoint y: 515, endPoint x: 463, endPoint y: 377, distance: 138.6
click at [463, 377] on div ".deletable-edge-delete-btn { width: 20px; height: 20px; border: 0px solid #ffff…" at bounding box center [611, 354] width 546 height 552
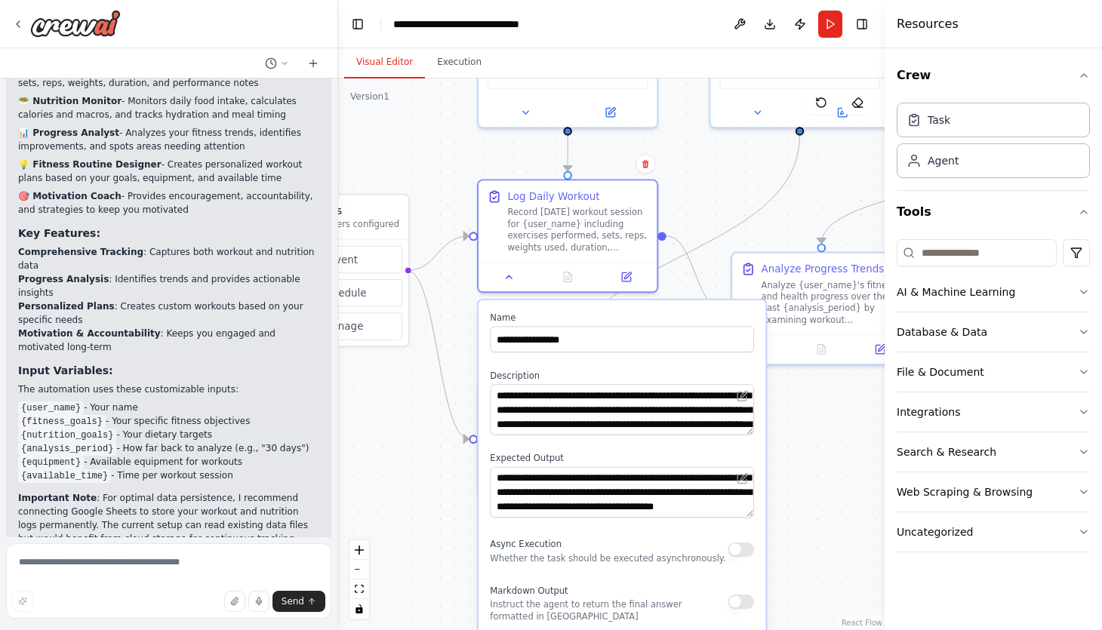
click at [454, 528] on div ".deletable-edge-delete-btn { width: 20px; height: 20px; border: 0px solid #ffff…" at bounding box center [611, 354] width 546 height 552
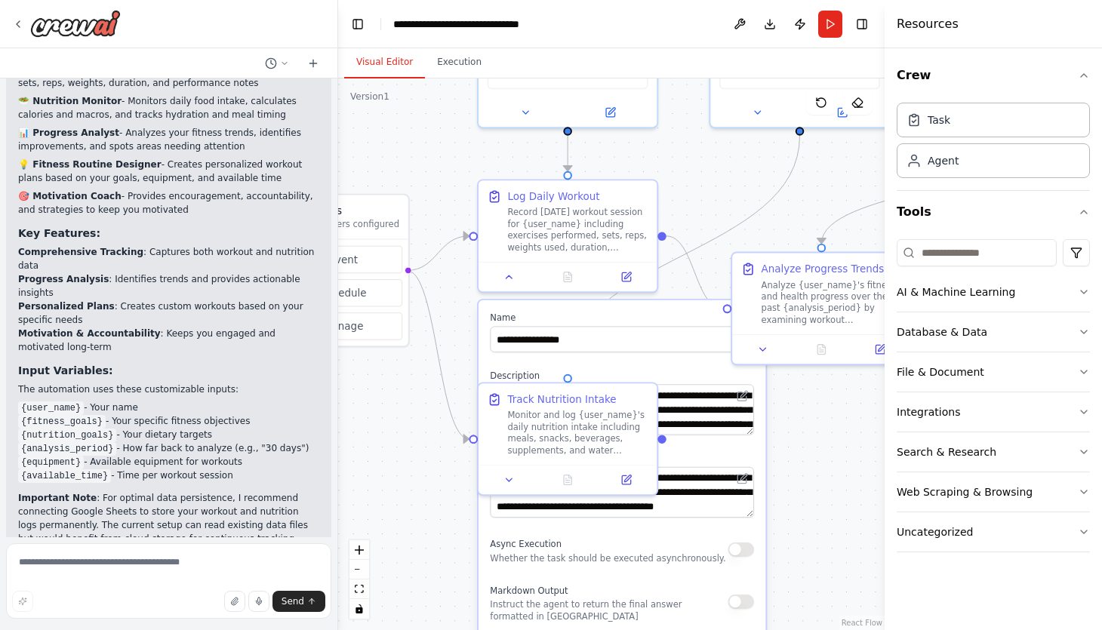
click at [433, 494] on div ".deletable-edge-delete-btn { width: 20px; height: 20px; border: 0px solid #ffff…" at bounding box center [611, 354] width 546 height 552
click at [515, 475] on button at bounding box center [509, 477] width 50 height 17
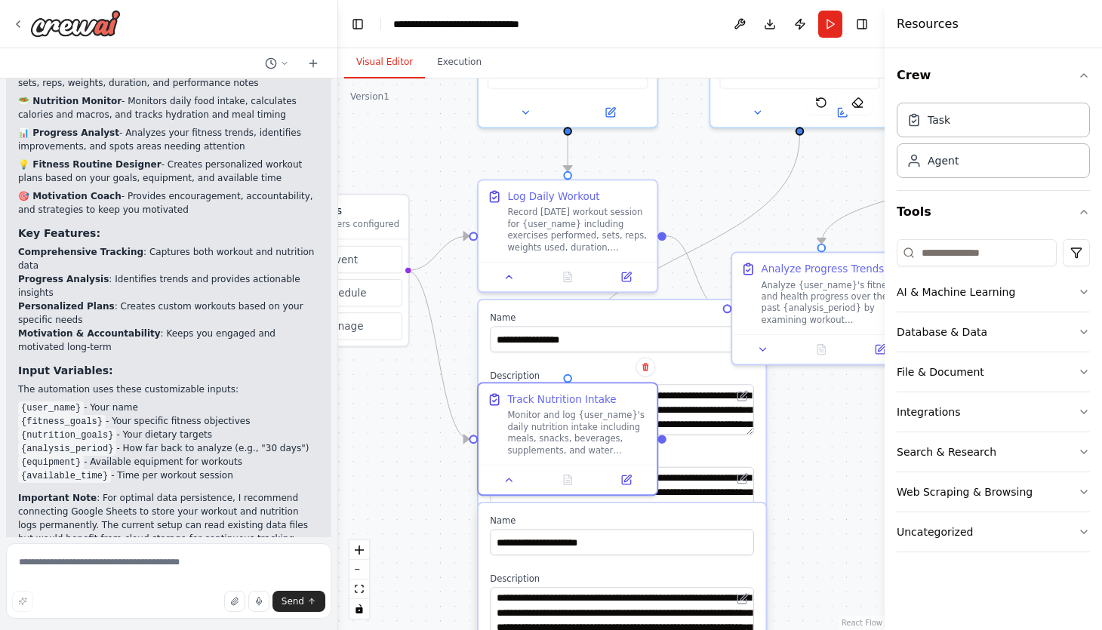
click at [401, 448] on div ".deletable-edge-delete-btn { width: 20px; height: 20px; border: 0px solid #ffff…" at bounding box center [611, 354] width 546 height 552
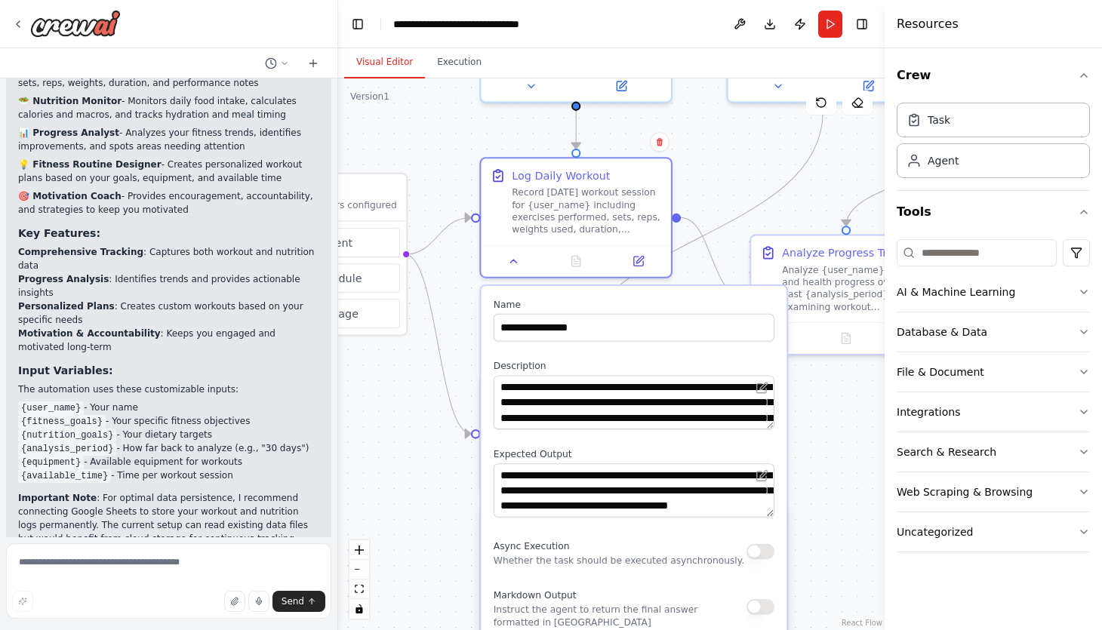
click at [630, 294] on div "**********" at bounding box center [634, 584] width 306 height 597
click at [512, 269] on div at bounding box center [576, 258] width 190 height 32
click at [512, 266] on button at bounding box center [513, 258] width 53 height 19
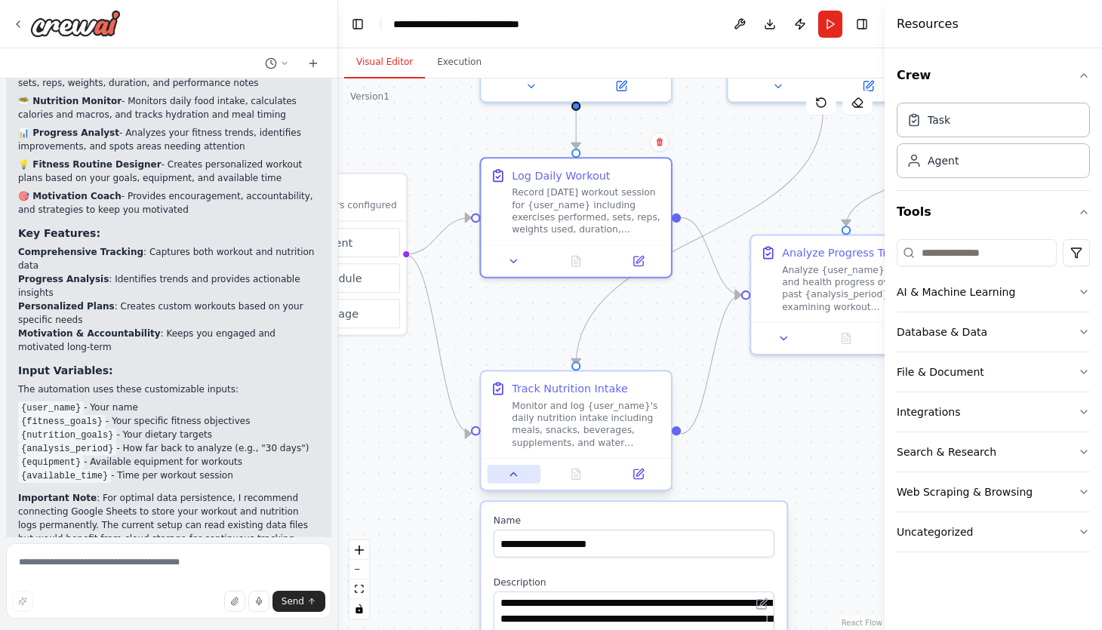
click at [512, 471] on icon at bounding box center [513, 474] width 12 height 12
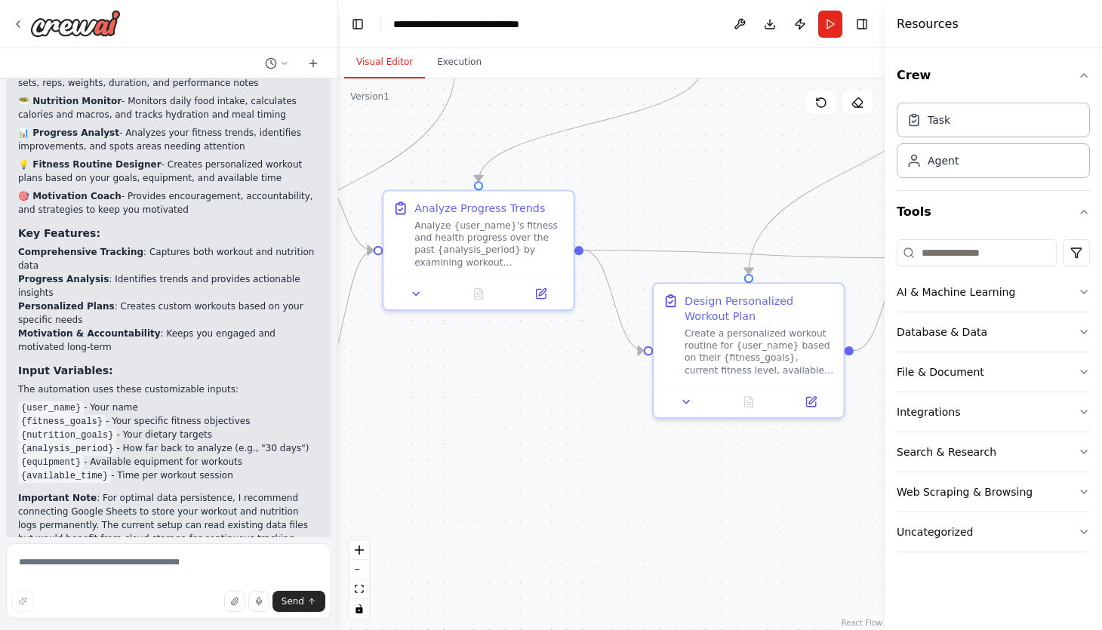
drag, startPoint x: 771, startPoint y: 506, endPoint x: 404, endPoint y: 462, distance: 370.2
click at [404, 462] on div ".deletable-edge-delete-btn { width: 20px; height: 20px; border: 0px solid #ffff…" at bounding box center [611, 354] width 546 height 552
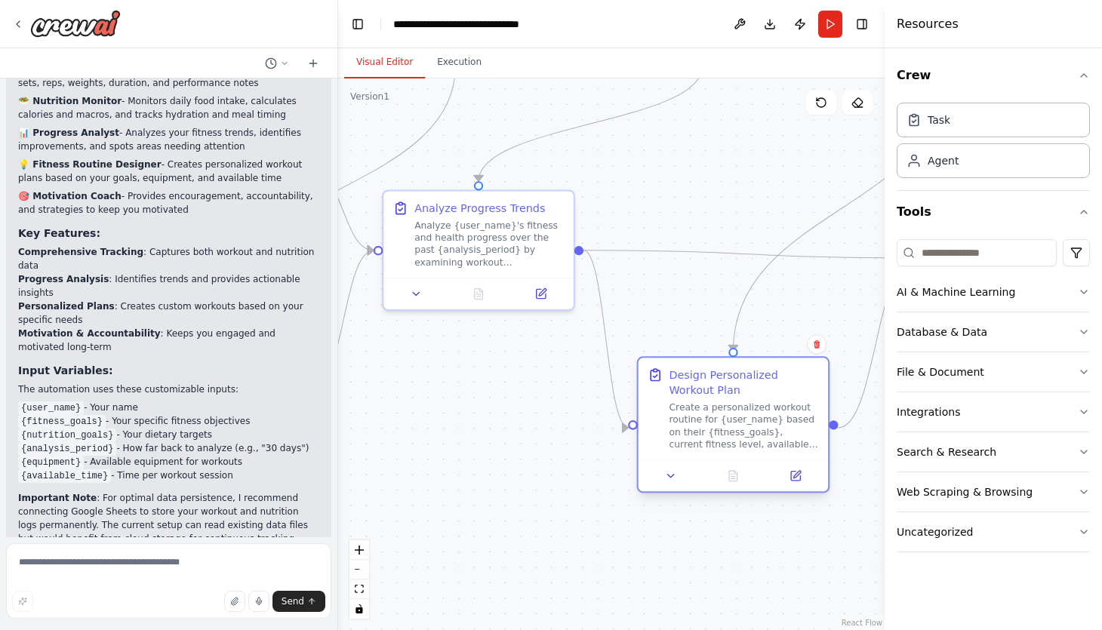
drag, startPoint x: 713, startPoint y: 329, endPoint x: 683, endPoint y: 423, distance: 99.0
click at [683, 423] on div "Create a personalized workout routine for {user_name} based on their {fitness_g…" at bounding box center [743, 425] width 149 height 49
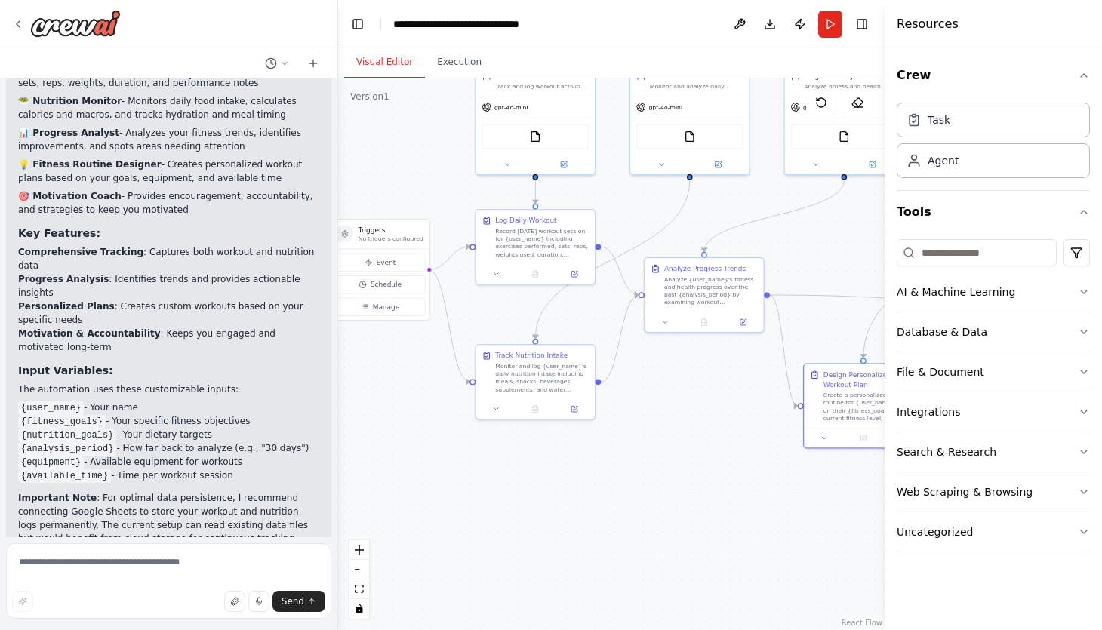
drag, startPoint x: 484, startPoint y: 478, endPoint x: 702, endPoint y: 443, distance: 220.8
click at [702, 443] on div ".deletable-edge-delete-btn { width: 20px; height: 20px; border: 0px solid #ffff…" at bounding box center [611, 354] width 546 height 552
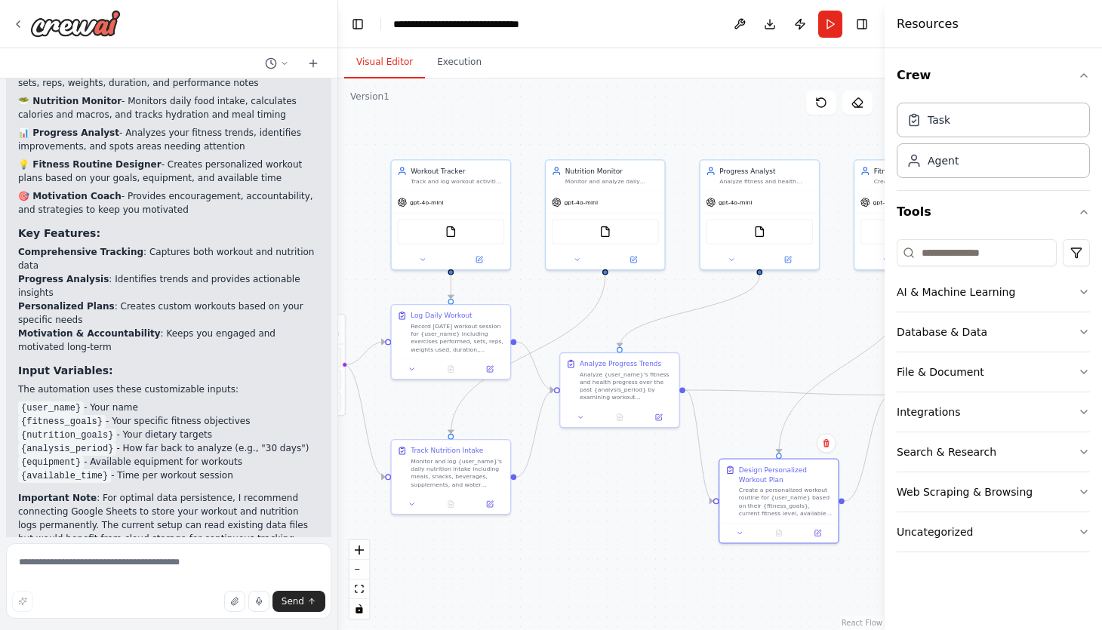
drag, startPoint x: 614, startPoint y: 487, endPoint x: 530, endPoint y: 582, distance: 127.2
click at [530, 582] on div ".deletable-edge-delete-btn { width: 20px; height: 20px; border: 0px solid #ffff…" at bounding box center [611, 354] width 546 height 552
click at [870, 15] on button "Toggle Right Sidebar" at bounding box center [861, 24] width 21 height 21
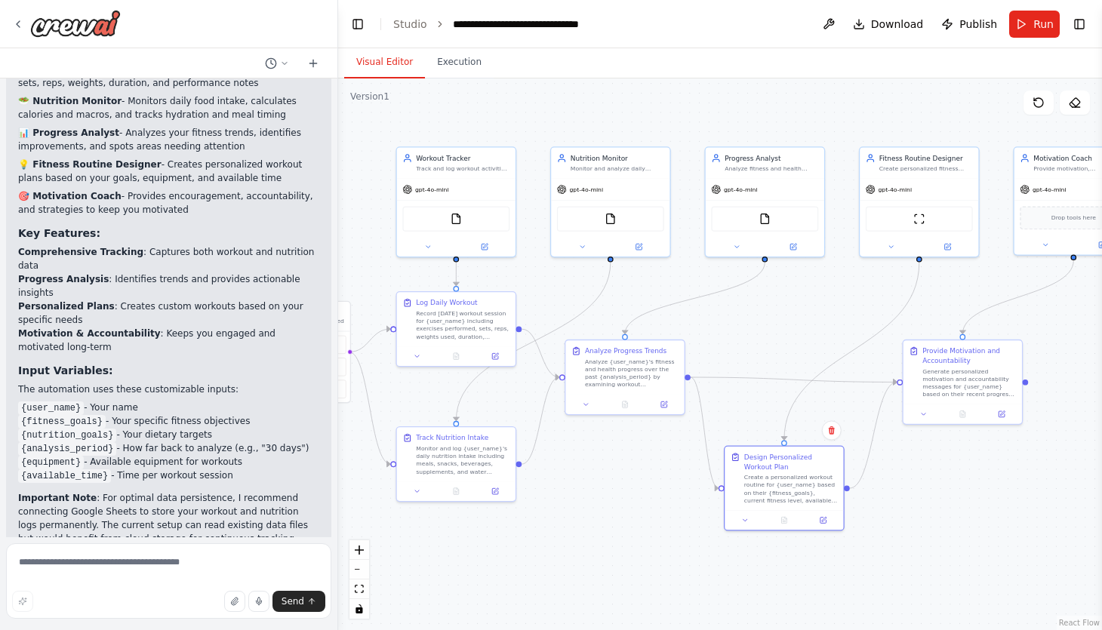
drag, startPoint x: 796, startPoint y: 341, endPoint x: 801, endPoint y: 328, distance: 13.9
click at [801, 328] on div ".deletable-edge-delete-btn { width: 20px; height: 20px; border: 0px solid #ffff…" at bounding box center [720, 354] width 764 height 552
click at [17, 14] on div at bounding box center [66, 23] width 109 height 27
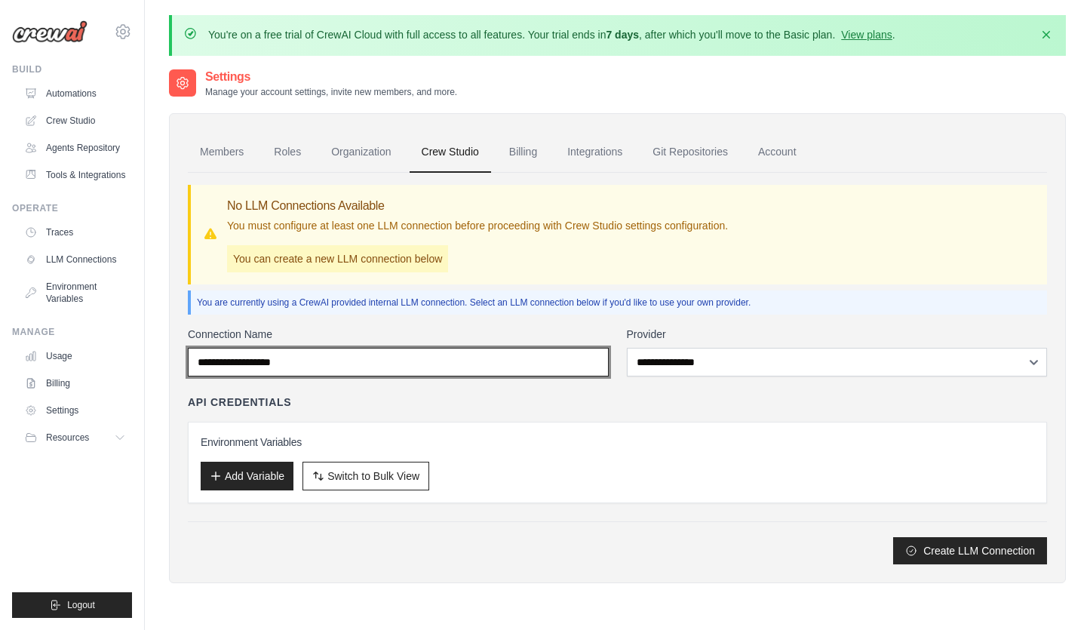
click at [346, 357] on input "Connection Name" at bounding box center [398, 362] width 421 height 29
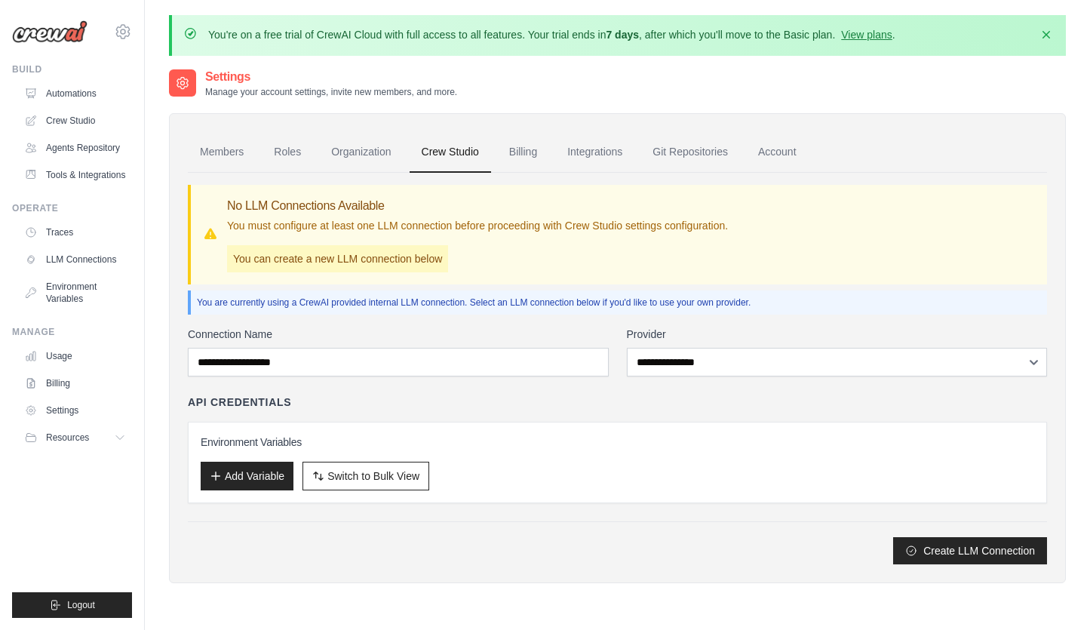
click at [362, 404] on div "API Credentials" at bounding box center [618, 402] width 860 height 15
click at [78, 434] on span "Resources" at bounding box center [69, 438] width 43 height 12
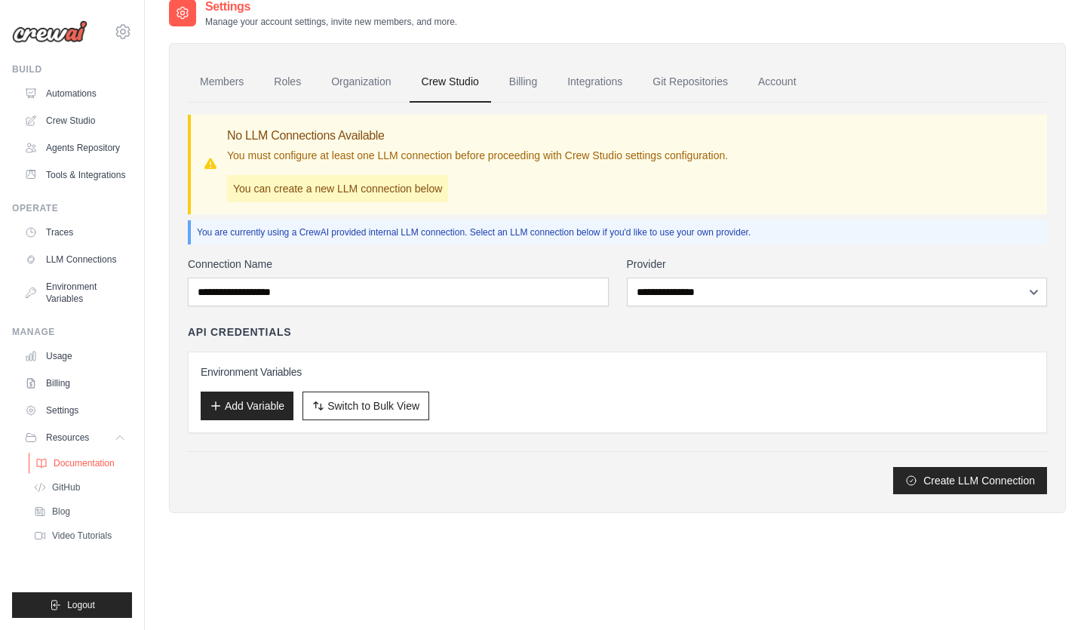
scroll to position [81, 0]
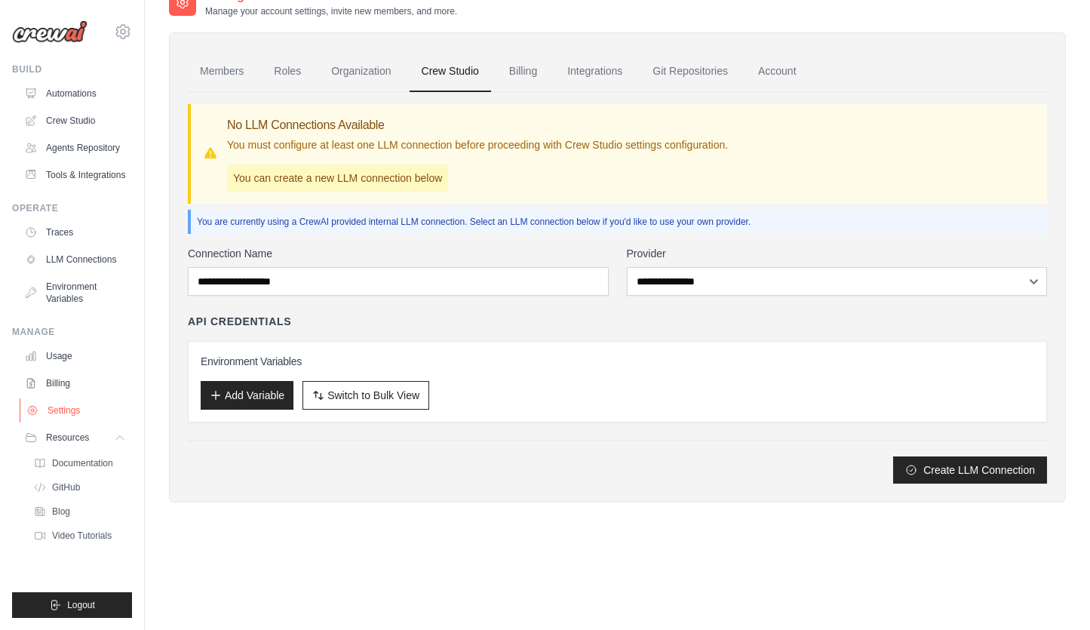
click at [105, 399] on link "Settings" at bounding box center [77, 410] width 114 height 24
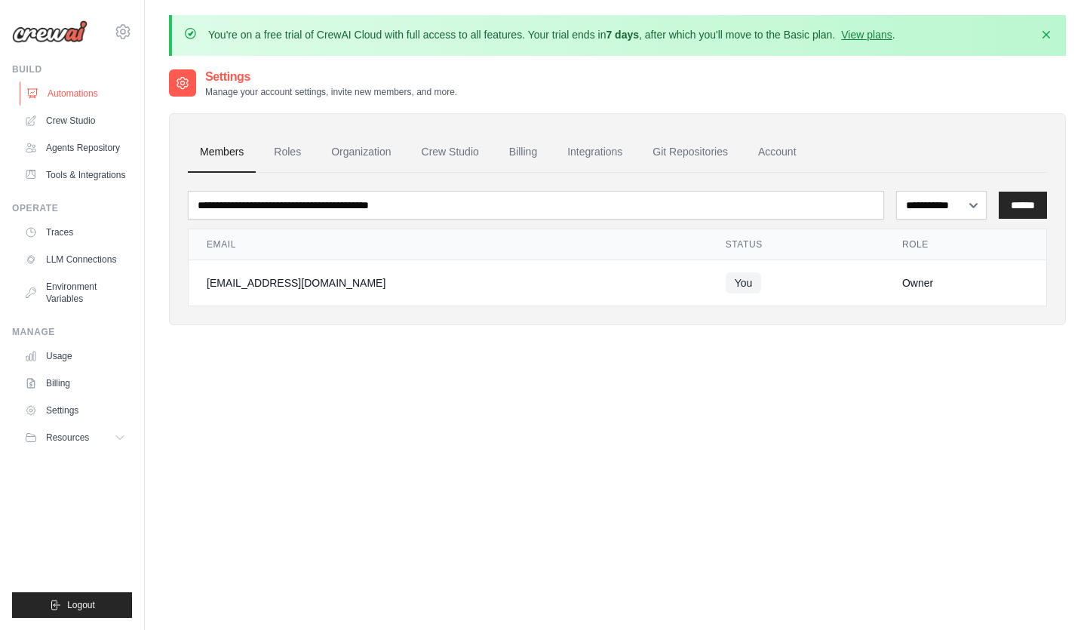
click at [84, 103] on link "Automations" at bounding box center [77, 94] width 114 height 24
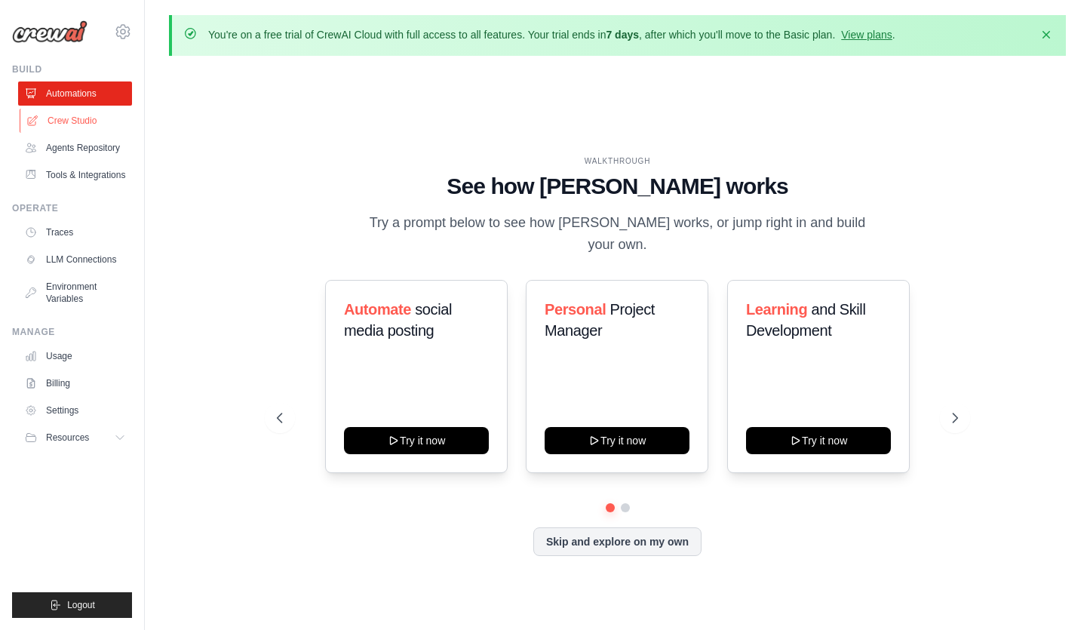
click at [87, 115] on link "Crew Studio" at bounding box center [77, 121] width 114 height 24
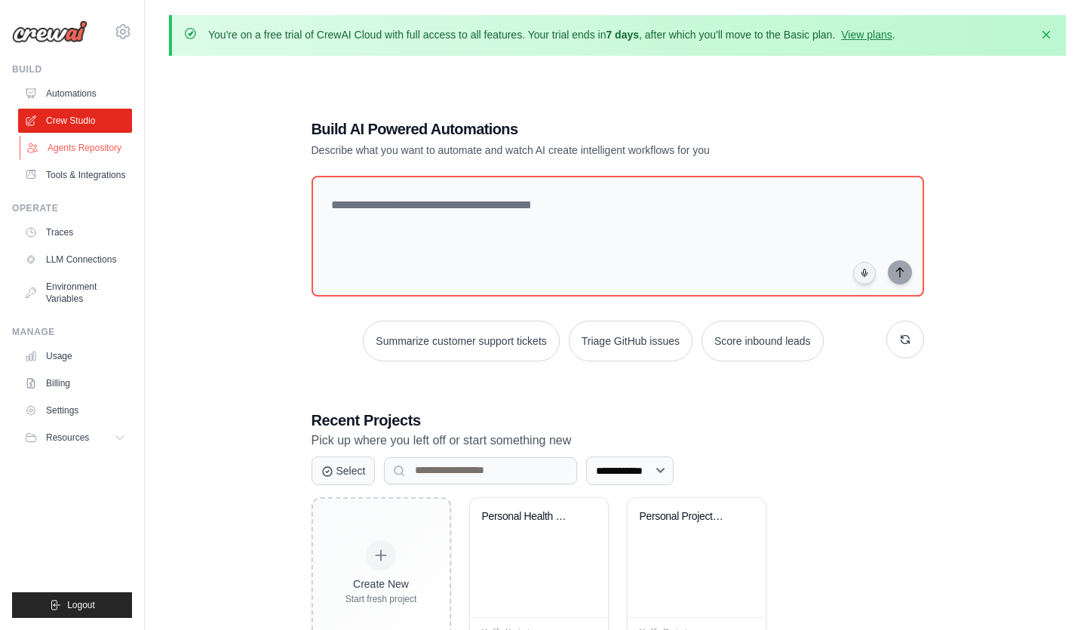
click at [58, 148] on link "Agents Repository" at bounding box center [77, 148] width 114 height 24
